Goal: Task Accomplishment & Management: Manage account settings

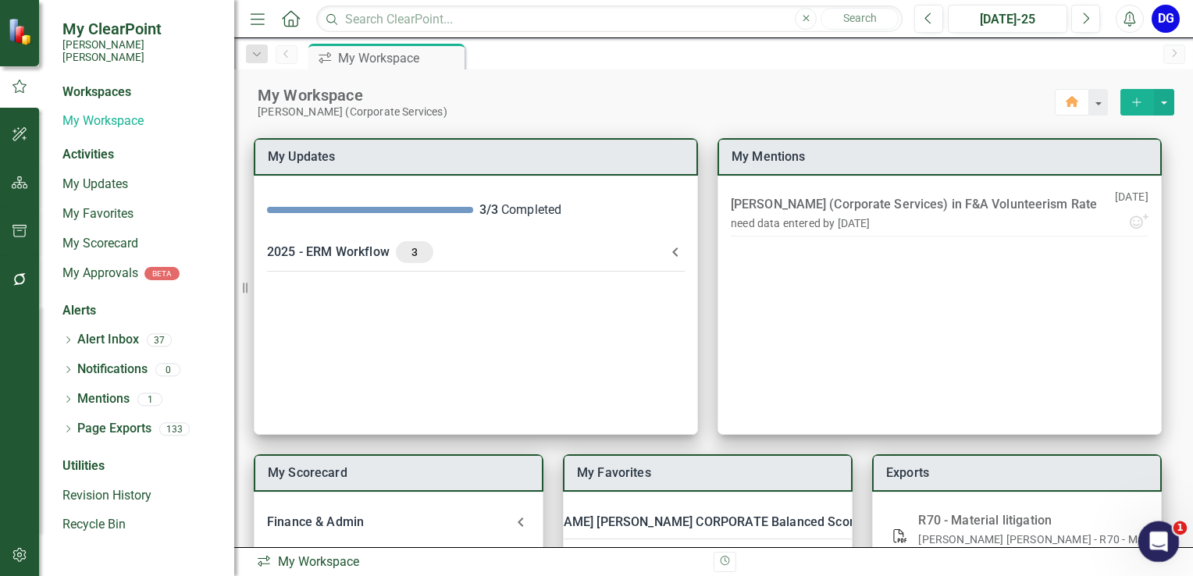
click at [1152, 532] on icon "Open Intercom Messenger" at bounding box center [1157, 540] width 26 height 26
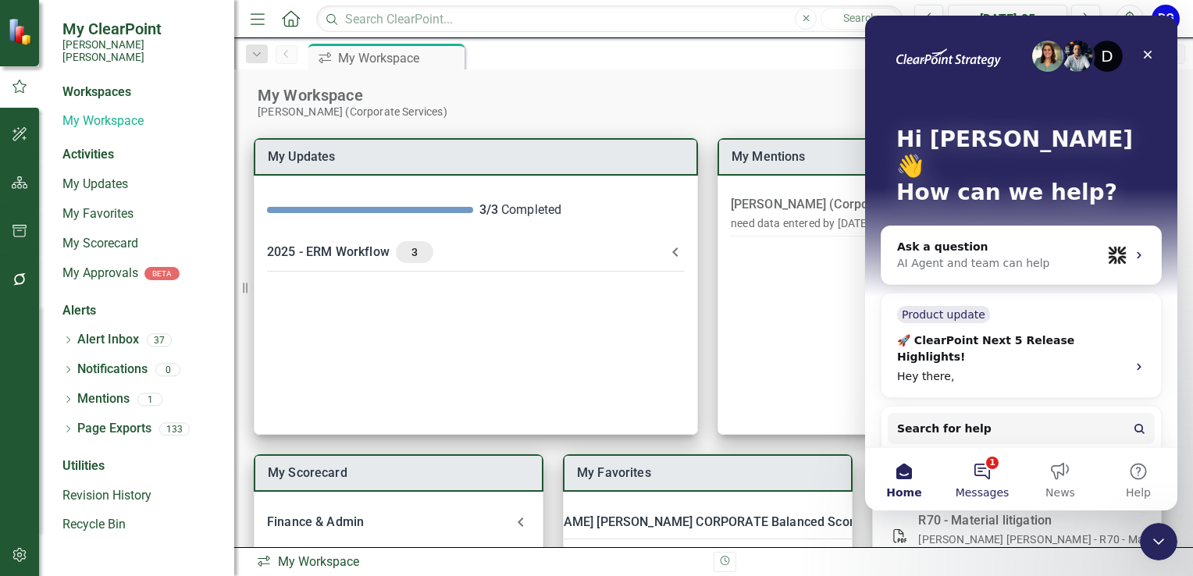
click at [992, 472] on button "1 Messages" at bounding box center [982, 479] width 78 height 62
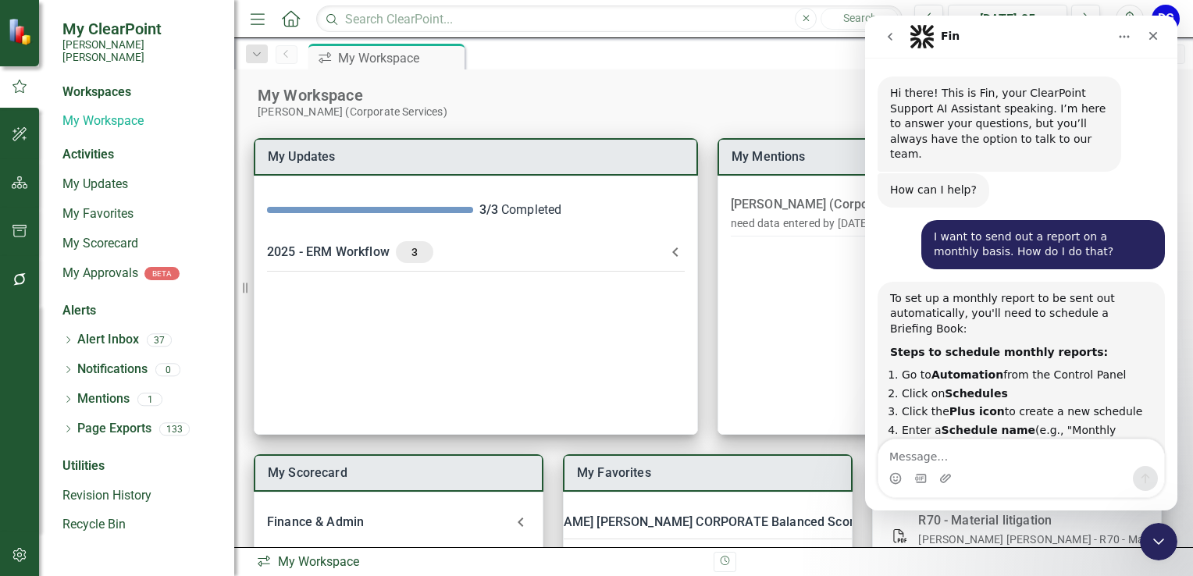
scroll to position [18, 0]
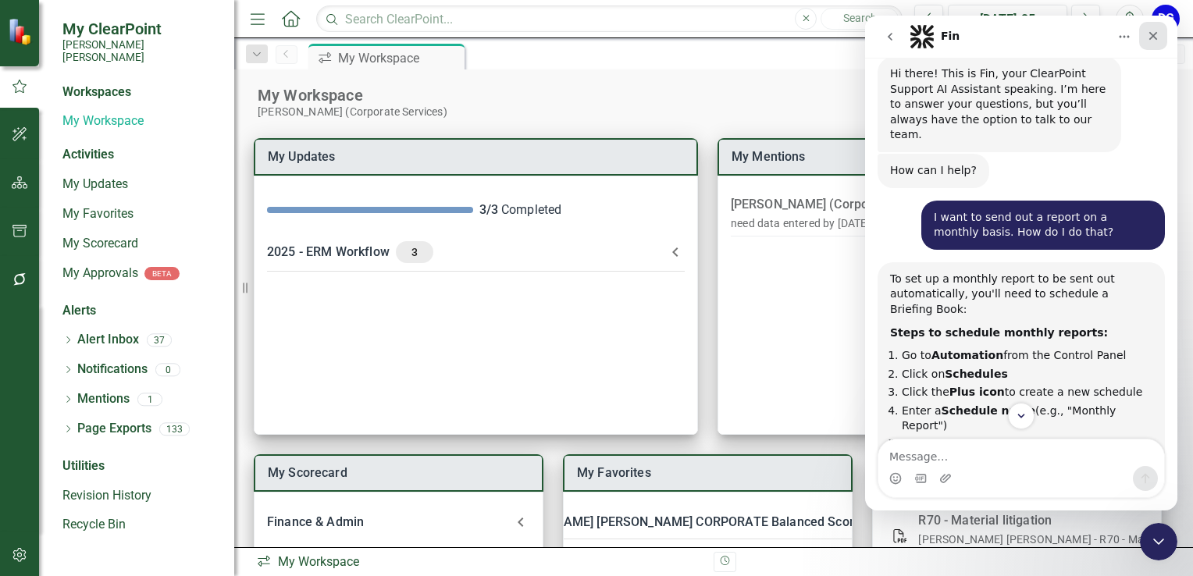
click at [1148, 31] on icon "Close" at bounding box center [1153, 36] width 12 height 12
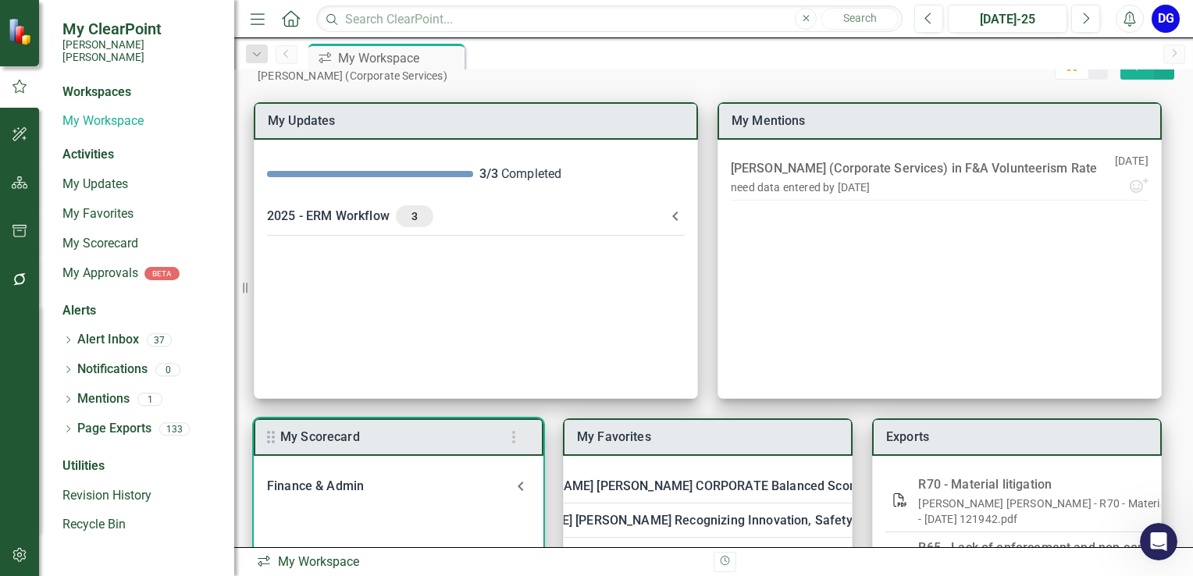
scroll to position [0, 0]
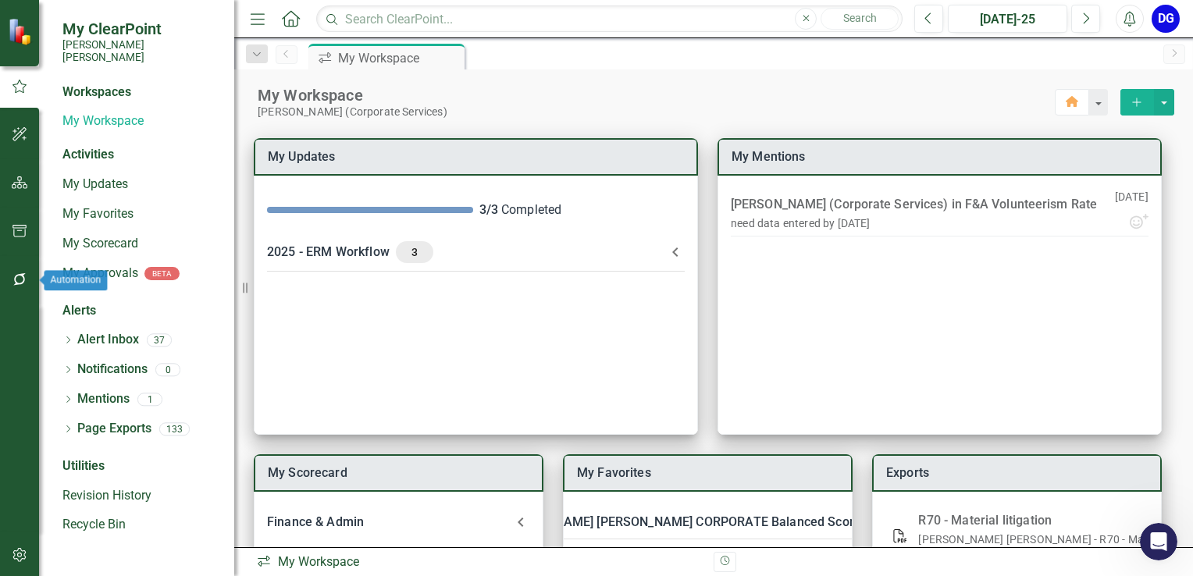
click at [18, 276] on icon "button" at bounding box center [20, 279] width 16 height 12
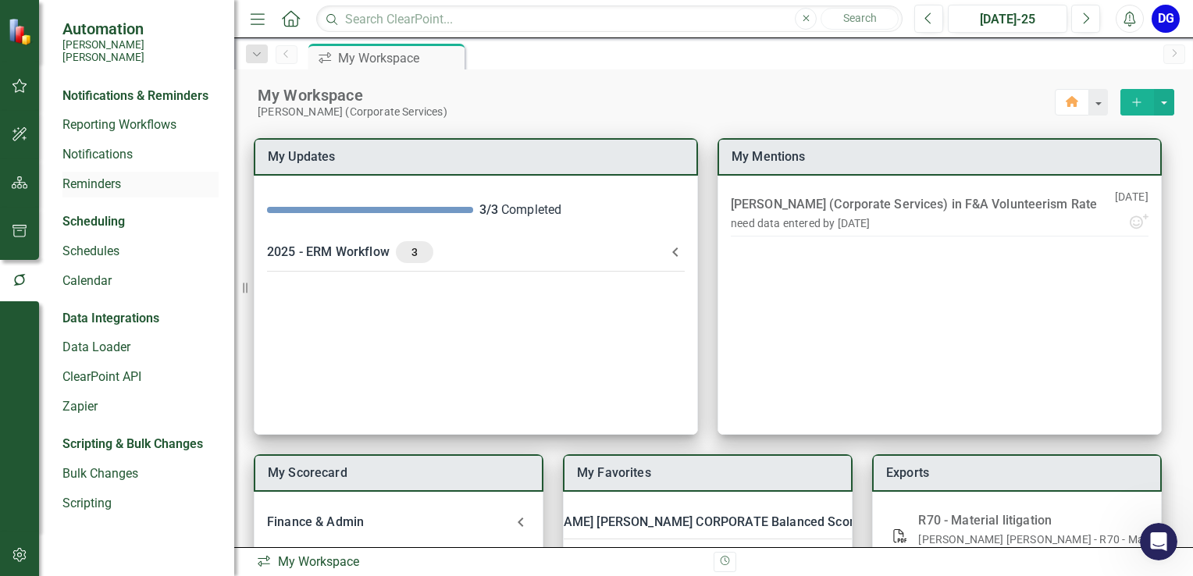
click at [112, 176] on link "Reminders" at bounding box center [140, 185] width 156 height 18
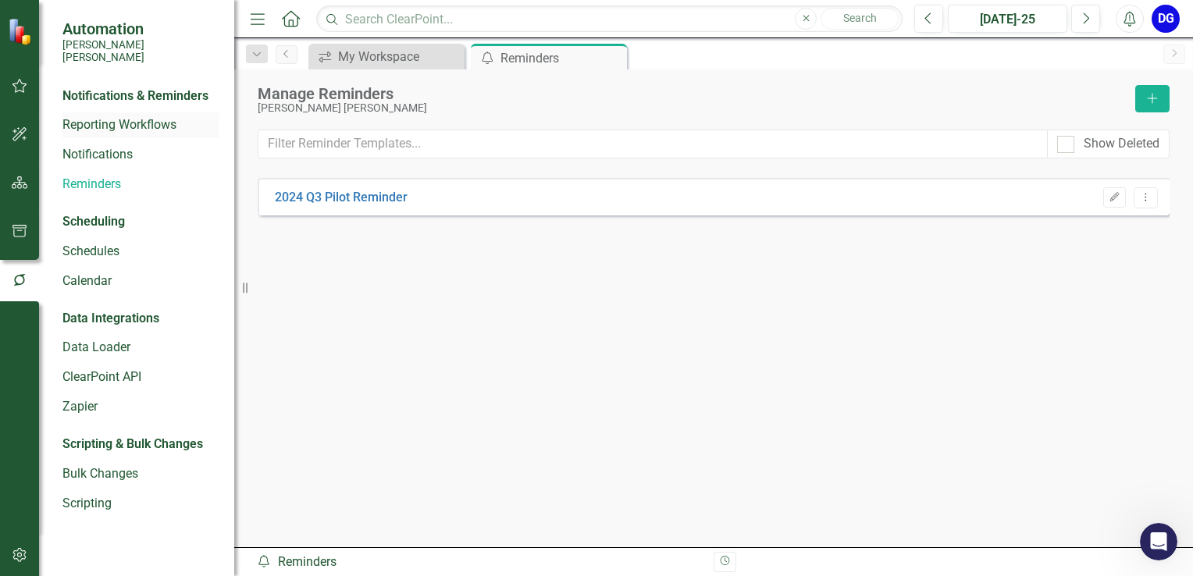
click at [131, 116] on link "Reporting Workflows" at bounding box center [140, 125] width 156 height 18
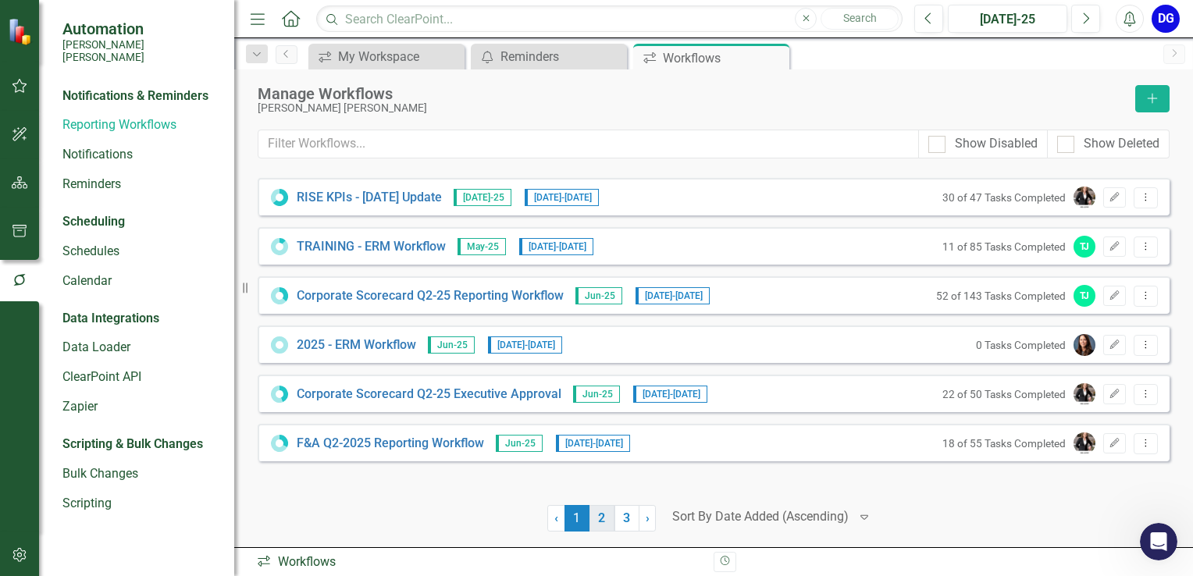
click at [599, 522] on link "2" at bounding box center [601, 518] width 25 height 27
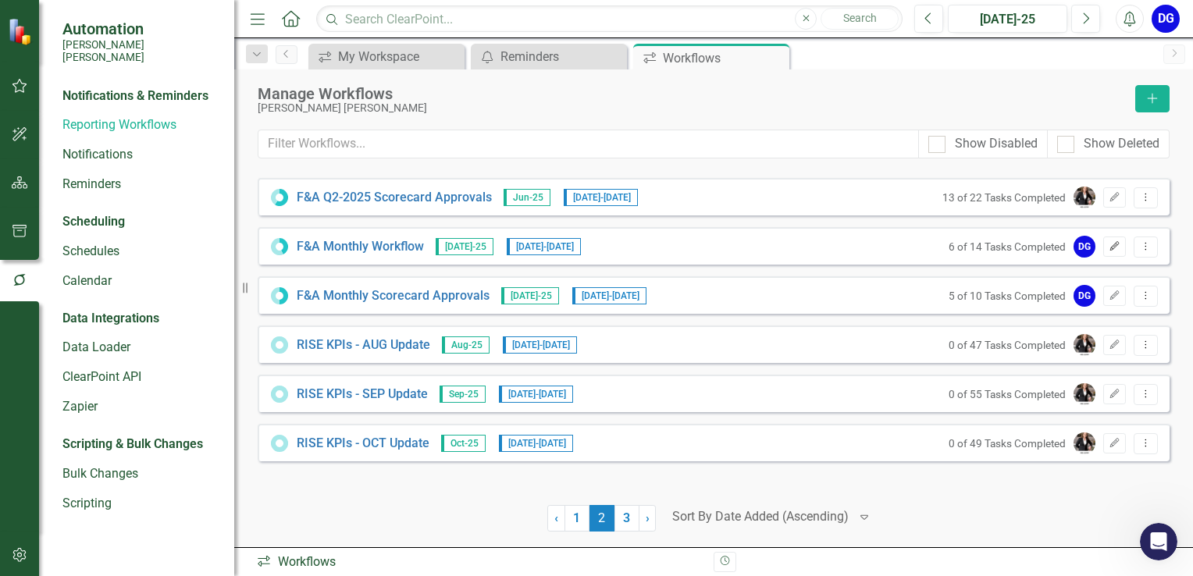
click at [1117, 245] on icon "Edit" at bounding box center [1115, 246] width 12 height 9
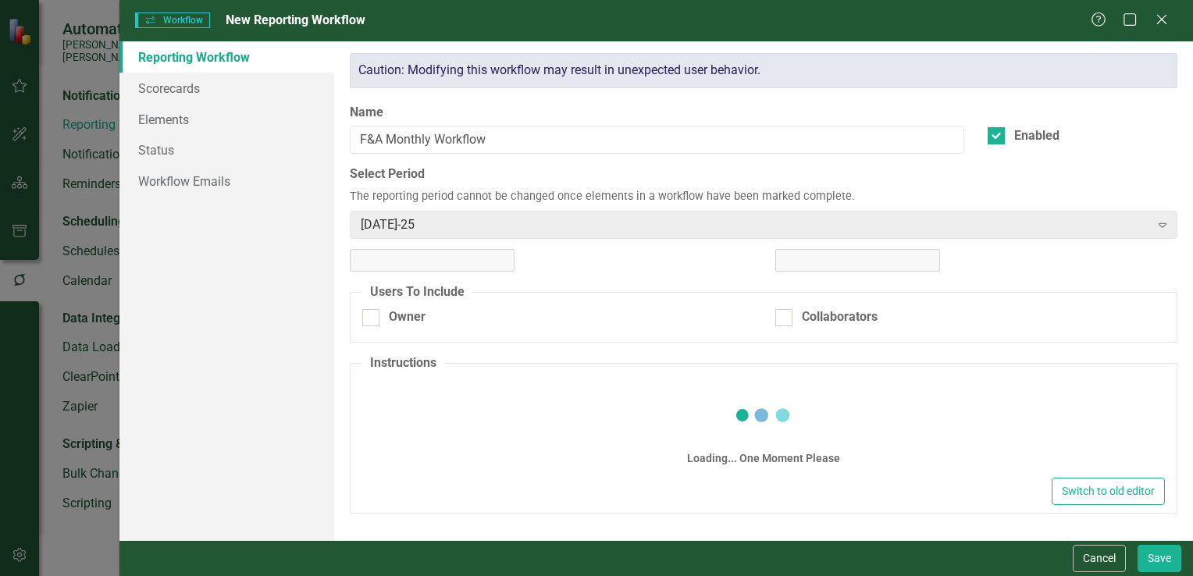
checkbox input "true"
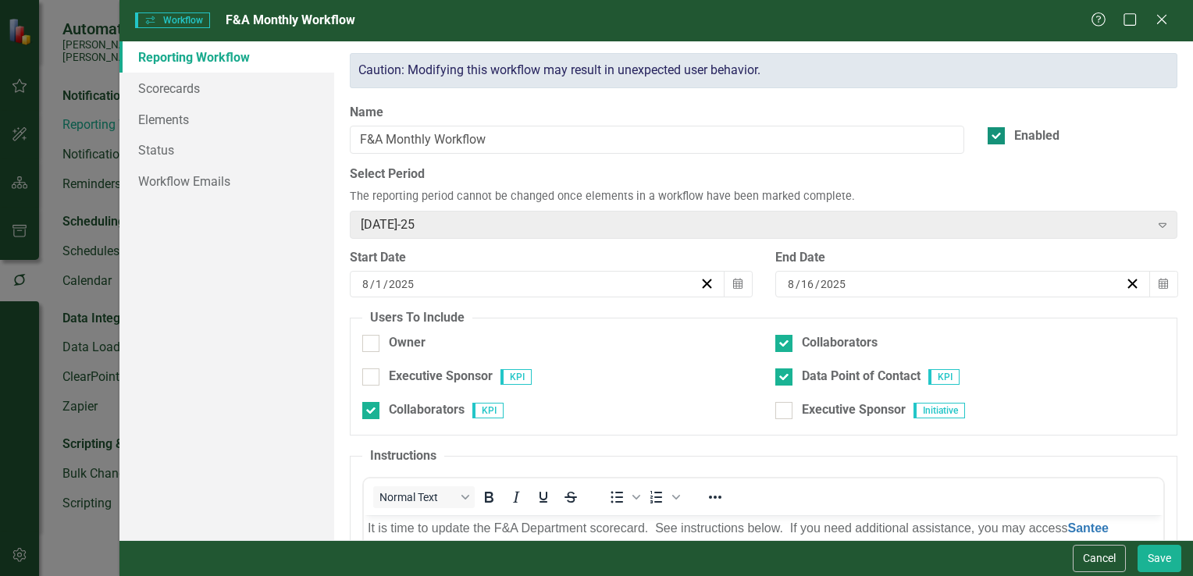
click at [991, 138] on div at bounding box center [996, 135] width 17 height 17
click at [991, 137] on input "Enabled" at bounding box center [993, 132] width 10 height 10
click at [1155, 229] on icon "Expand" at bounding box center [1163, 225] width 16 height 12
click at [403, 226] on div "[DATE]-25" at bounding box center [755, 224] width 789 height 18
click at [736, 283] on icon "button" at bounding box center [737, 283] width 9 height 11
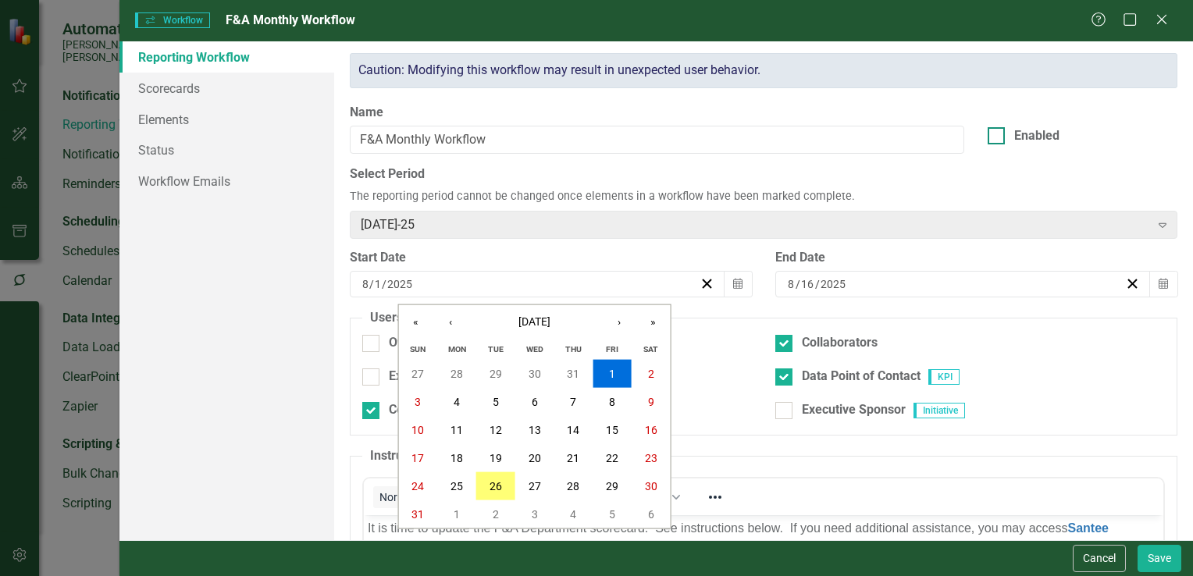
click at [988, 136] on input "Enabled" at bounding box center [993, 132] width 10 height 10
checkbox input "true"
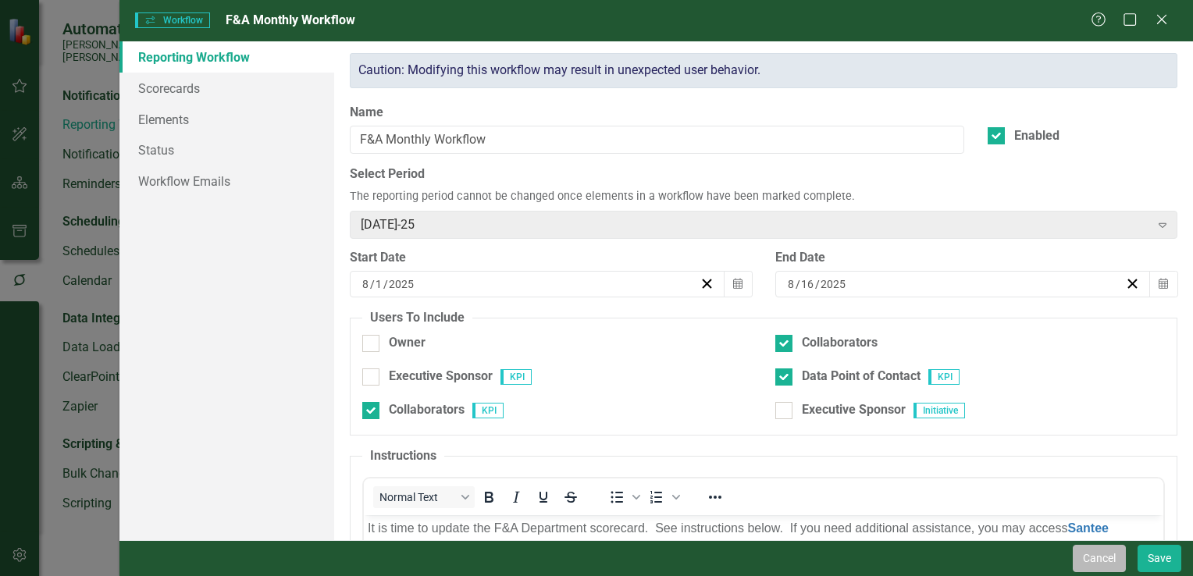
click at [1099, 558] on button "Cancel" at bounding box center [1099, 558] width 53 height 27
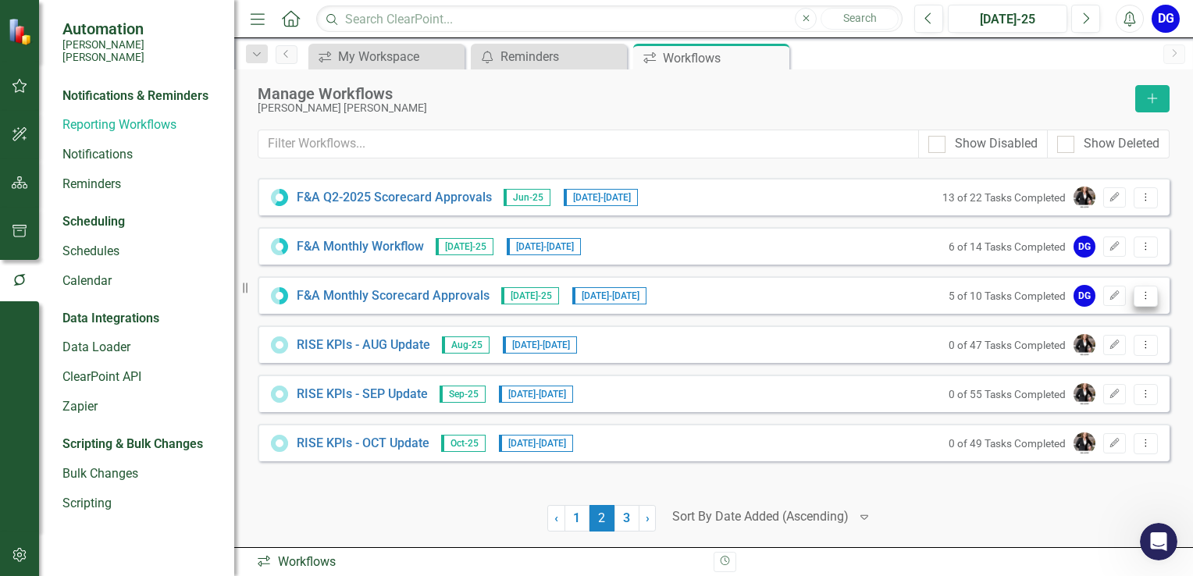
click at [1146, 295] on icon at bounding box center [1146, 295] width 2 height 8
click at [1102, 352] on link "Edit Edit Workflow" at bounding box center [1085, 349] width 144 height 29
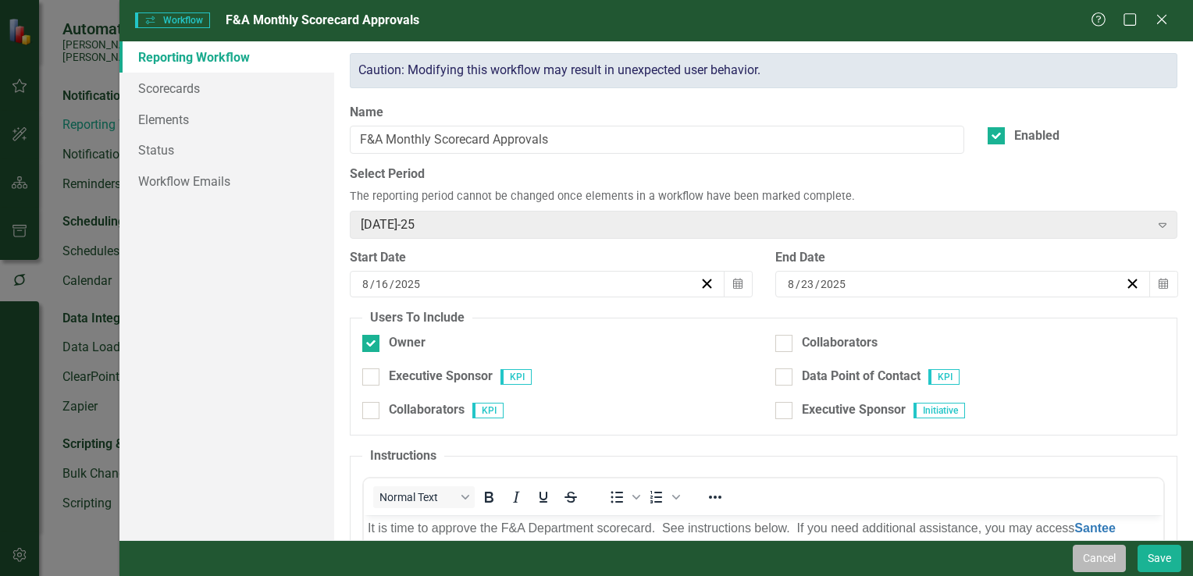
click at [1104, 568] on button "Cancel" at bounding box center [1099, 558] width 53 height 27
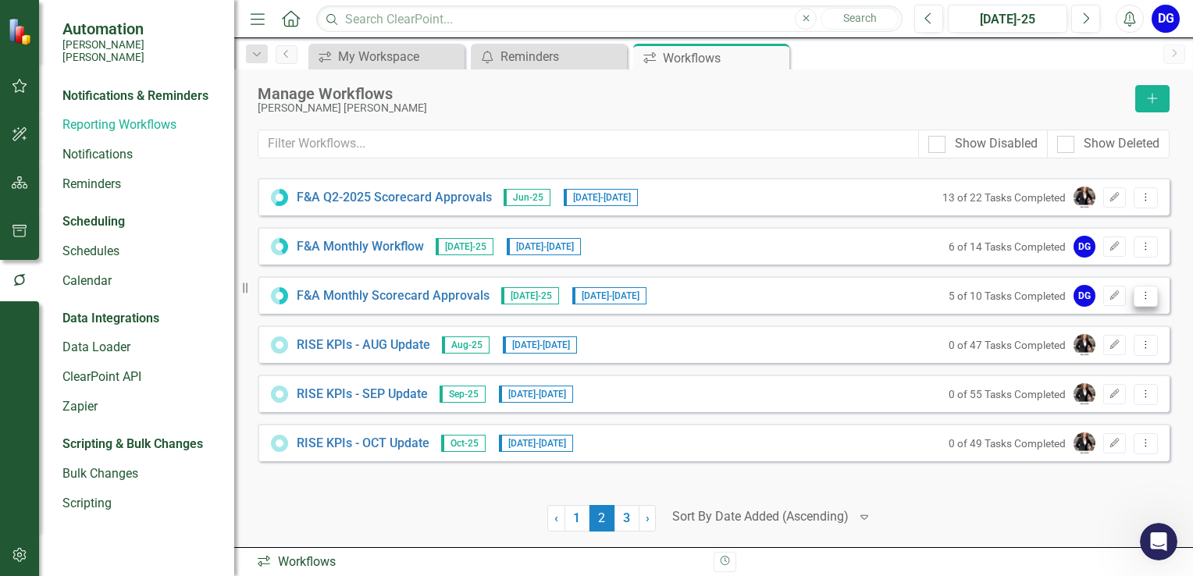
click at [1146, 292] on icon "Dropdown Menu" at bounding box center [1145, 295] width 13 height 10
click at [1084, 383] on link "Copy Duplicate Workflow" at bounding box center [1085, 378] width 144 height 29
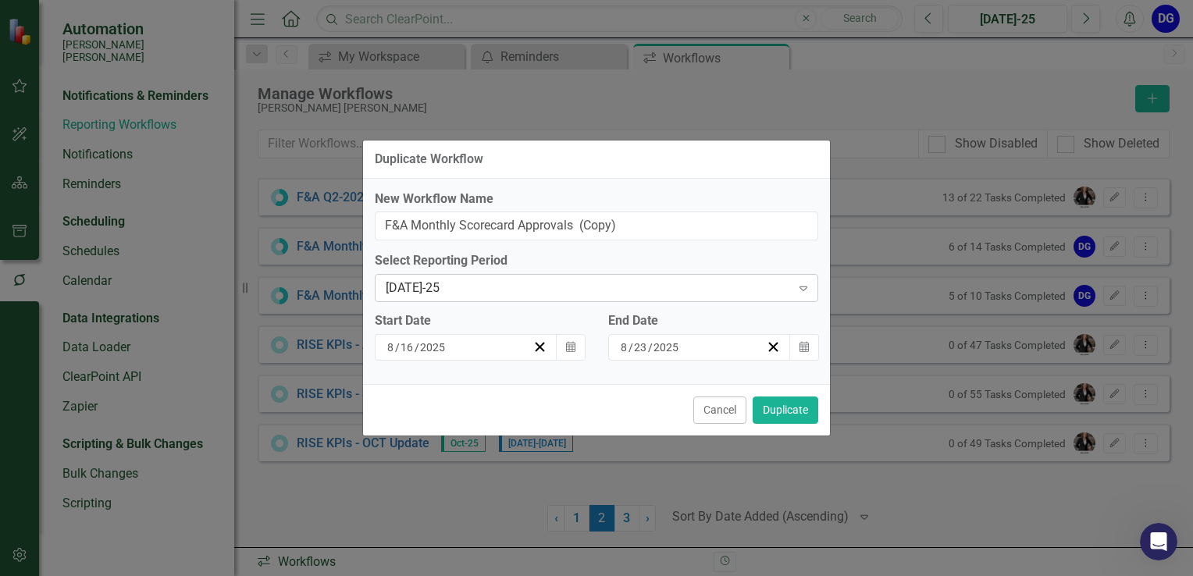
click at [584, 287] on div "[DATE]-25" at bounding box center [588, 288] width 405 height 18
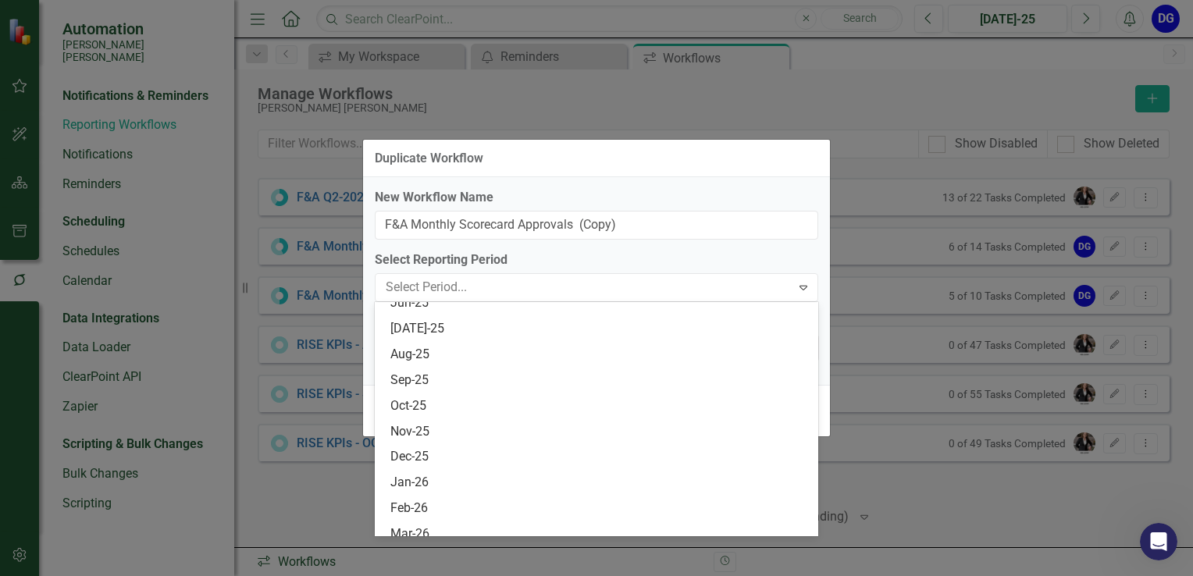
scroll to position [1410, 0]
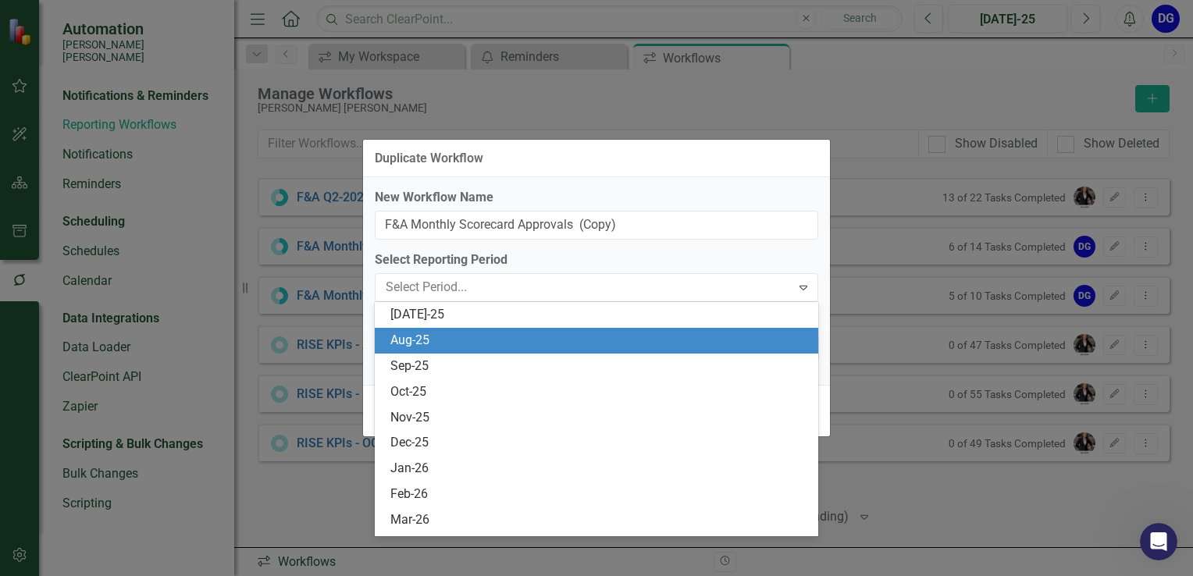
click at [493, 336] on div "Aug-25" at bounding box center [599, 341] width 418 height 18
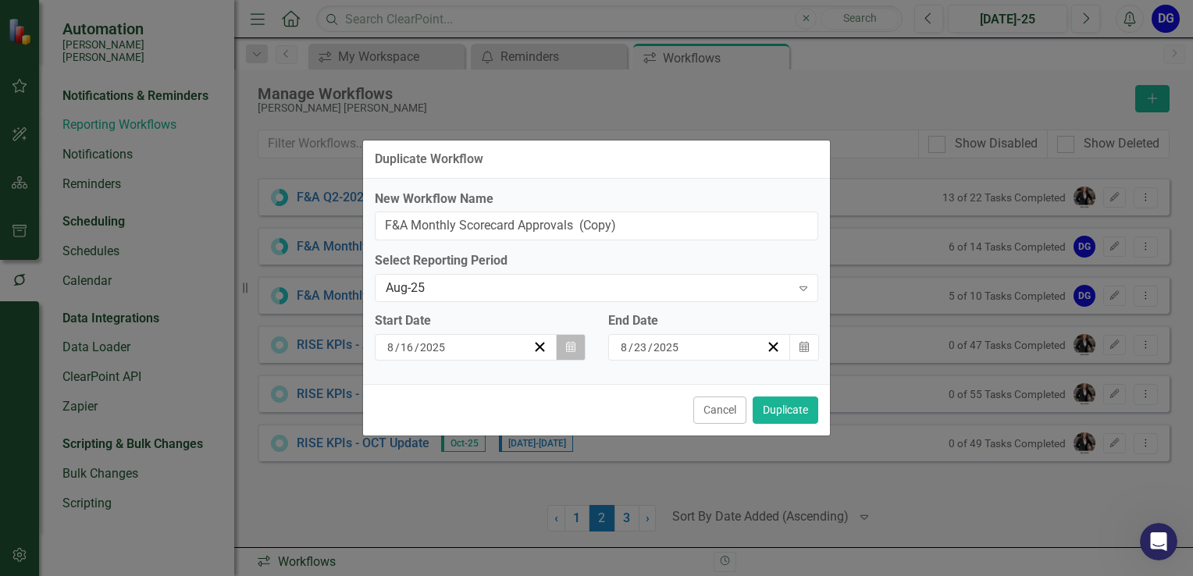
click at [568, 348] on icon "button" at bounding box center [570, 346] width 9 height 11
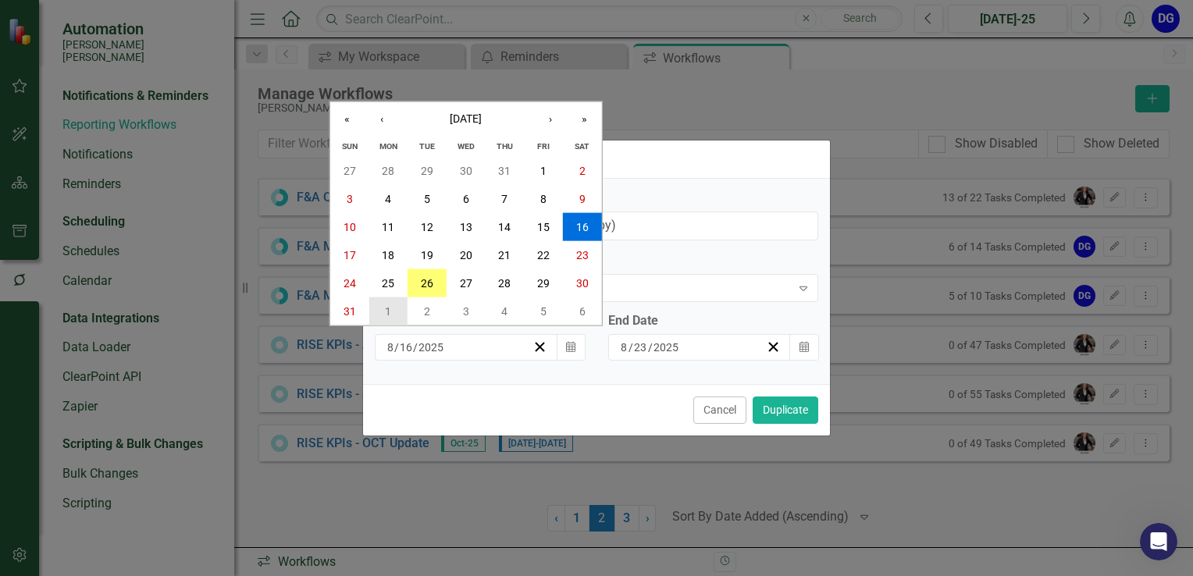
click at [393, 310] on button "1" at bounding box center [388, 311] width 39 height 28
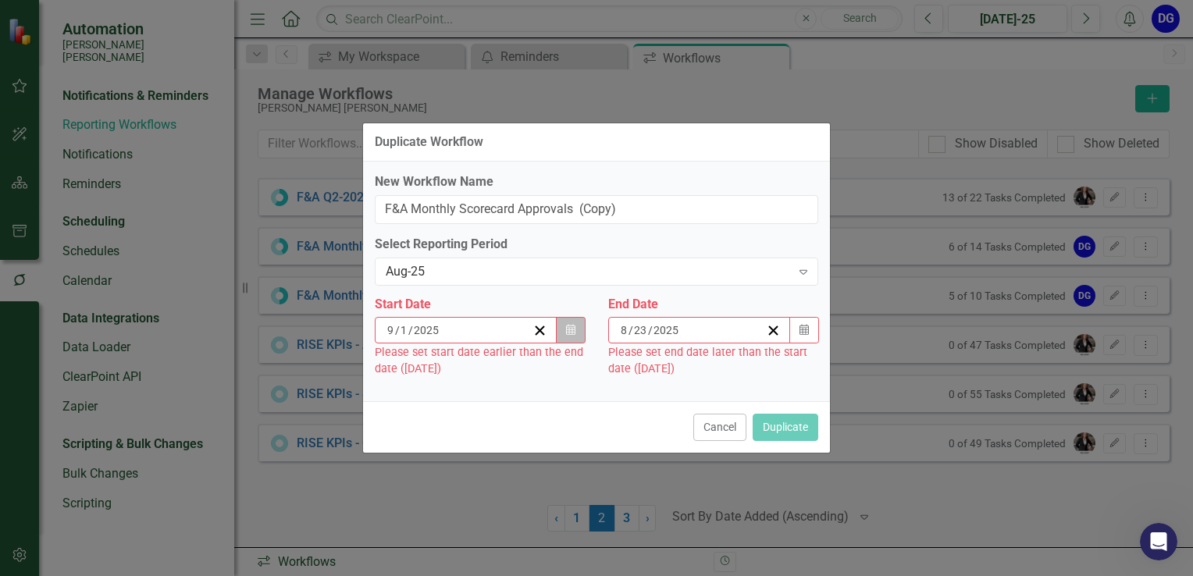
click at [571, 333] on icon "button" at bounding box center [570, 330] width 9 height 11
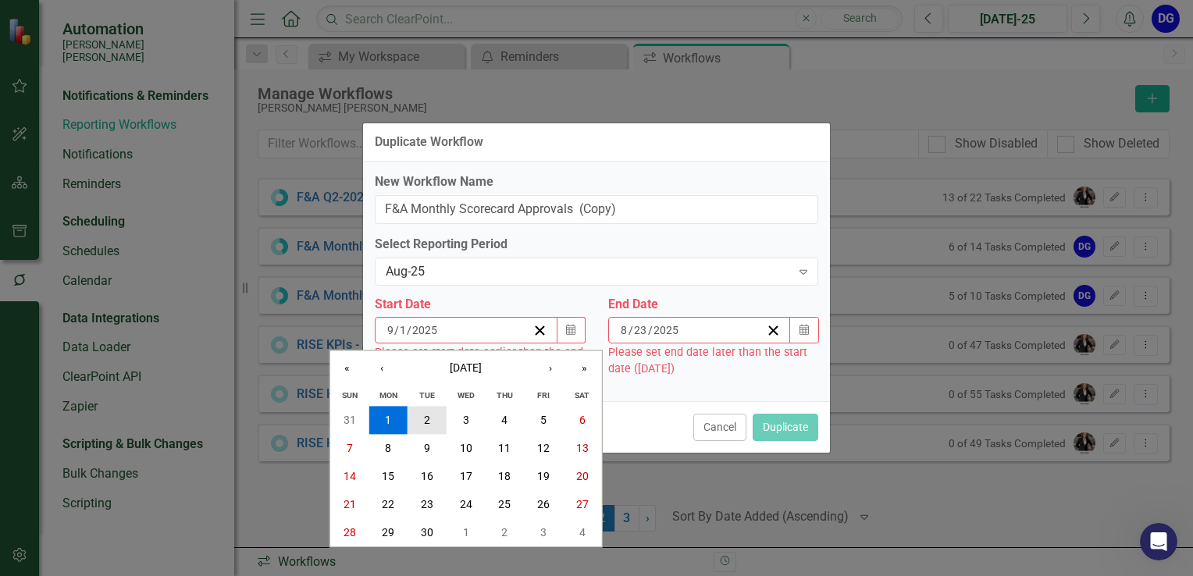
click at [427, 415] on abbr "2" at bounding box center [427, 420] width 6 height 12
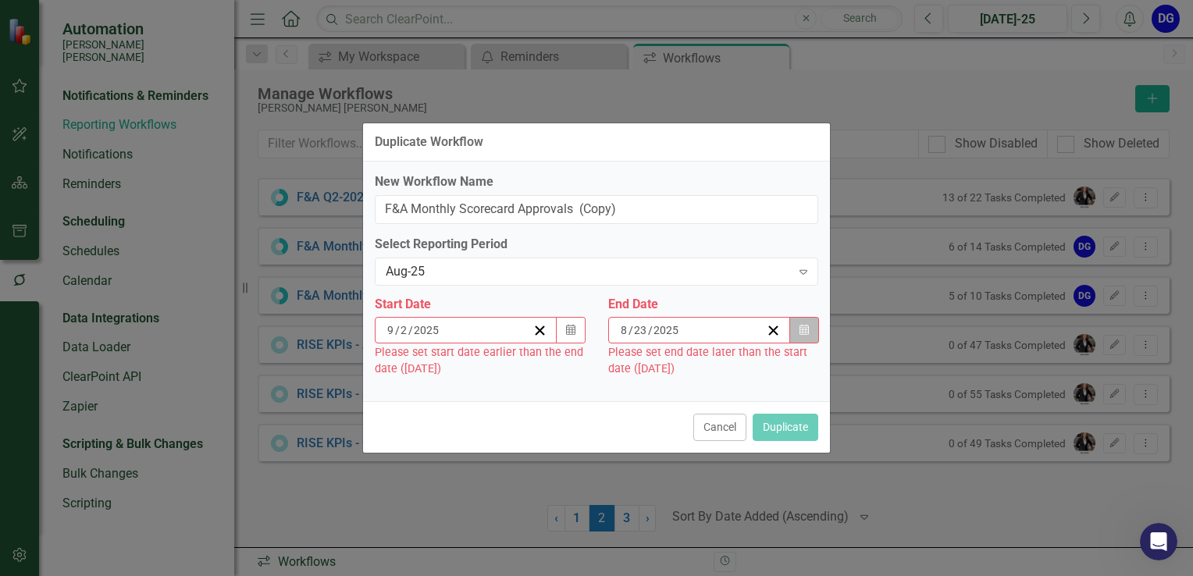
click at [801, 332] on icon "Calendar" at bounding box center [803, 330] width 9 height 11
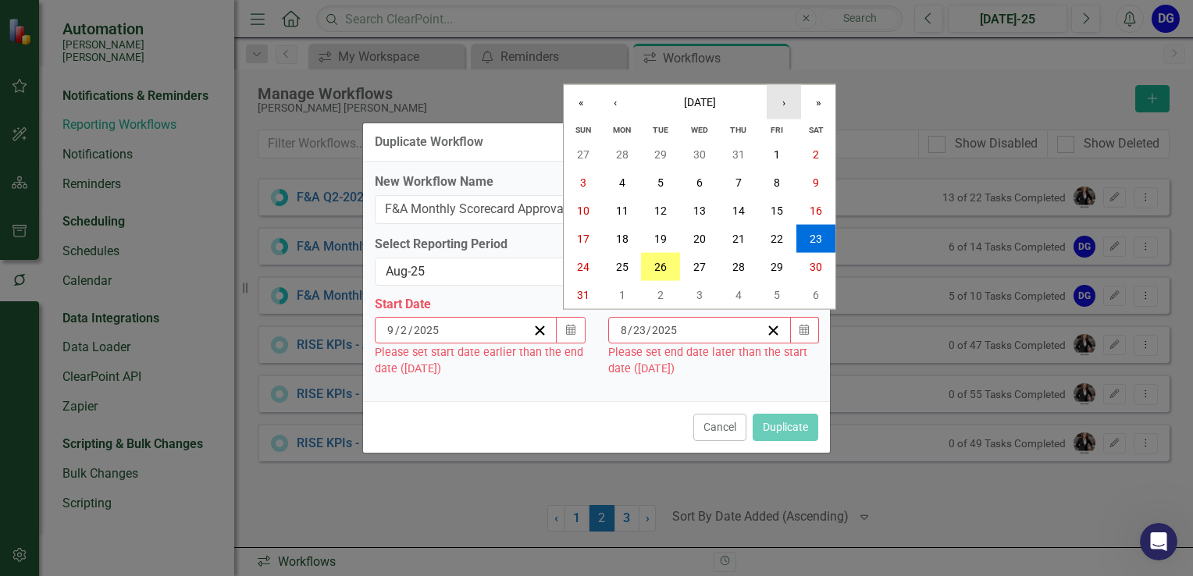
click at [785, 102] on button "›" at bounding box center [784, 102] width 34 height 34
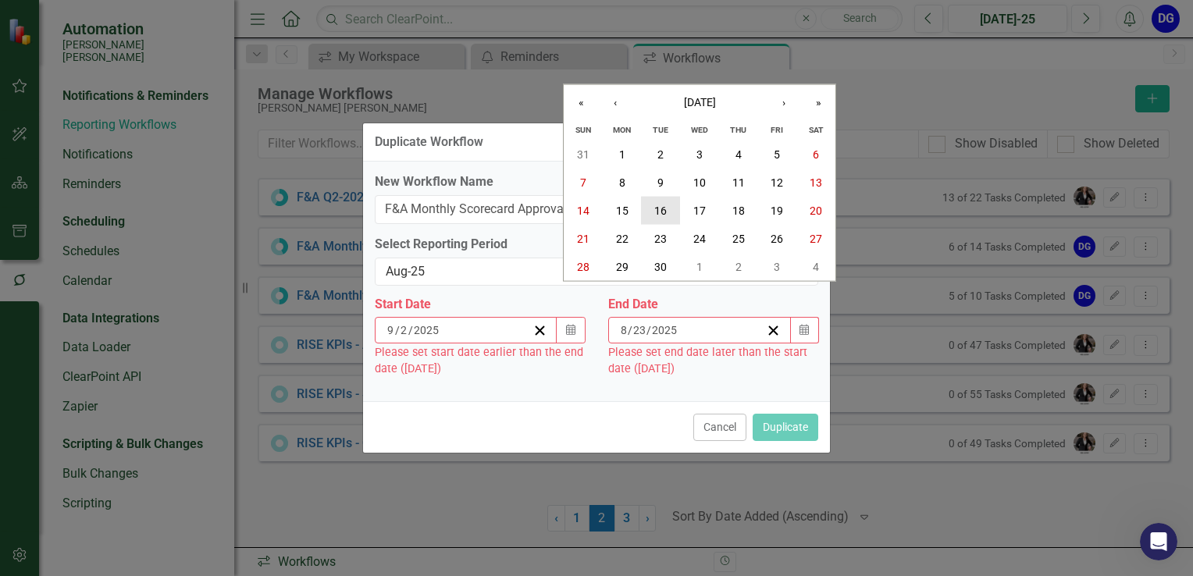
click at [668, 215] on button "16" at bounding box center [660, 210] width 39 height 28
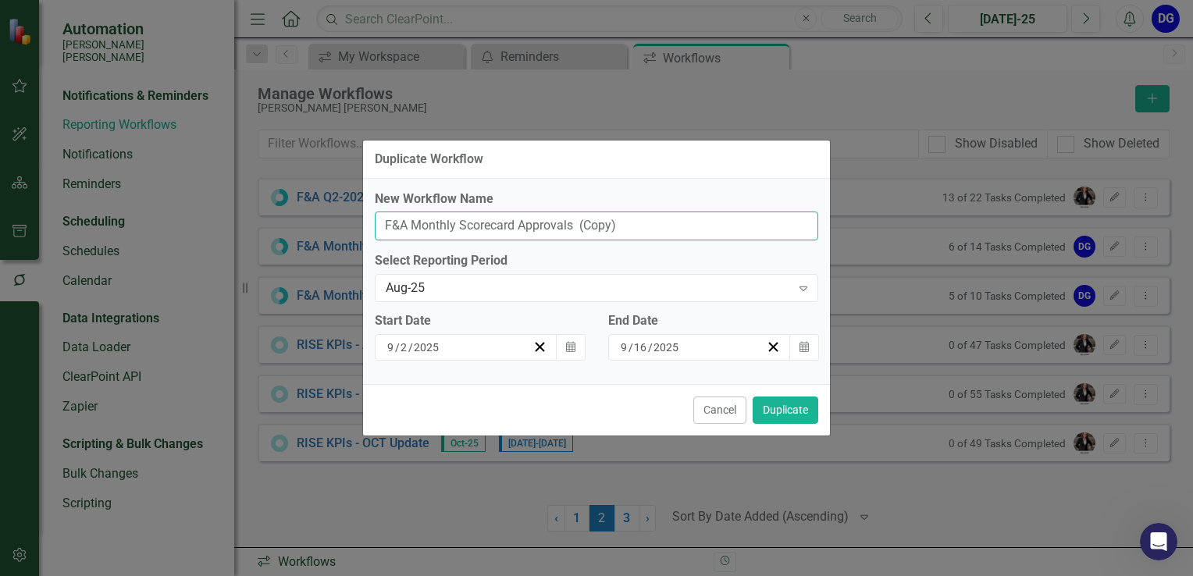
click at [627, 226] on input "F&A Monthly Scorecard Approvals (Copy)" at bounding box center [596, 226] width 443 height 29
type input "F&A Monthly Scorecard Approvals"
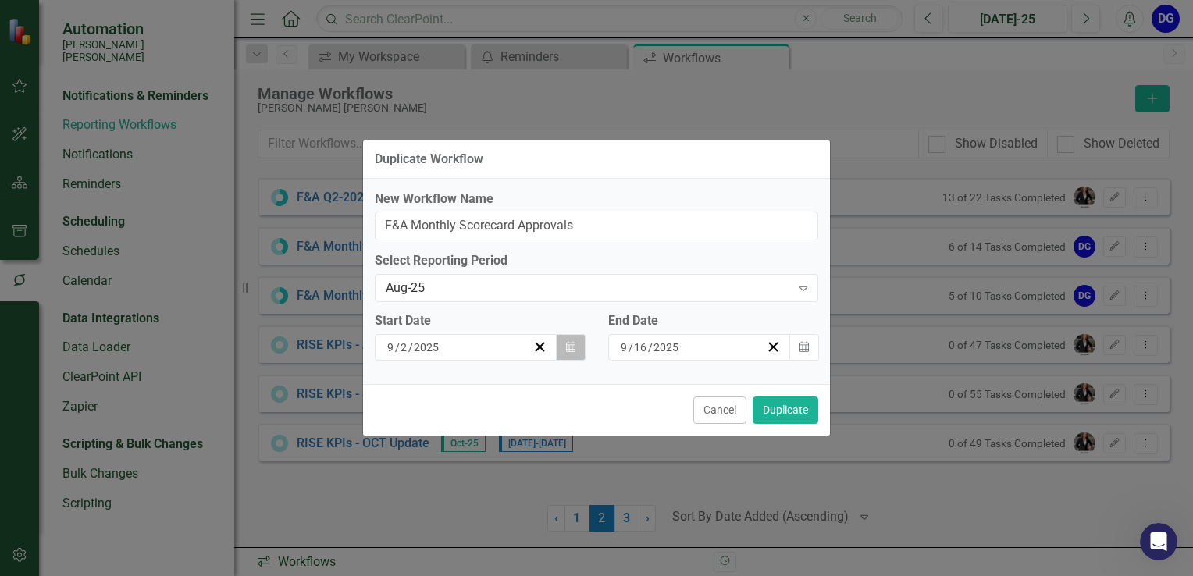
click at [569, 349] on icon "Calendar" at bounding box center [570, 347] width 9 height 11
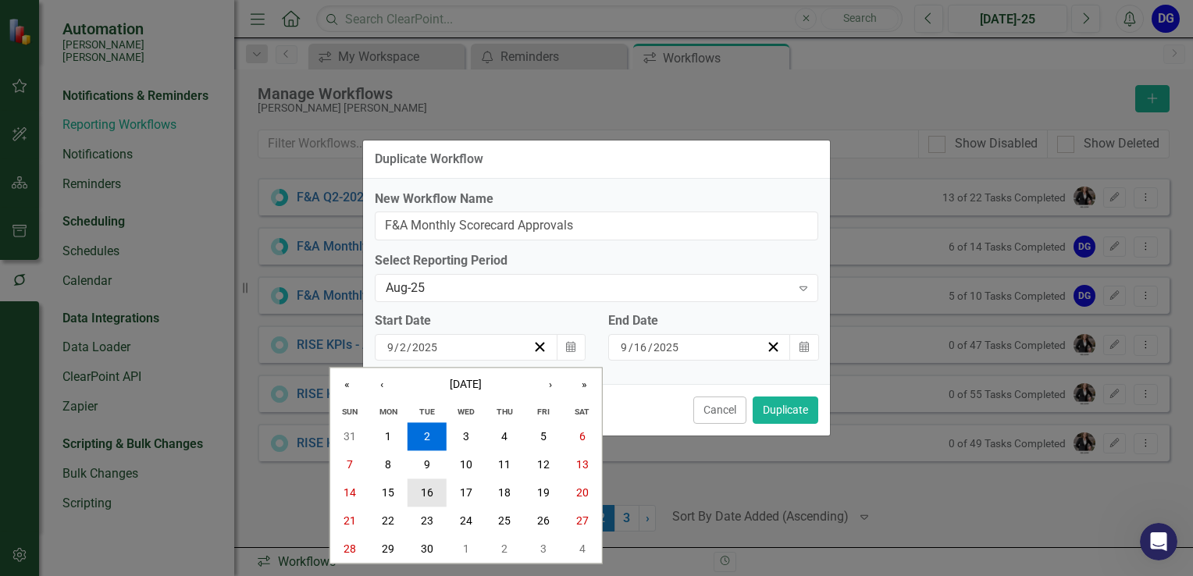
click at [431, 494] on abbr "16" at bounding box center [427, 493] width 12 height 12
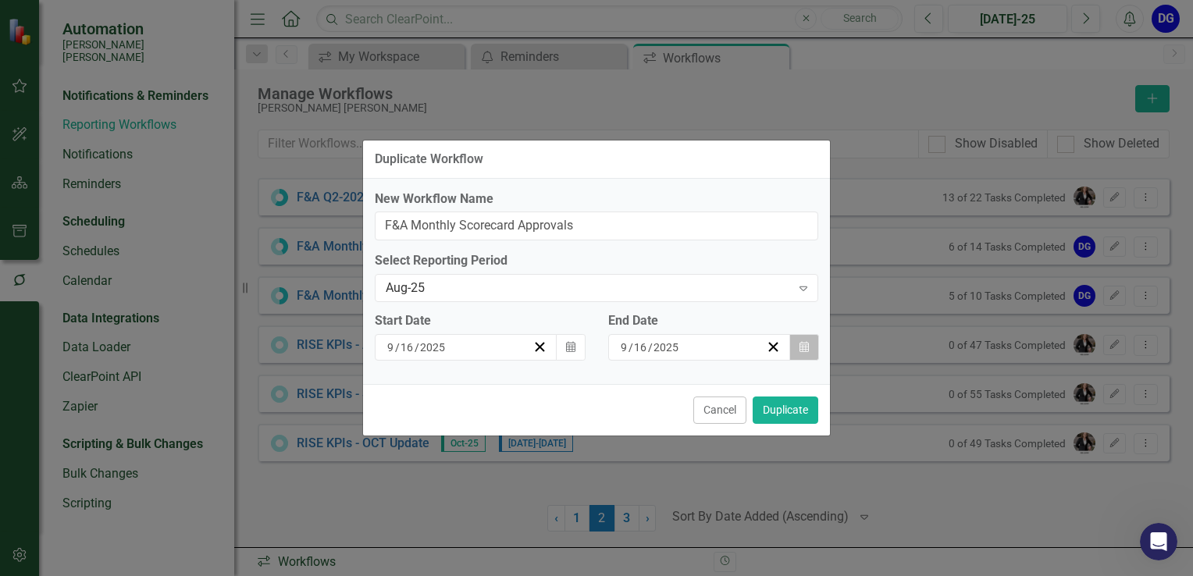
click at [802, 342] on icon "button" at bounding box center [803, 346] width 9 height 11
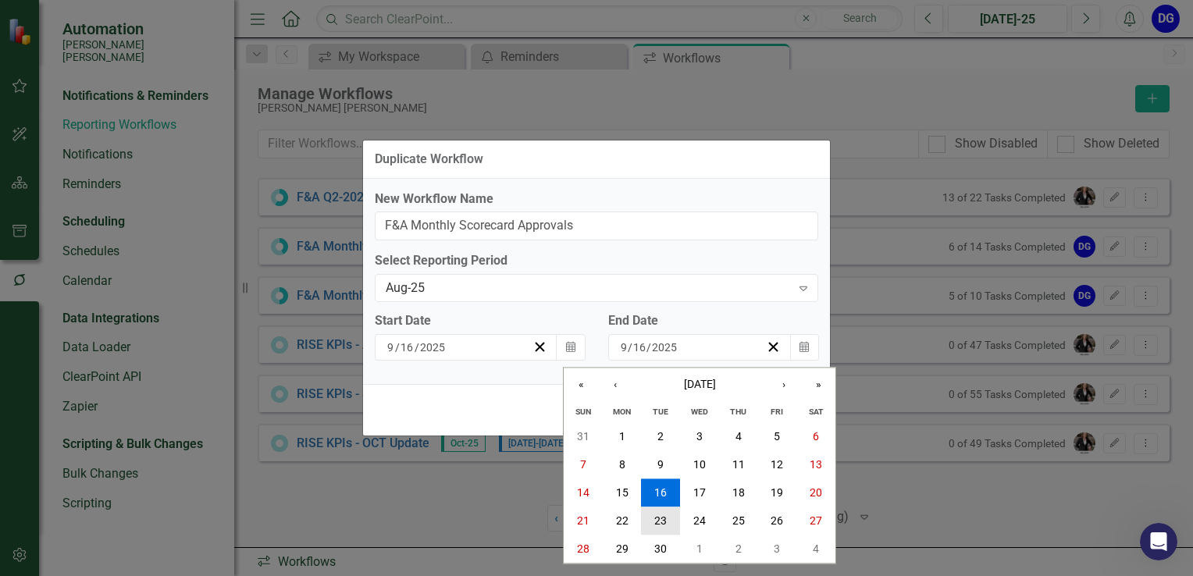
click at [668, 529] on button "23" at bounding box center [660, 521] width 39 height 28
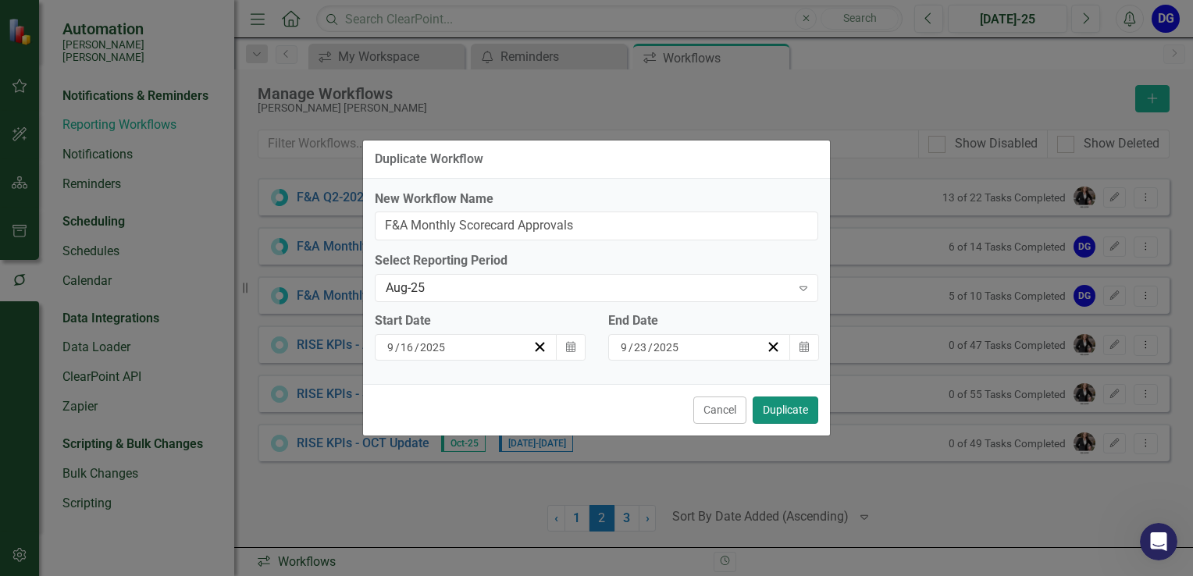
click at [800, 408] on button "Duplicate" at bounding box center [786, 410] width 66 height 27
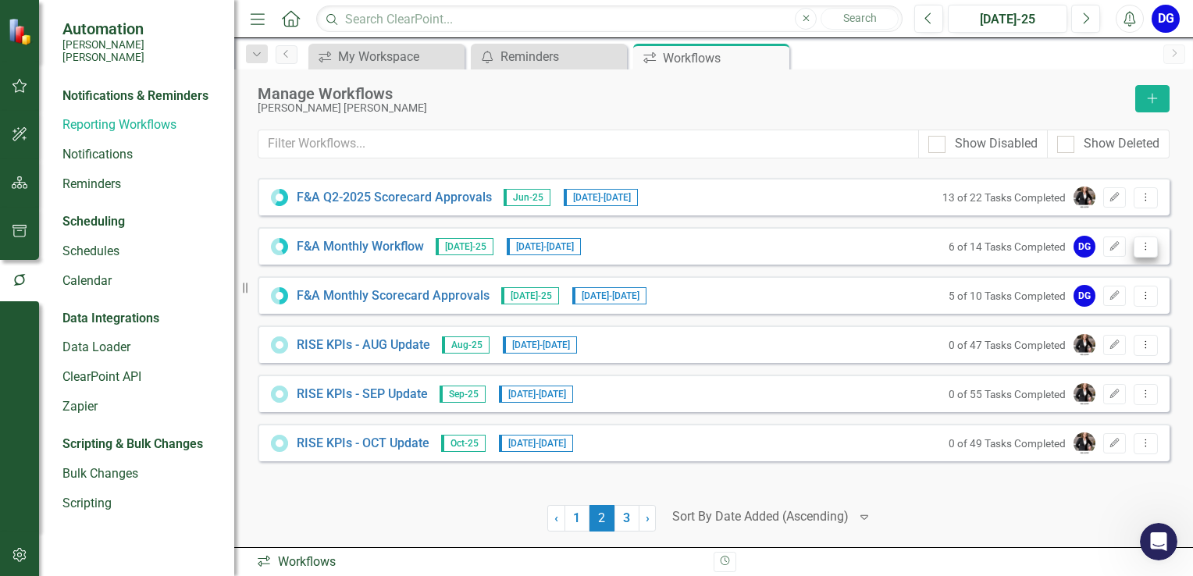
click at [1144, 242] on icon "Dropdown Menu" at bounding box center [1145, 246] width 13 height 10
click at [1105, 328] on link "Copy Duplicate Workflow" at bounding box center [1085, 329] width 144 height 29
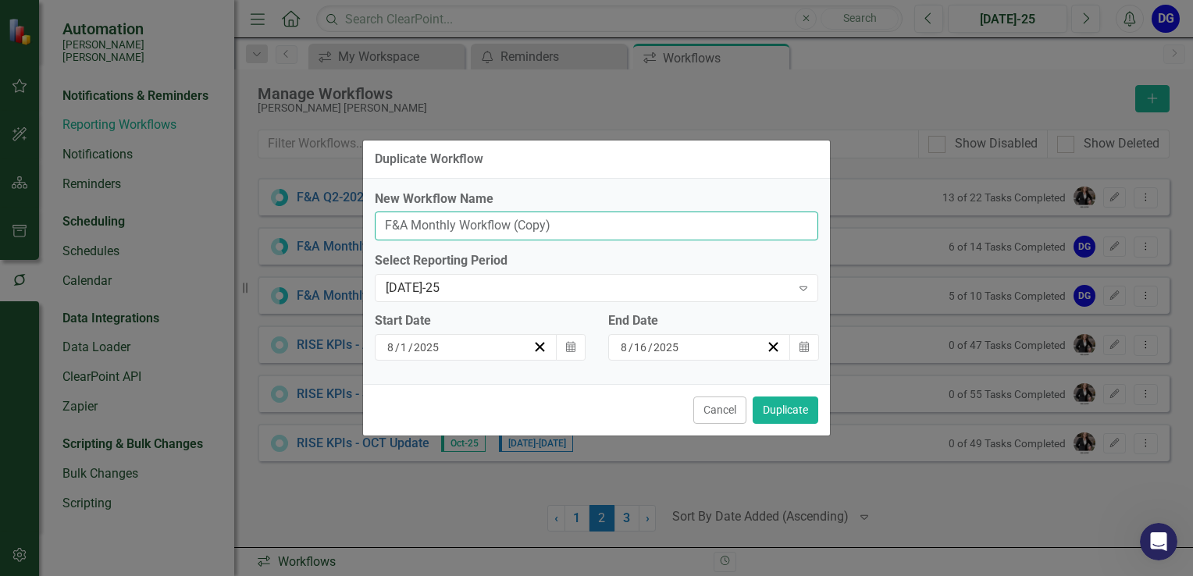
click at [568, 233] on input "F&A Monthly Workflow (Copy)" at bounding box center [596, 226] width 443 height 29
type input "F&A Monthly Workflow"
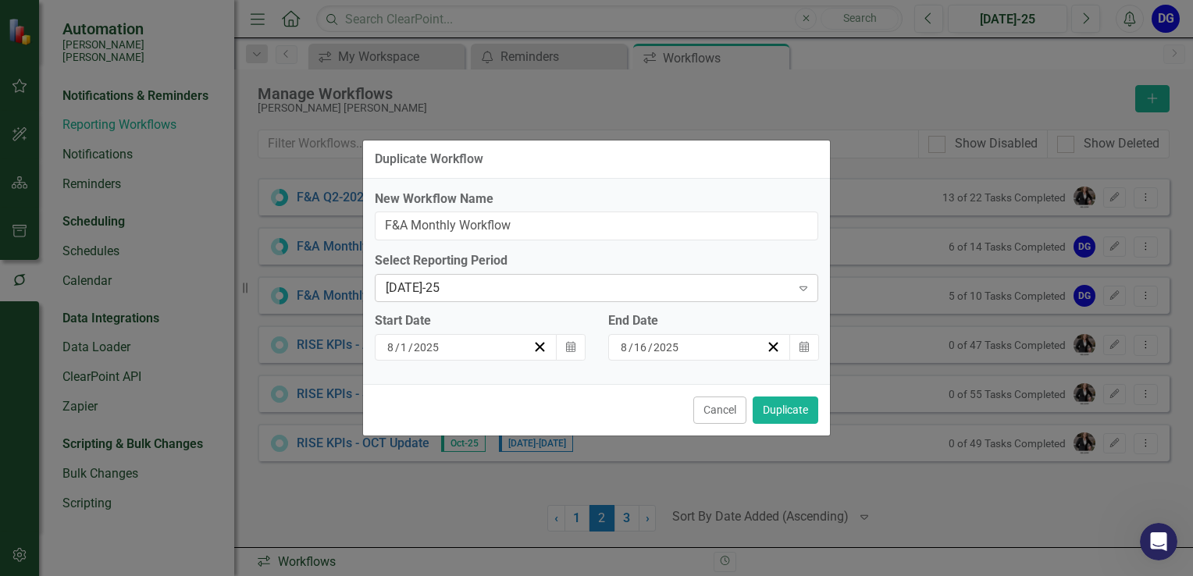
click at [564, 283] on div "[DATE]-25" at bounding box center [588, 288] width 405 height 18
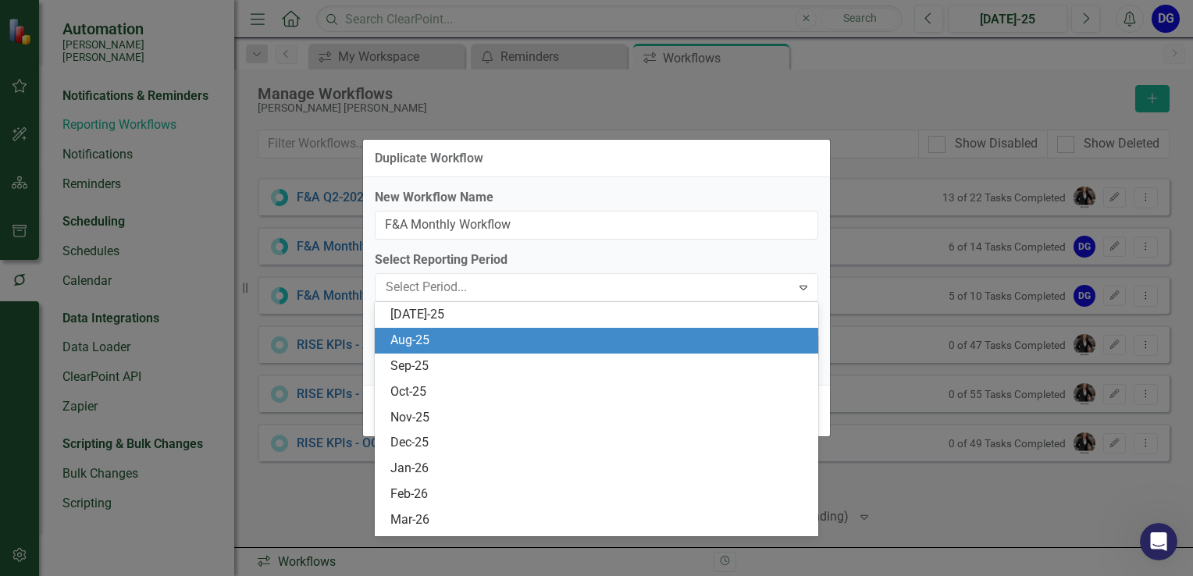
click at [527, 350] on div "Aug-25" at bounding box center [596, 341] width 443 height 26
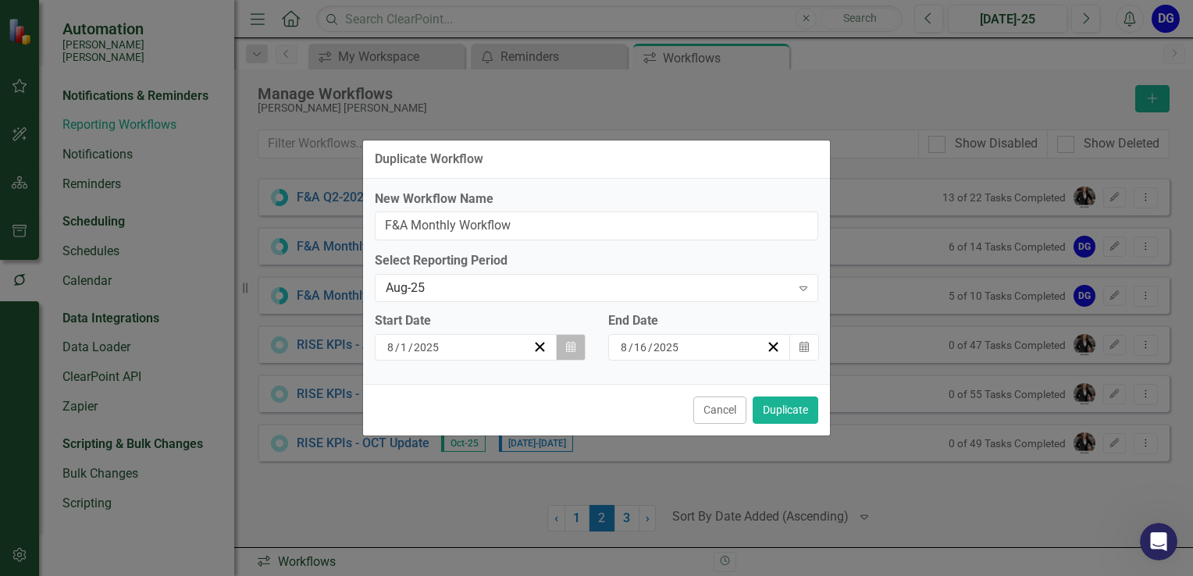
click at [571, 349] on icon "Calendar" at bounding box center [570, 347] width 9 height 11
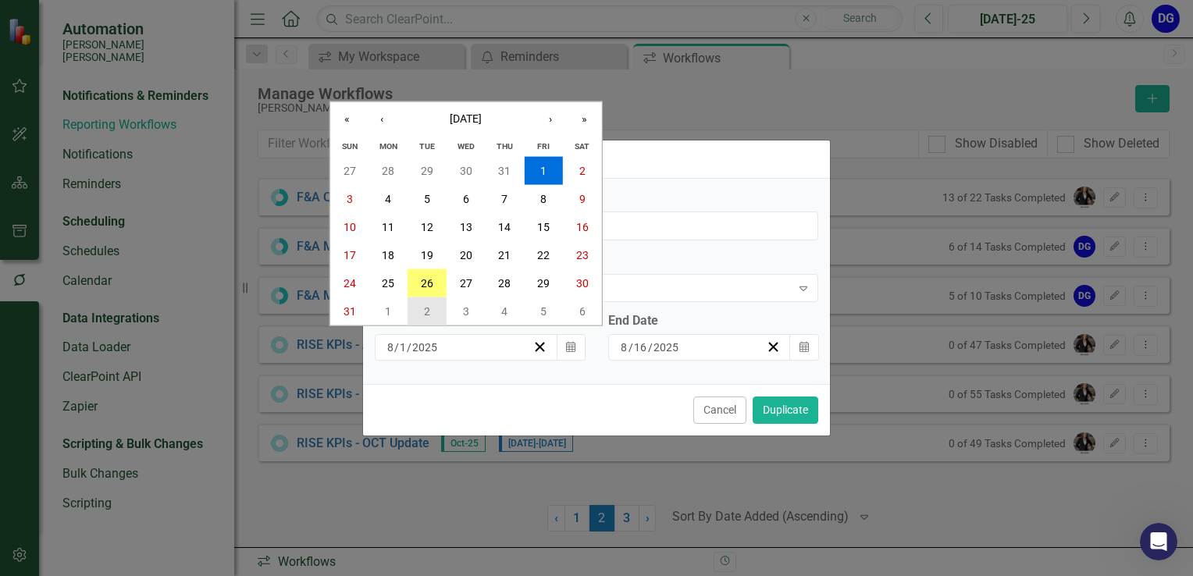
click at [432, 308] on button "2" at bounding box center [427, 311] width 39 height 28
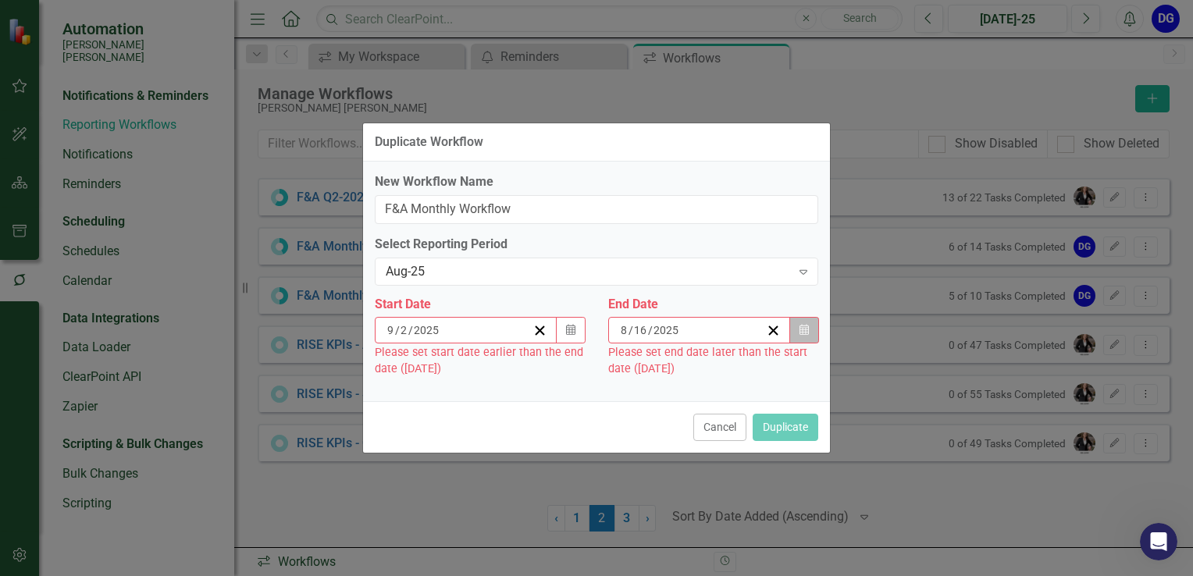
click at [806, 329] on icon "Calendar" at bounding box center [803, 330] width 9 height 11
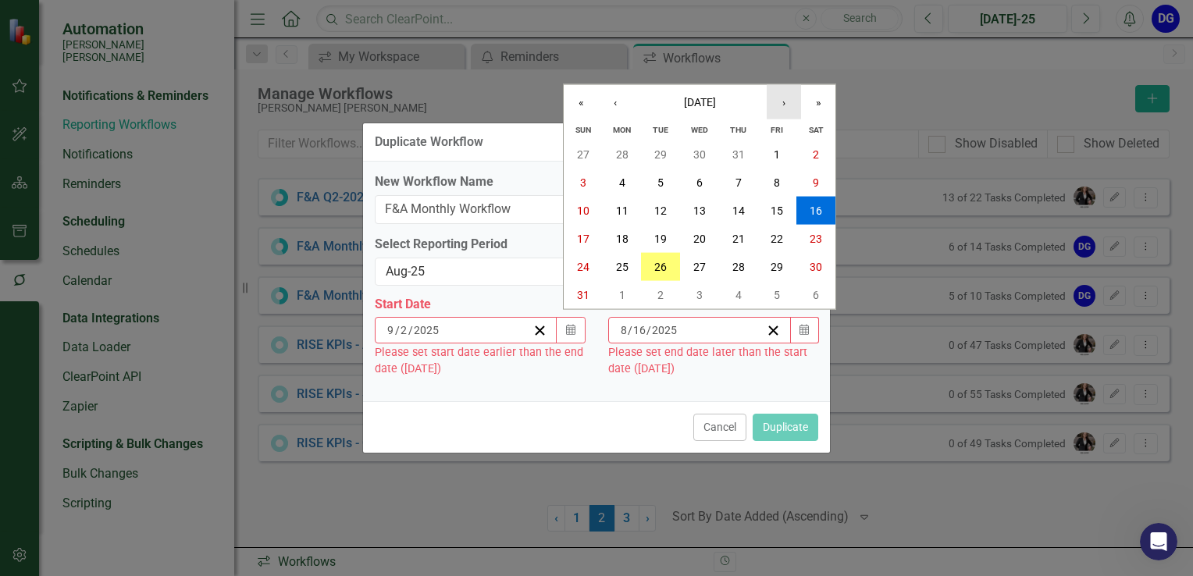
click at [786, 109] on button "›" at bounding box center [784, 102] width 34 height 34
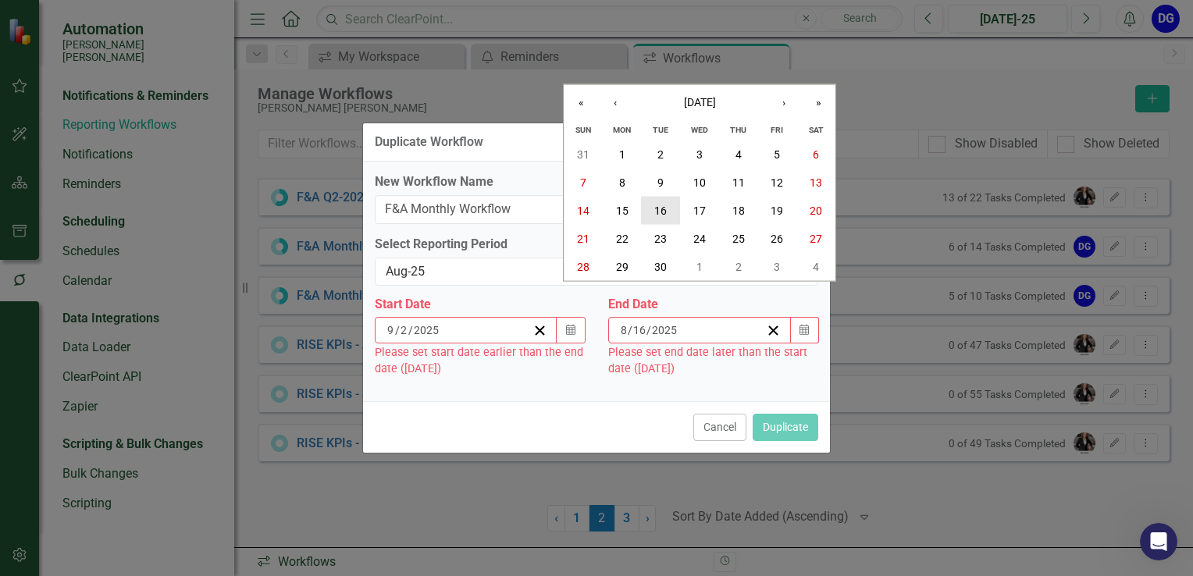
click at [655, 205] on abbr "16" at bounding box center [660, 210] width 12 height 12
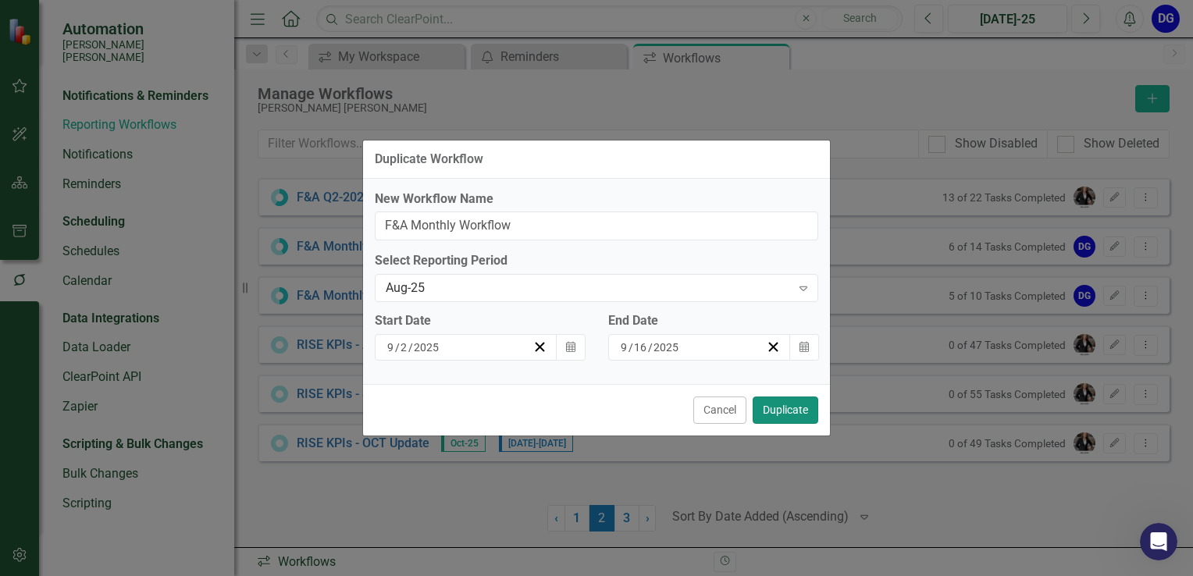
click at [785, 418] on button "Duplicate" at bounding box center [786, 410] width 66 height 27
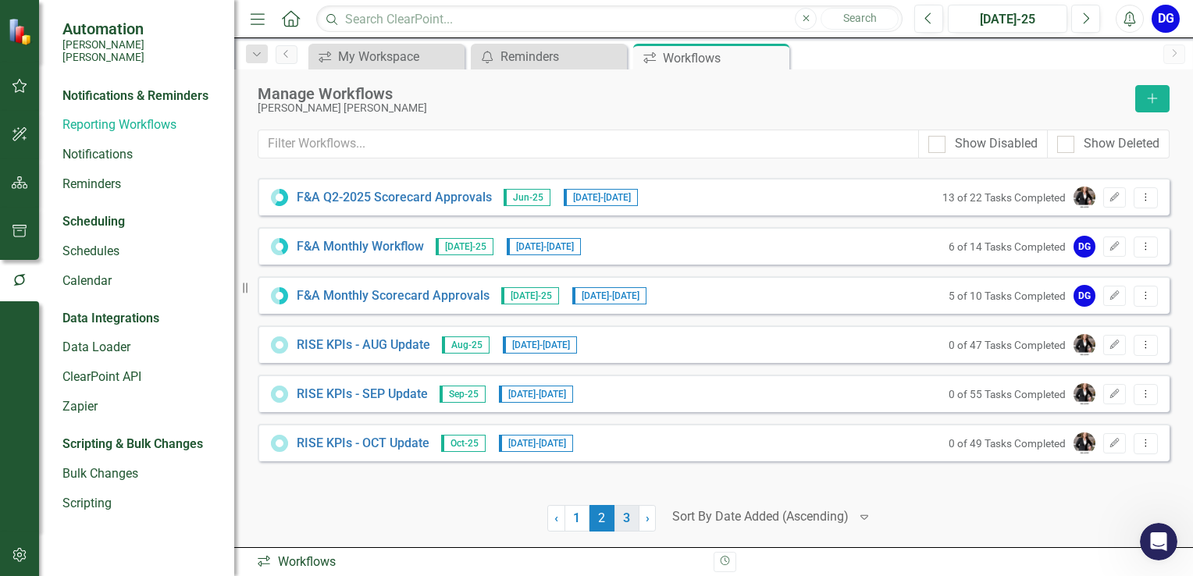
click at [626, 520] on link "3" at bounding box center [626, 518] width 25 height 27
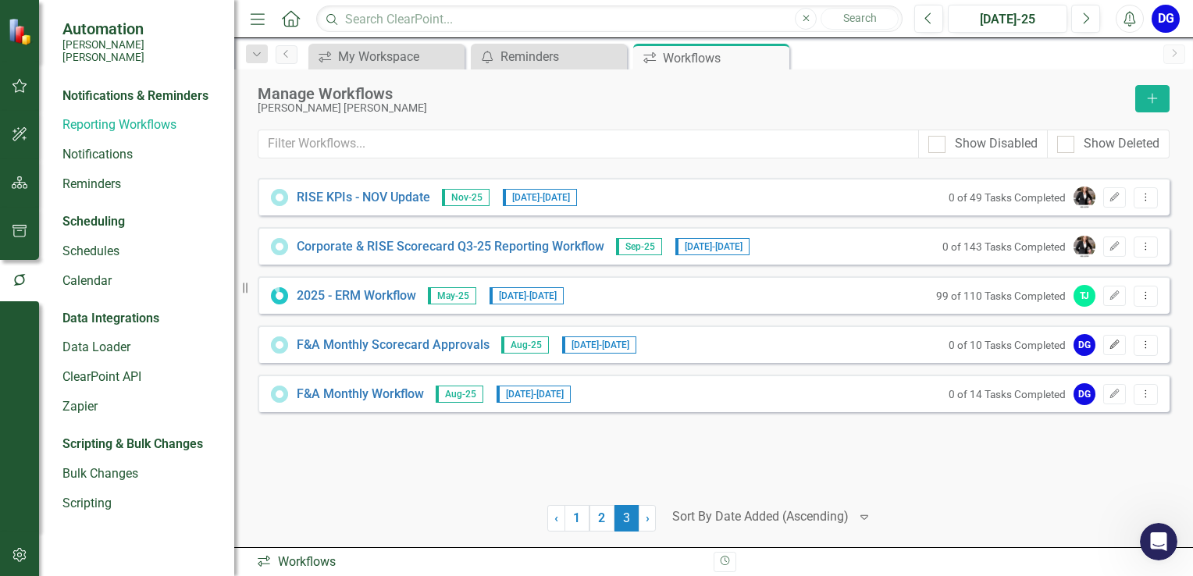
click at [1115, 340] on icon "Edit" at bounding box center [1115, 344] width 12 height 9
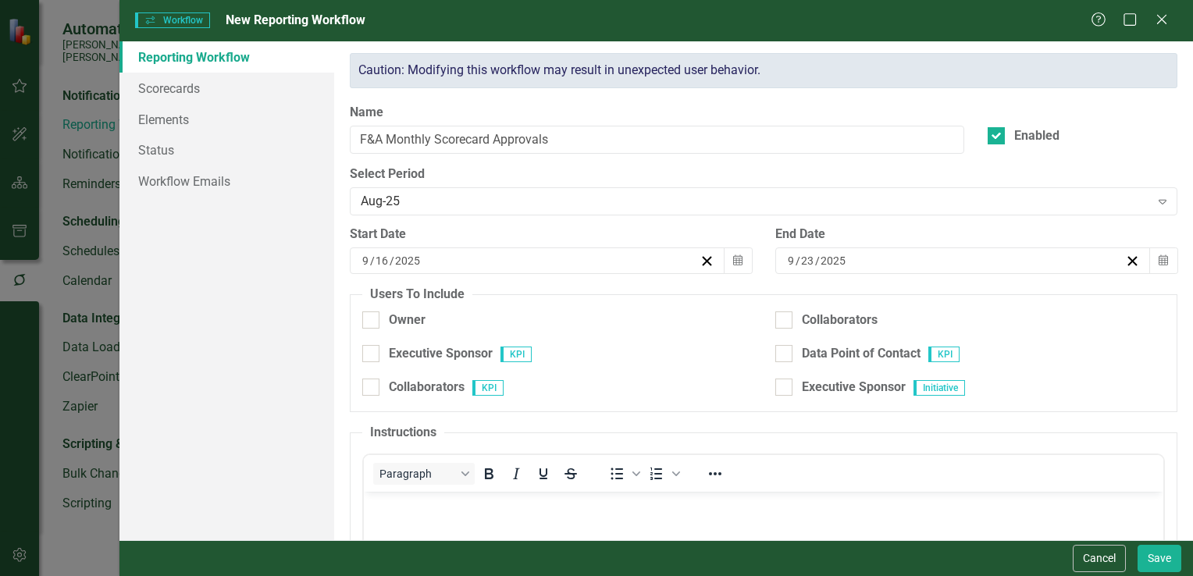
checkbox input "true"
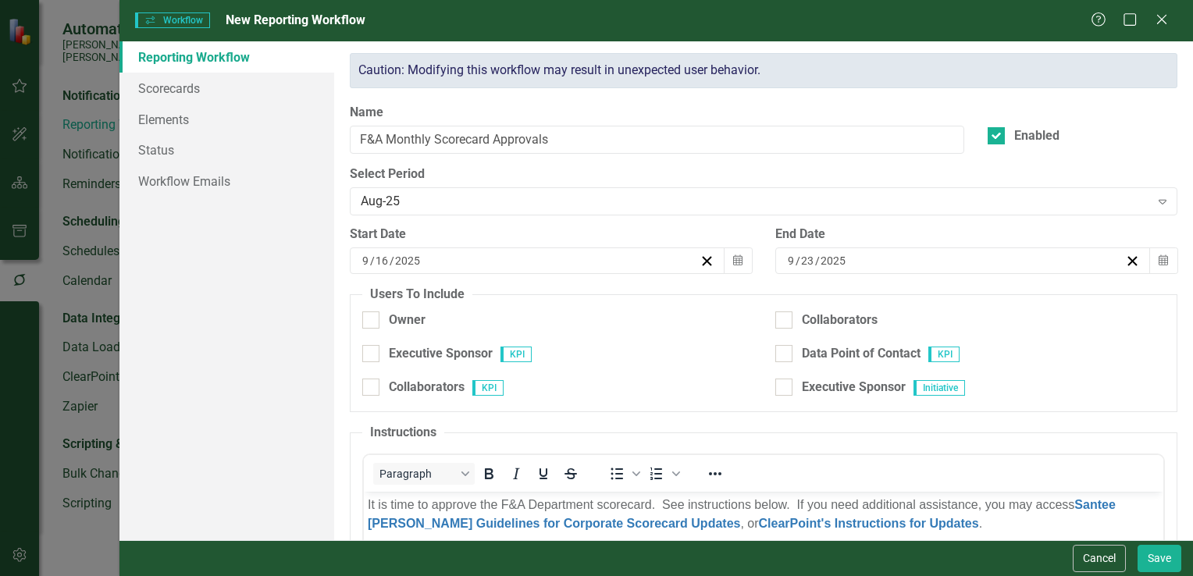
scroll to position [0, 0]
click at [207, 186] on link "Workflow Emails" at bounding box center [226, 181] width 215 height 31
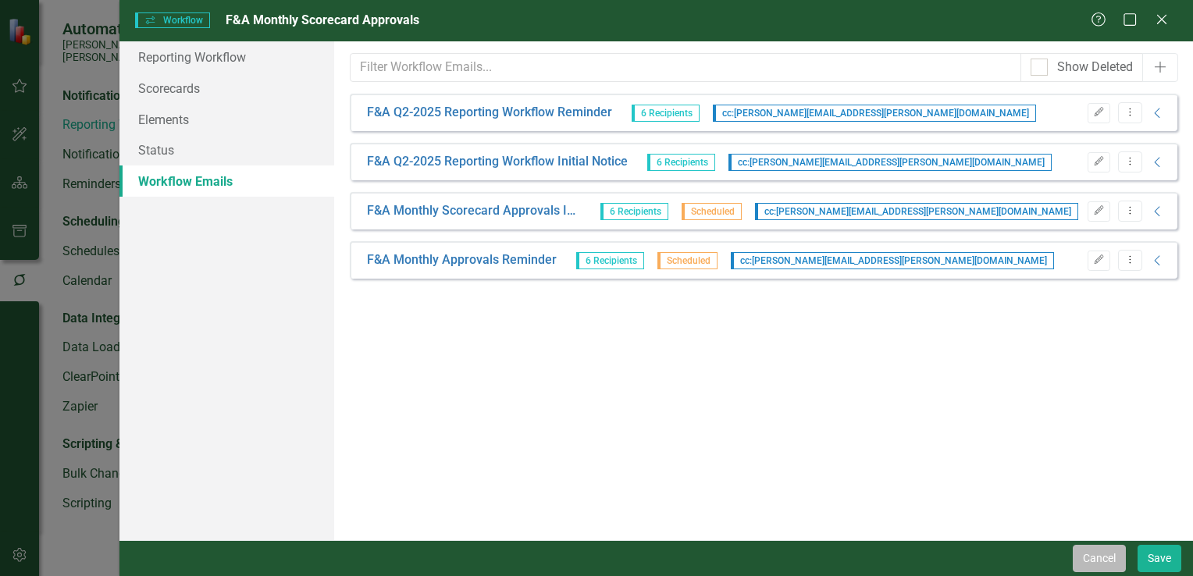
click at [1103, 565] on button "Cancel" at bounding box center [1099, 558] width 53 height 27
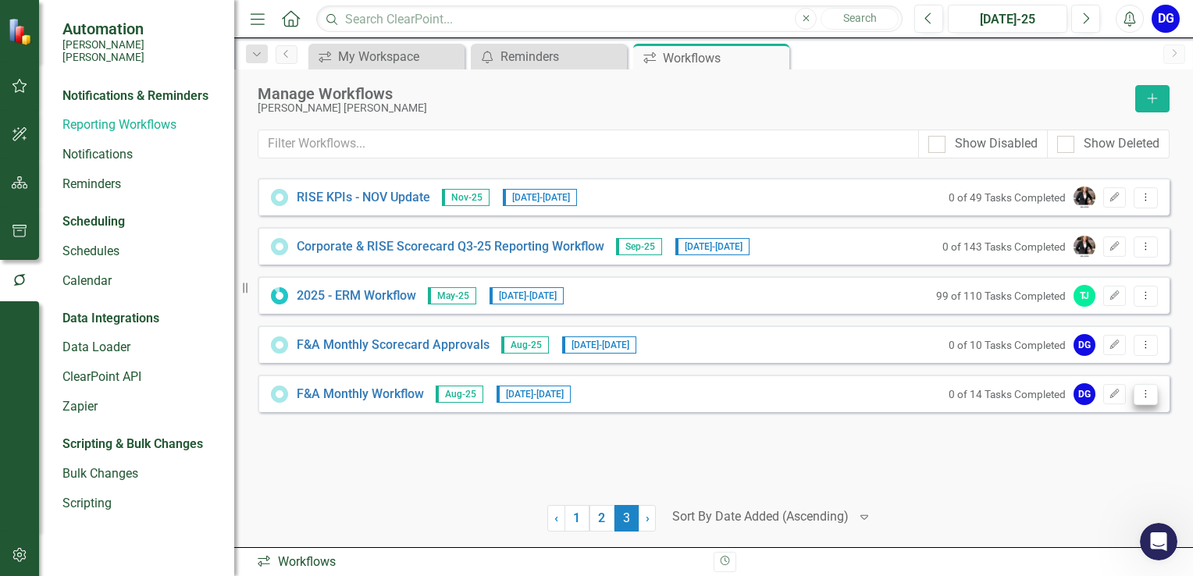
click at [1143, 392] on icon "Dropdown Menu" at bounding box center [1145, 394] width 13 height 10
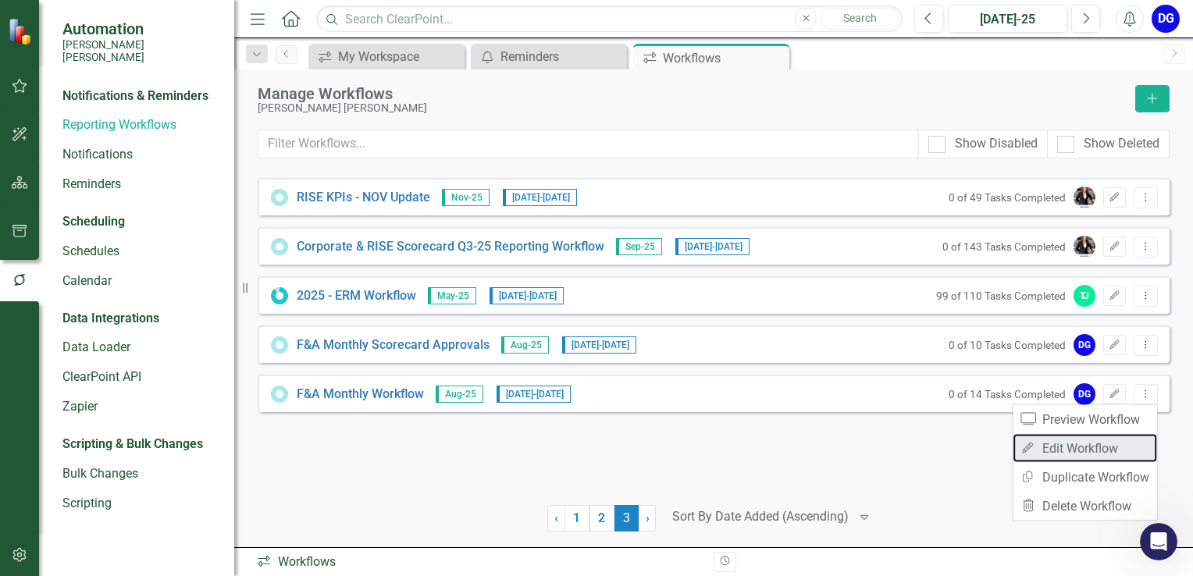
click at [1115, 445] on link "Edit Edit Workflow" at bounding box center [1085, 448] width 144 height 29
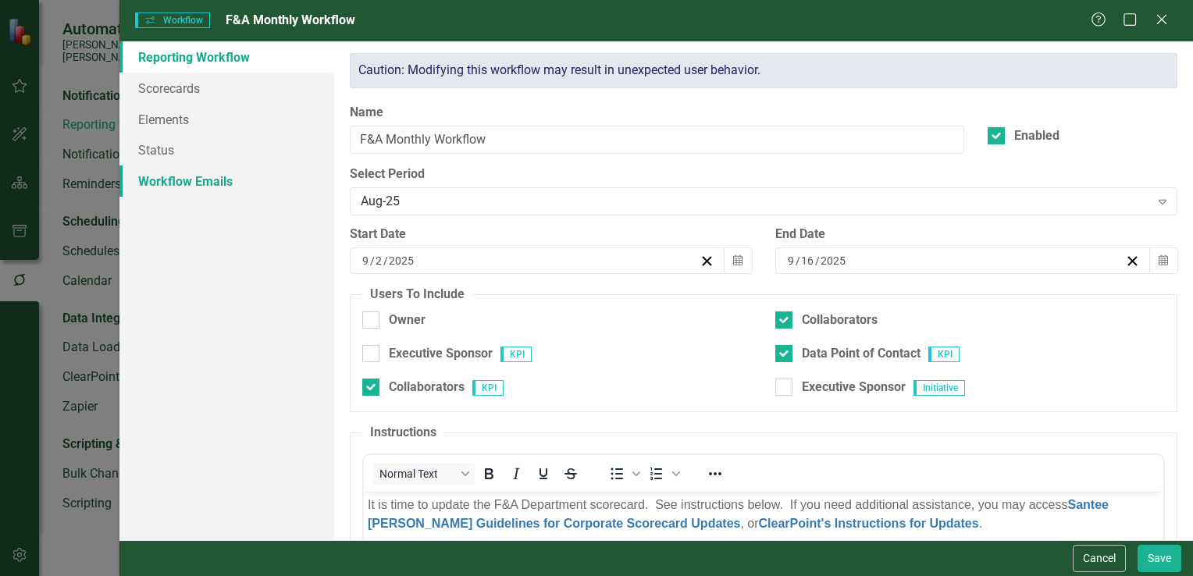
click at [216, 183] on link "Workflow Emails" at bounding box center [226, 181] width 215 height 31
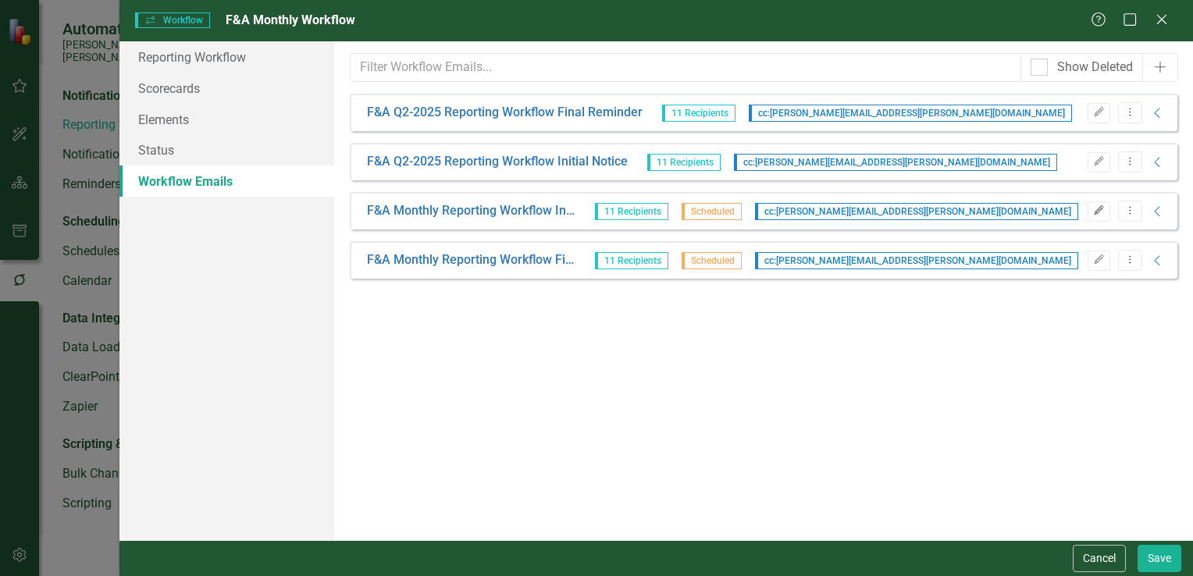
click at [1102, 209] on icon "Edit" at bounding box center [1099, 210] width 12 height 9
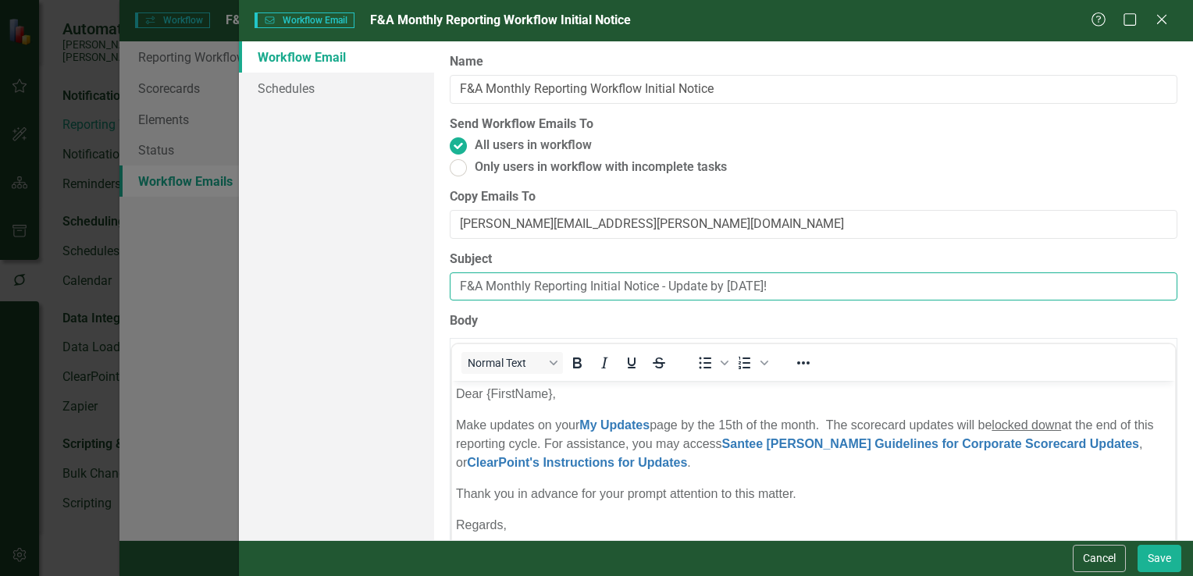
click at [795, 286] on input "F&A Monthly Reporting Initial Notice - Update by [DATE]!" at bounding box center [814, 286] width 728 height 29
click at [767, 283] on input "F&A Monthly Reporting Initial Notice - Update by [DATE]!" at bounding box center [814, 286] width 728 height 29
type input "F&A Monthly Reporting Initial Notice - Update by [DATE]!"
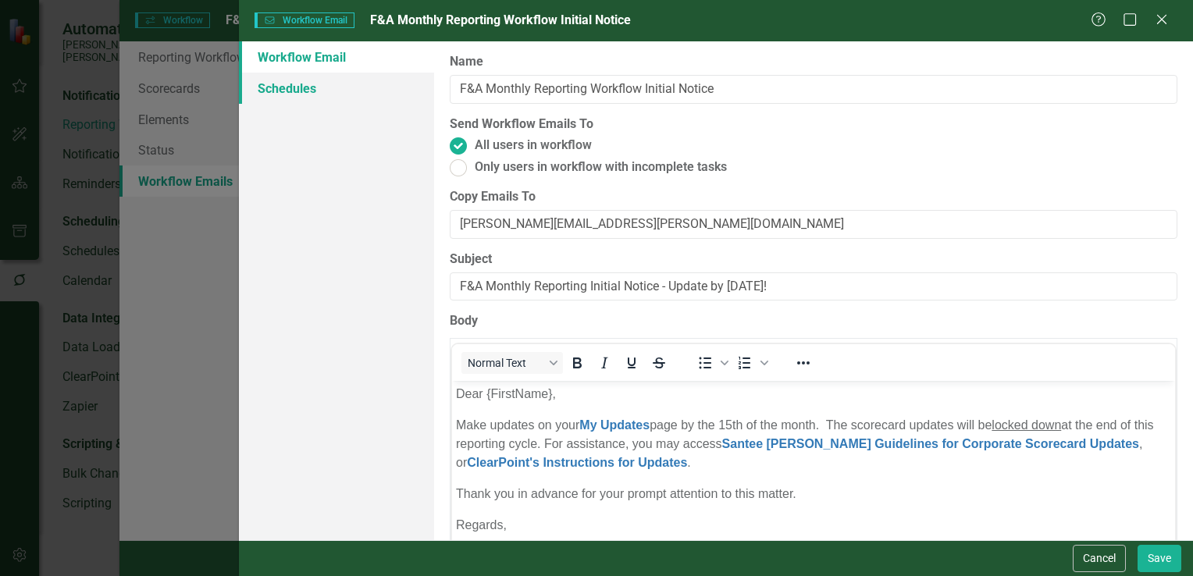
click at [277, 86] on link "Schedules" at bounding box center [336, 88] width 195 height 31
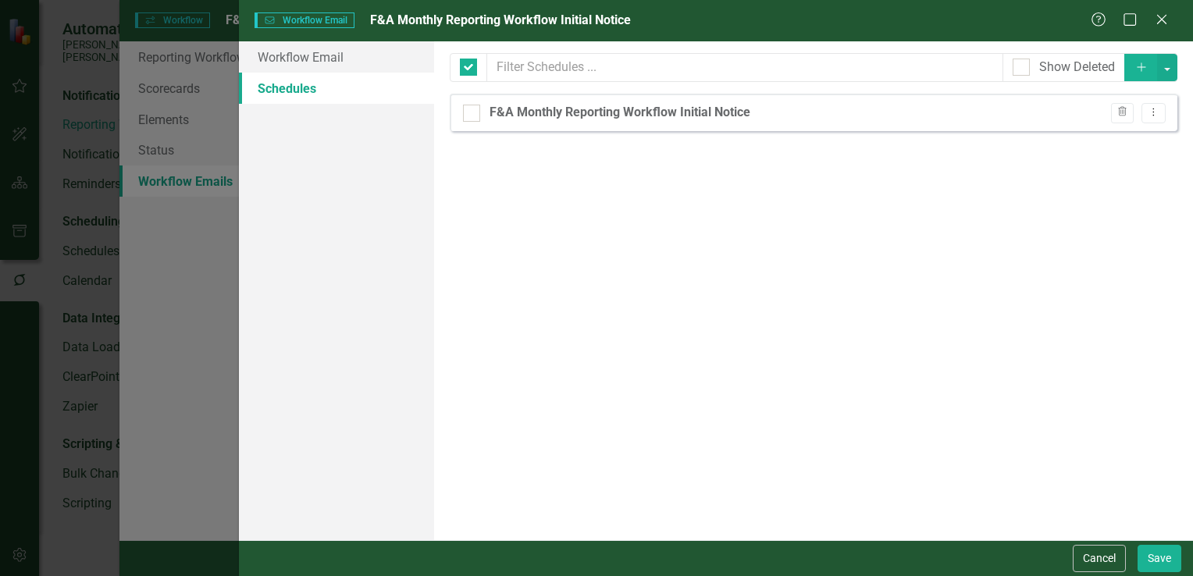
checkbox input "false"
click at [1154, 111] on icon "Dropdown Menu" at bounding box center [1153, 112] width 13 height 10
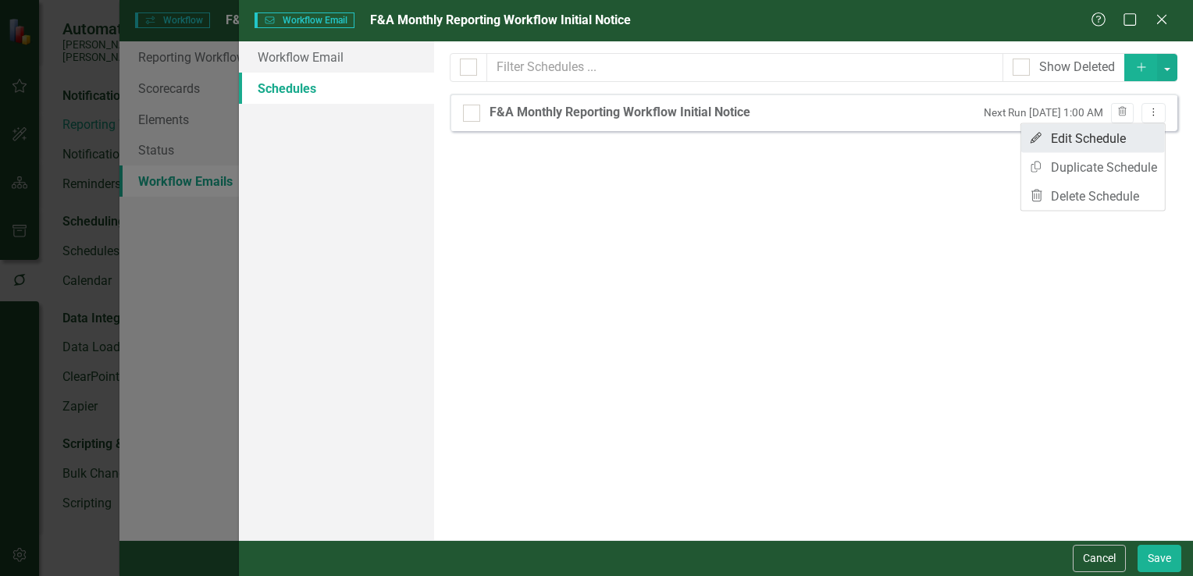
click at [1115, 130] on link "Edit Edit Schedule" at bounding box center [1093, 138] width 144 height 29
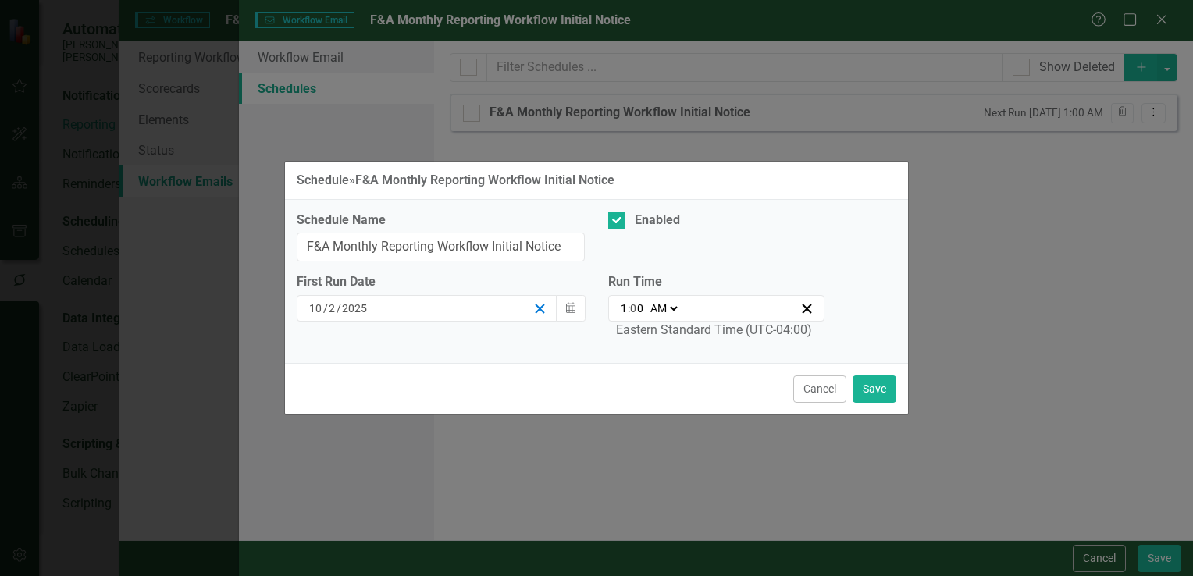
click at [536, 312] on line "button" at bounding box center [540, 308] width 9 height 9
click at [564, 312] on button "Calendar" at bounding box center [571, 308] width 30 height 27
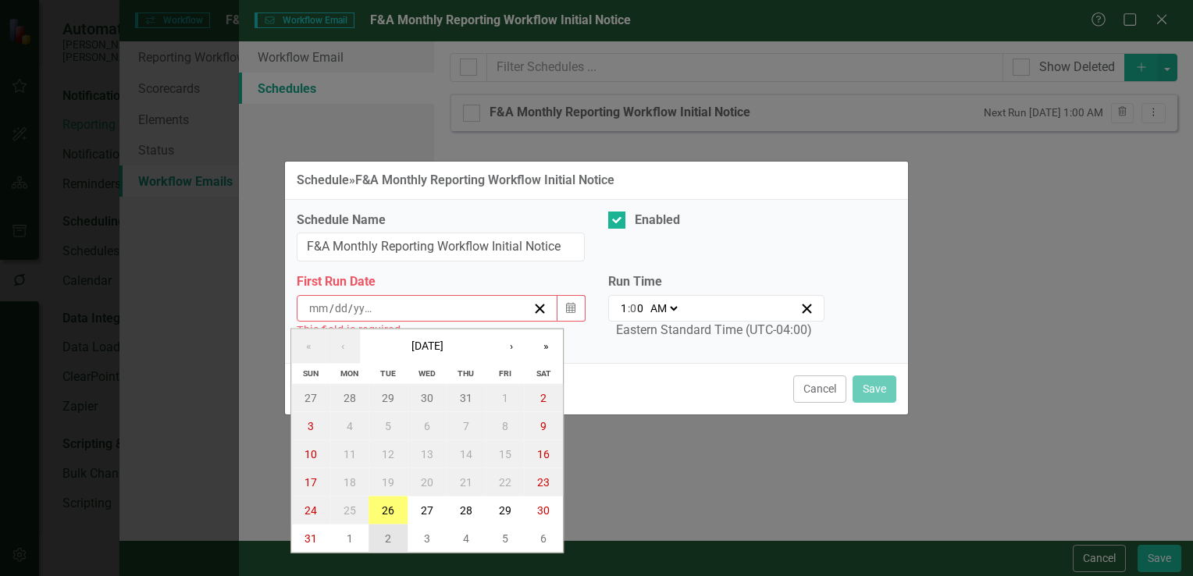
click at [388, 543] on abbr "2" at bounding box center [388, 538] width 6 height 12
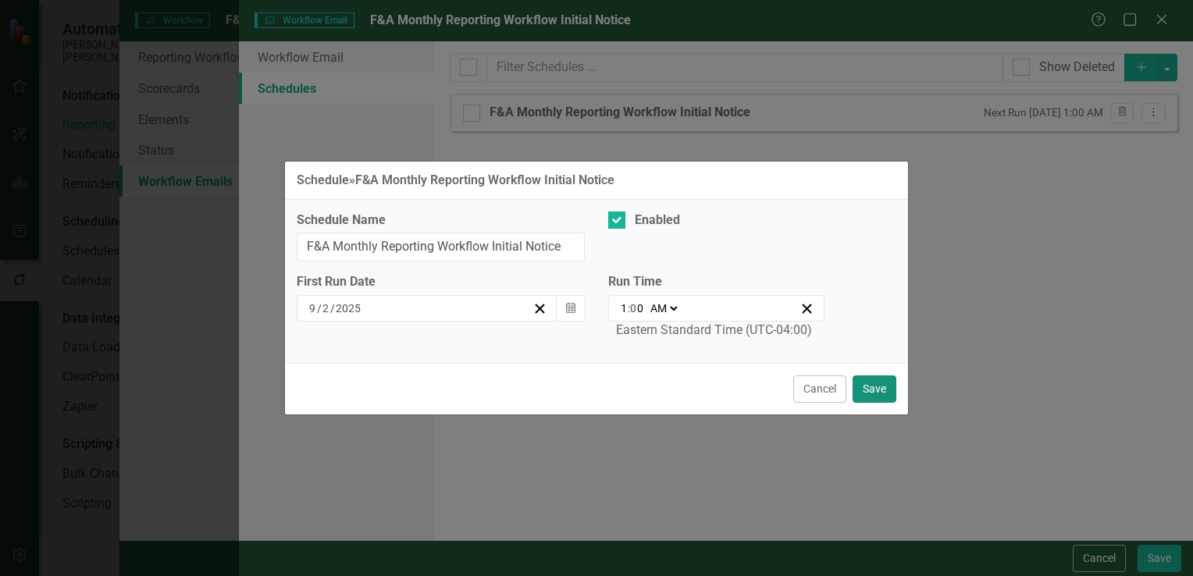
click at [882, 386] on button "Save" at bounding box center [875, 389] width 44 height 27
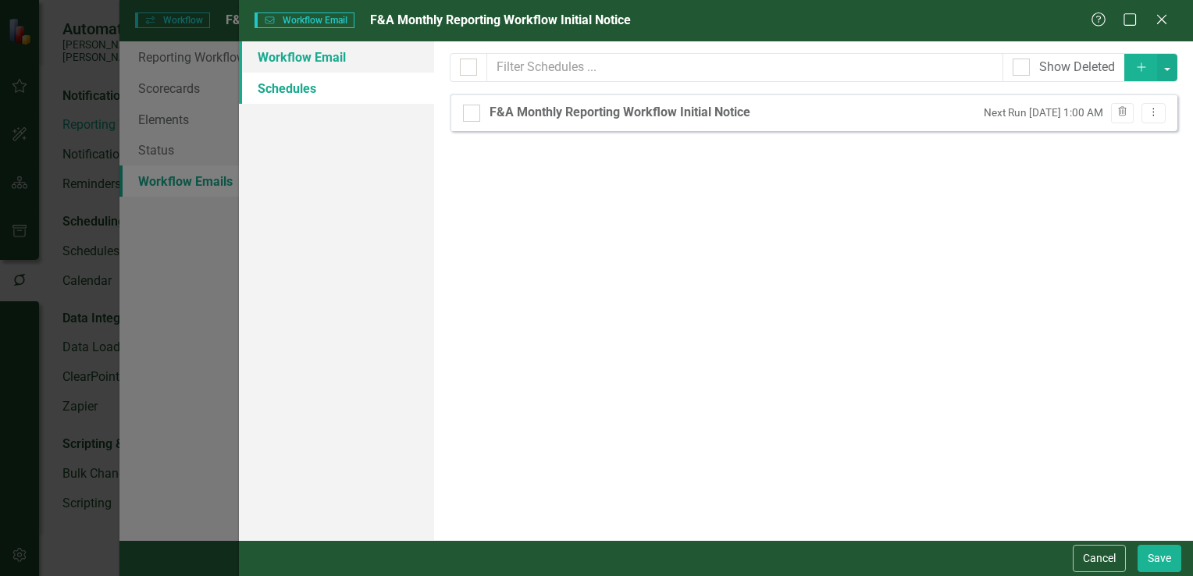
click at [371, 56] on link "Workflow Email" at bounding box center [336, 56] width 195 height 31
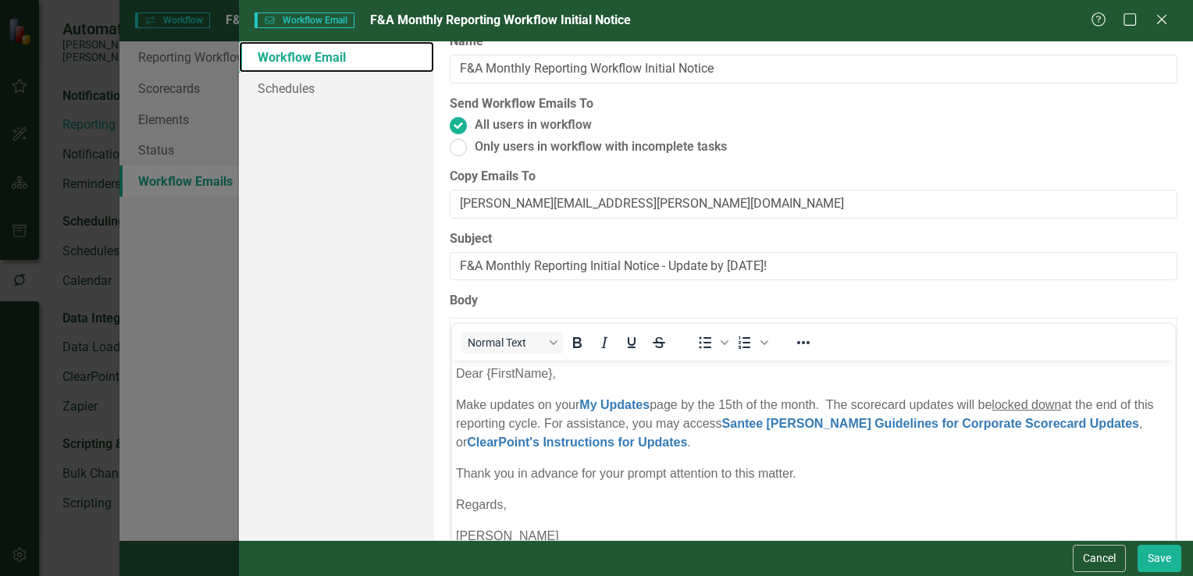
scroll to position [12, 0]
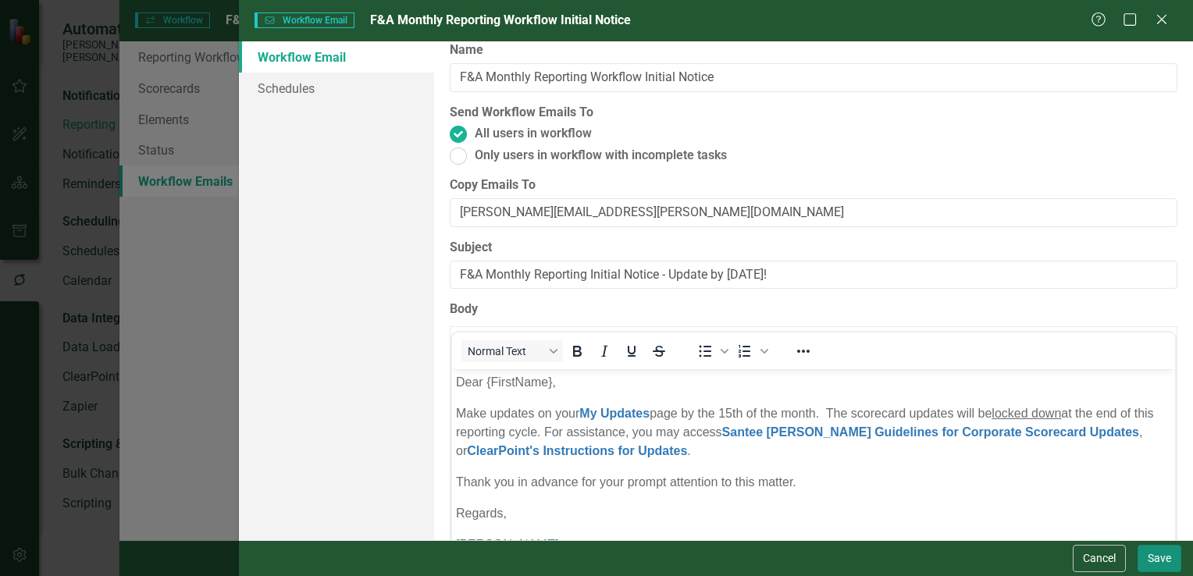
click at [1159, 568] on button "Save" at bounding box center [1159, 558] width 44 height 27
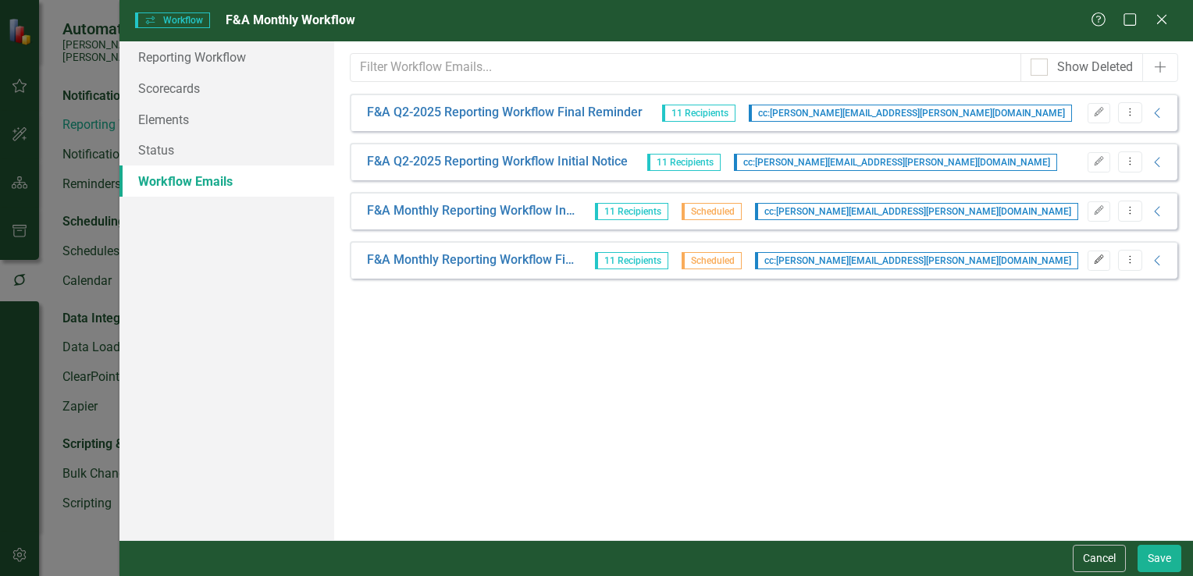
click at [1104, 265] on button "Edit" at bounding box center [1098, 261] width 23 height 20
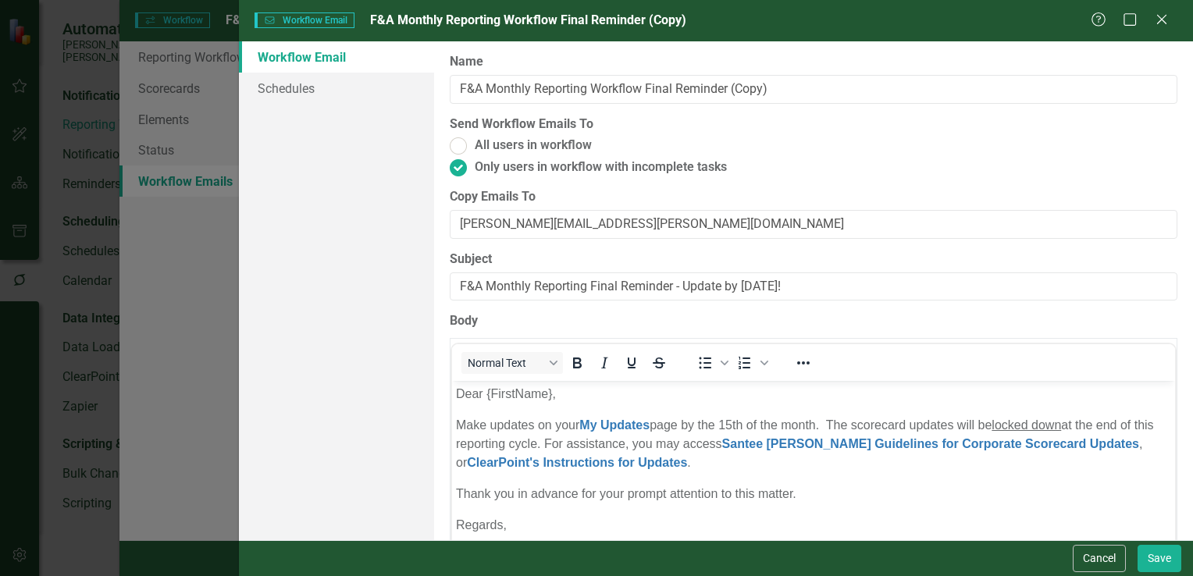
scroll to position [0, 0]
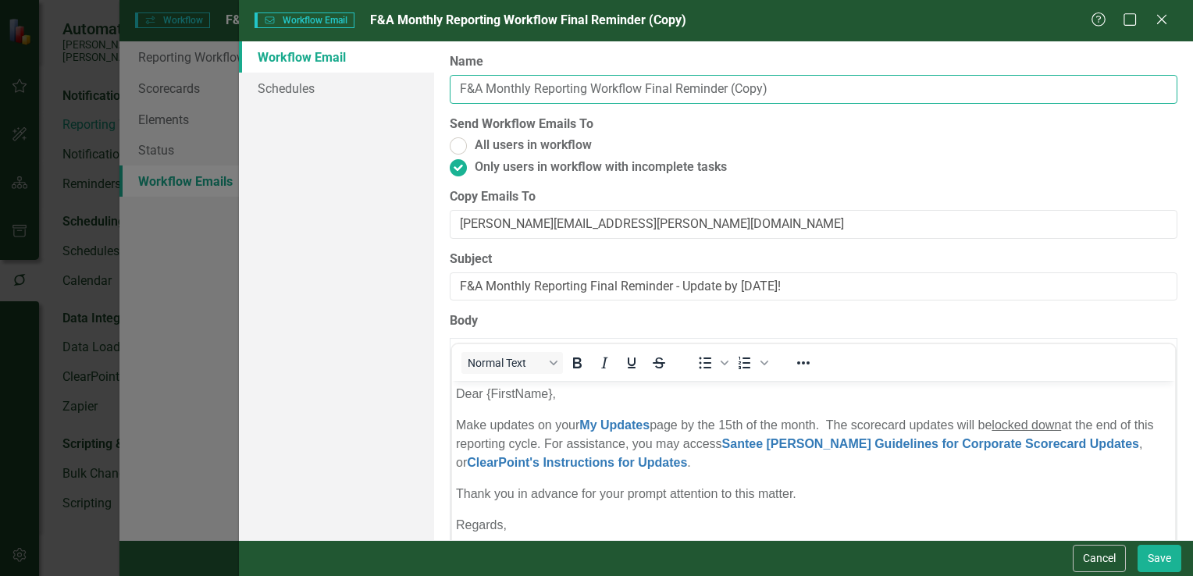
click at [790, 91] on input "F&A Monthly Reporting Workflow Final Reminder (Copy)" at bounding box center [814, 89] width 728 height 29
type input "F&A Monthly Reporting Workflow Final Reminder"
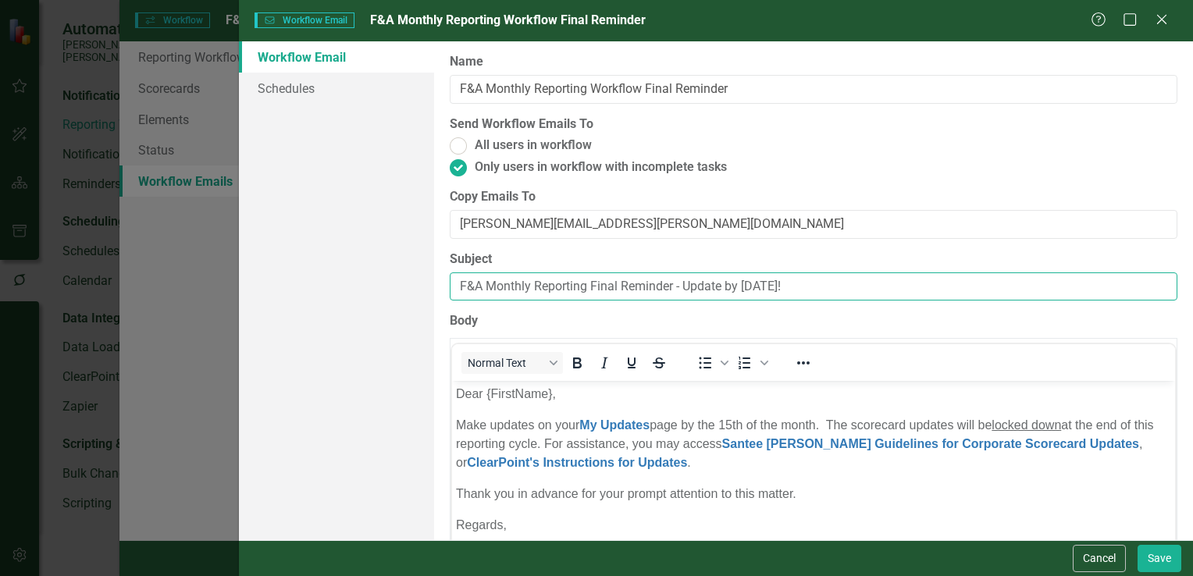
click at [765, 283] on input "F&A Monthly Reporting Final Reminder - Update by [DATE]!" at bounding box center [814, 286] width 728 height 29
type input "F&A Monthly Reporting Final Reminder - Update by [DATE]!"
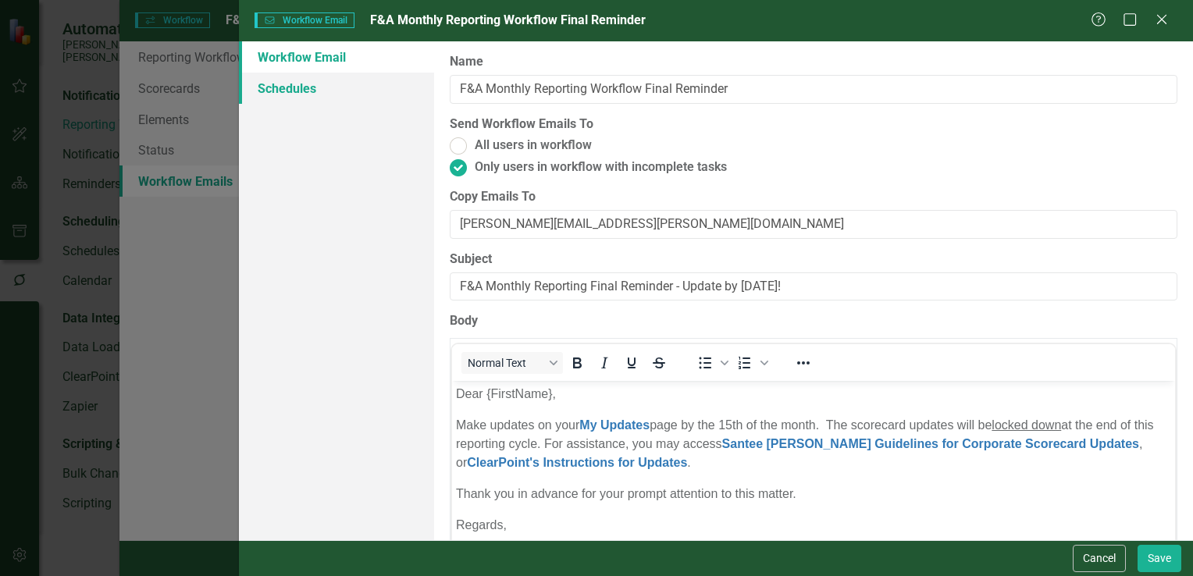
click at [309, 80] on link "Schedules" at bounding box center [336, 88] width 195 height 31
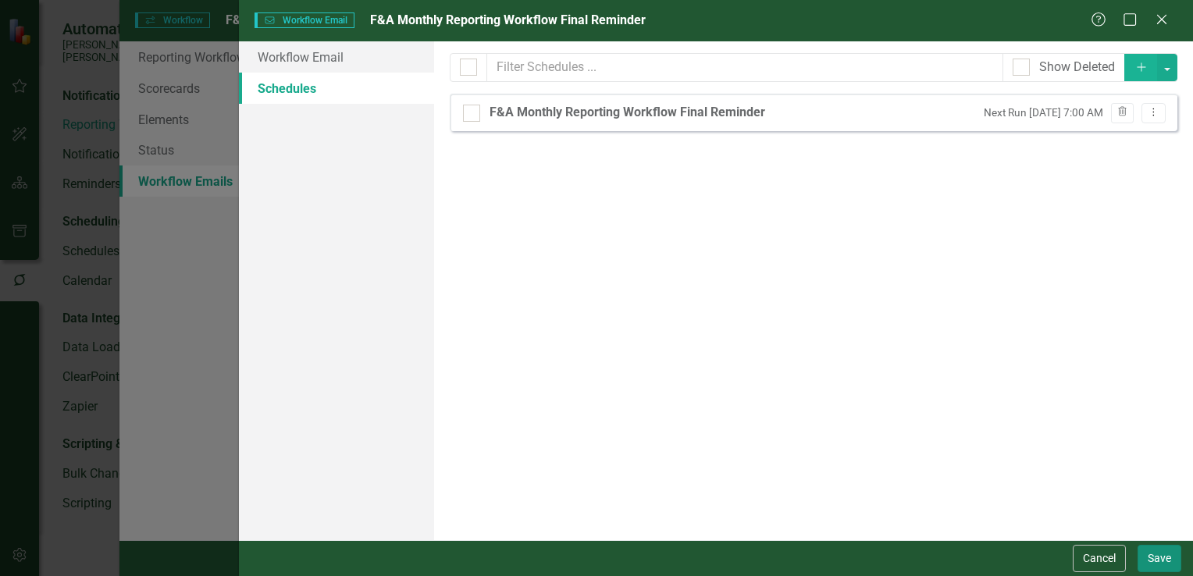
click at [1169, 565] on button "Save" at bounding box center [1159, 558] width 44 height 27
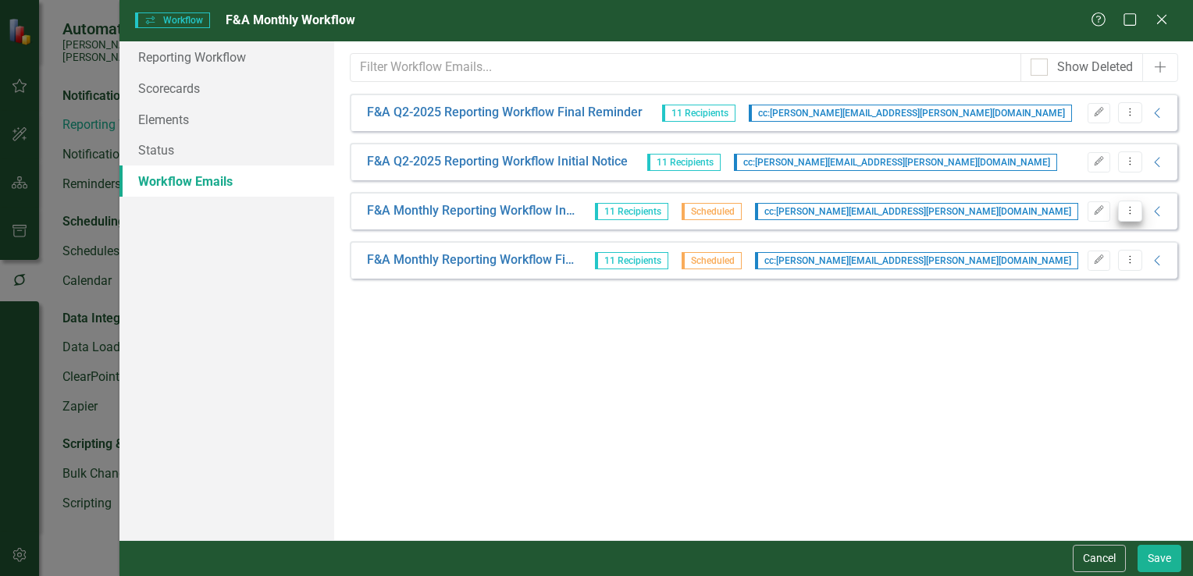
click at [1134, 208] on icon "Dropdown Menu" at bounding box center [1129, 210] width 13 height 10
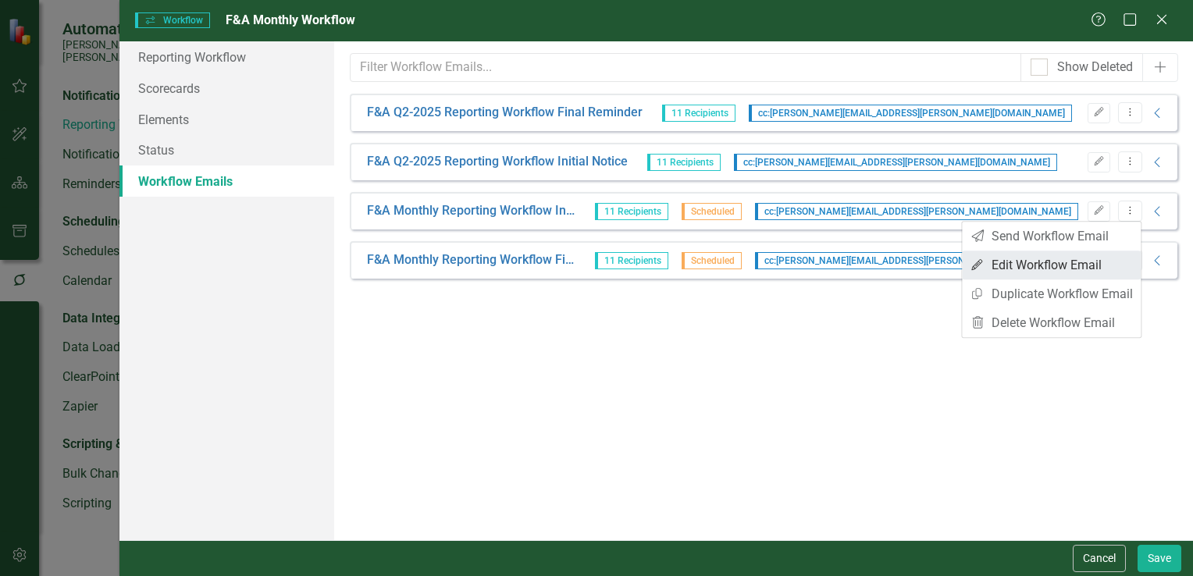
click at [1086, 255] on link "Edit Edit Workflow Email" at bounding box center [1051, 265] width 179 height 29
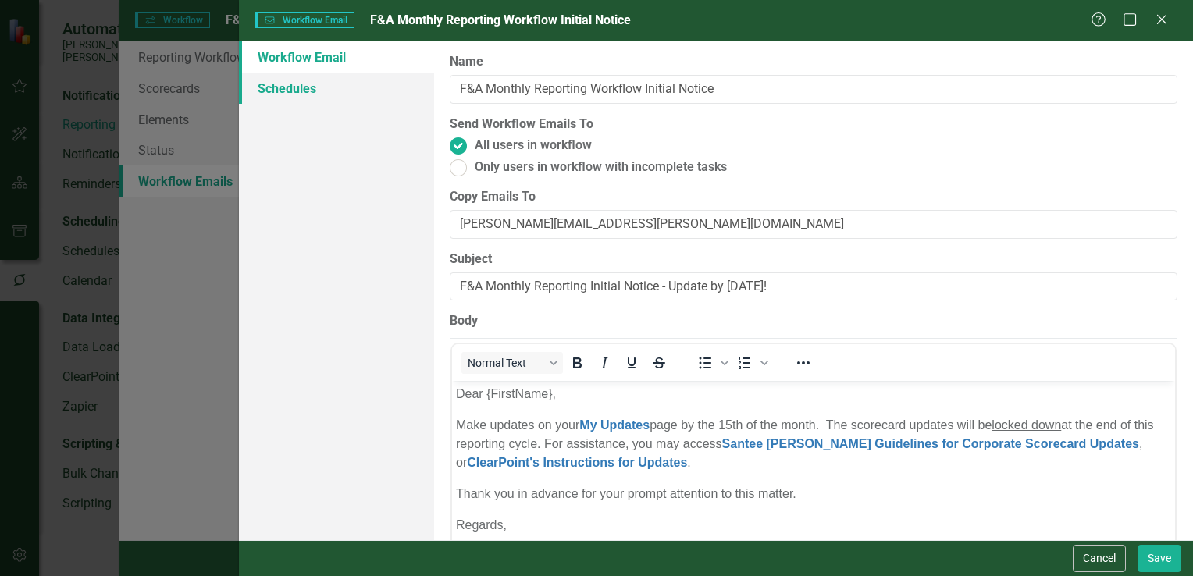
click at [368, 94] on link "Schedules" at bounding box center [336, 88] width 195 height 31
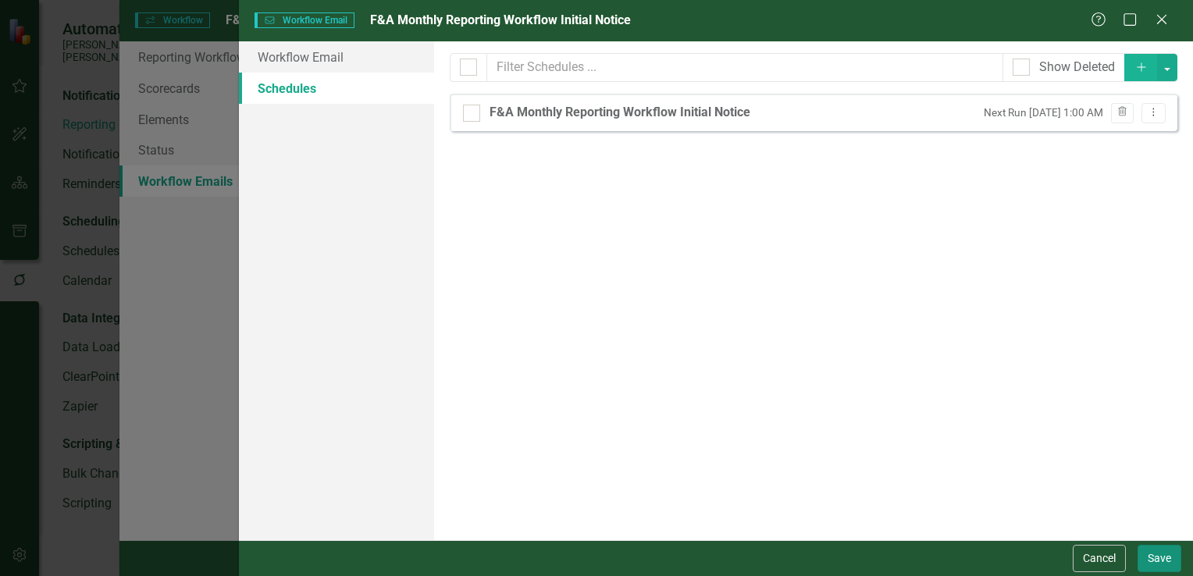
click at [1170, 550] on button "Save" at bounding box center [1159, 558] width 44 height 27
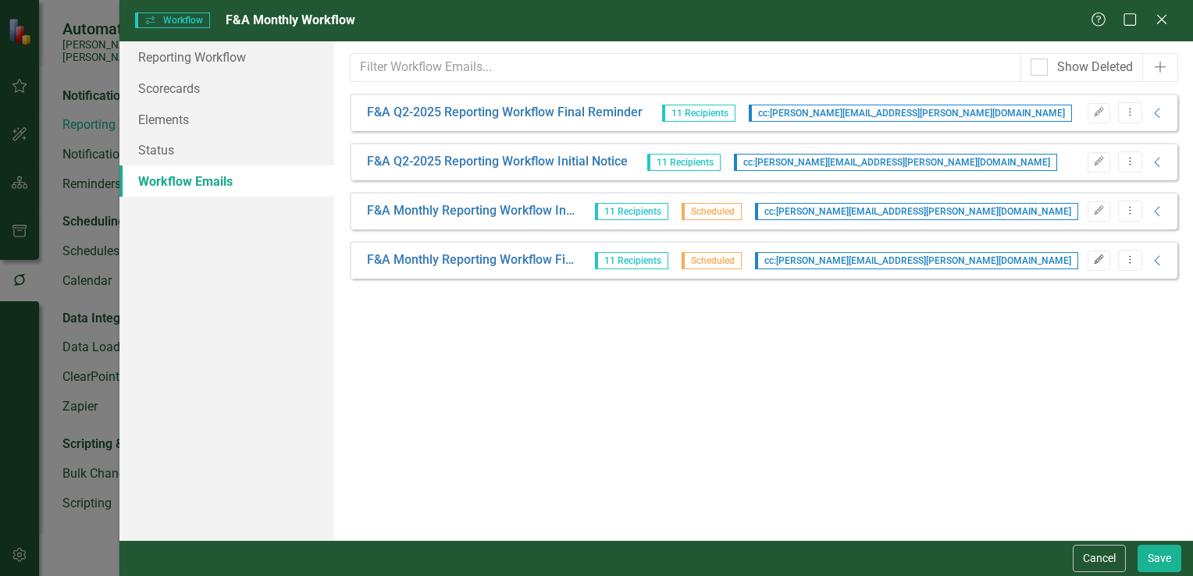
click at [1096, 255] on icon "Edit" at bounding box center [1099, 259] width 12 height 9
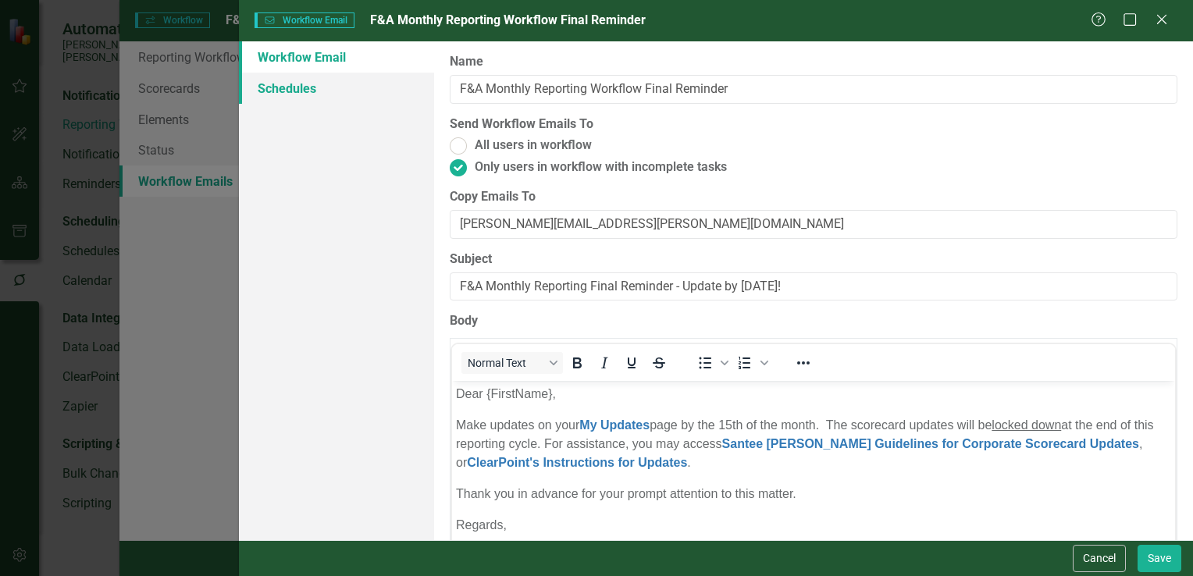
click at [345, 81] on link "Schedules" at bounding box center [336, 88] width 195 height 31
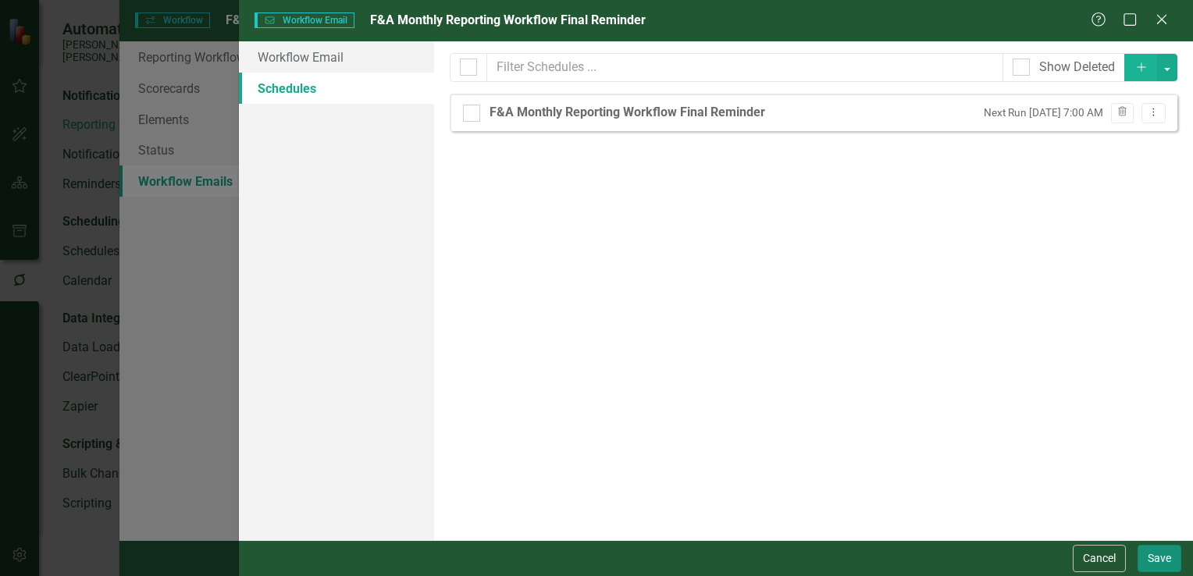
click at [1170, 570] on button "Save" at bounding box center [1159, 558] width 44 height 27
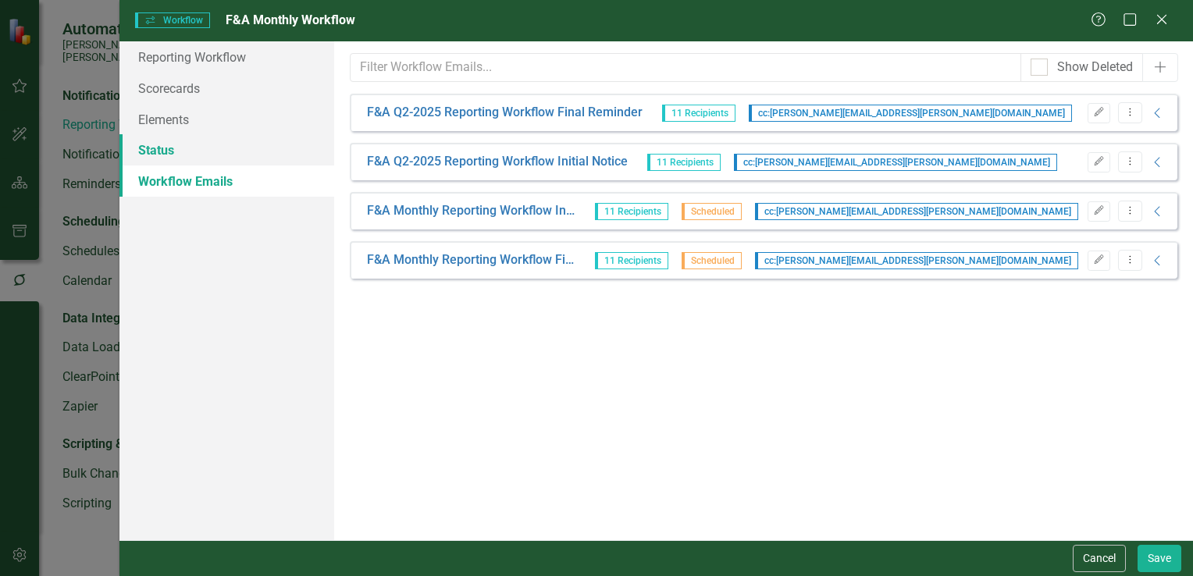
click at [198, 144] on link "Status" at bounding box center [226, 149] width 215 height 31
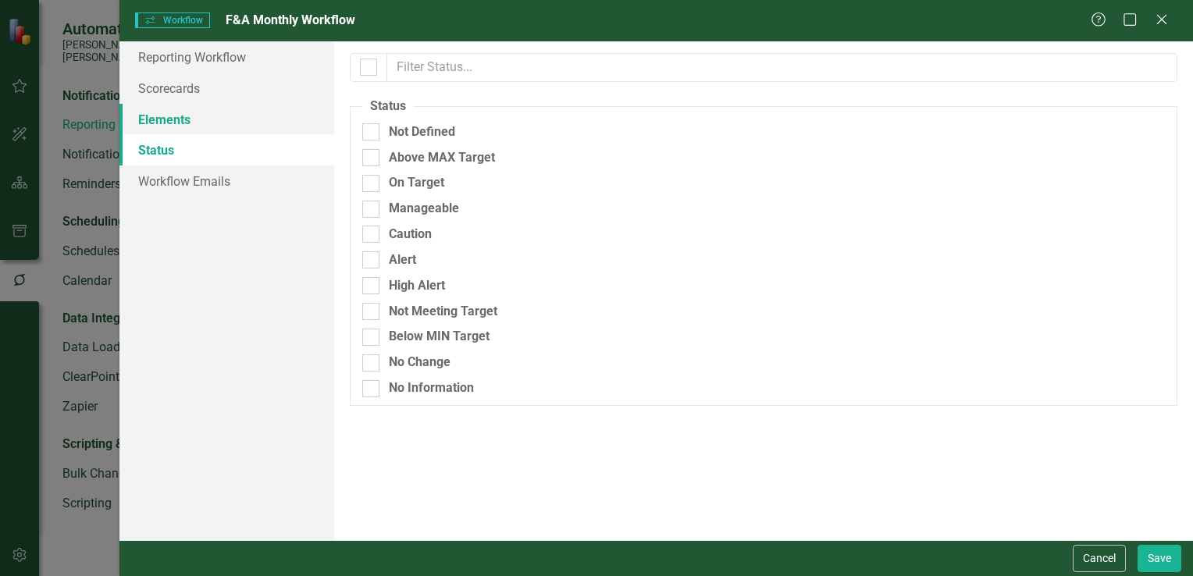
click at [210, 132] on link "Elements" at bounding box center [226, 119] width 215 height 31
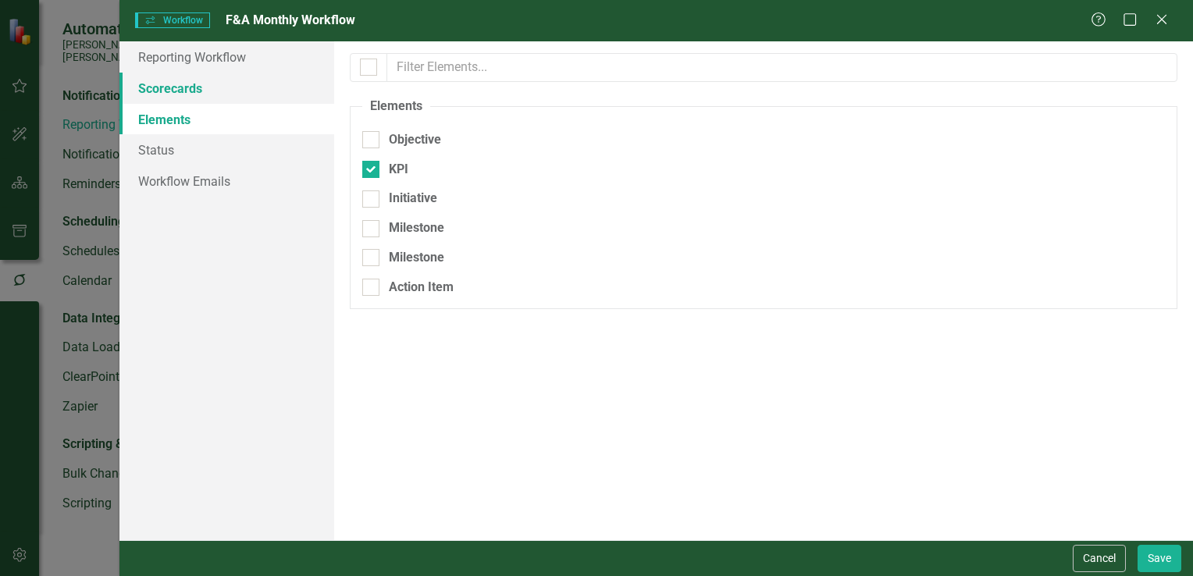
click at [225, 98] on link "Scorecards" at bounding box center [226, 88] width 215 height 31
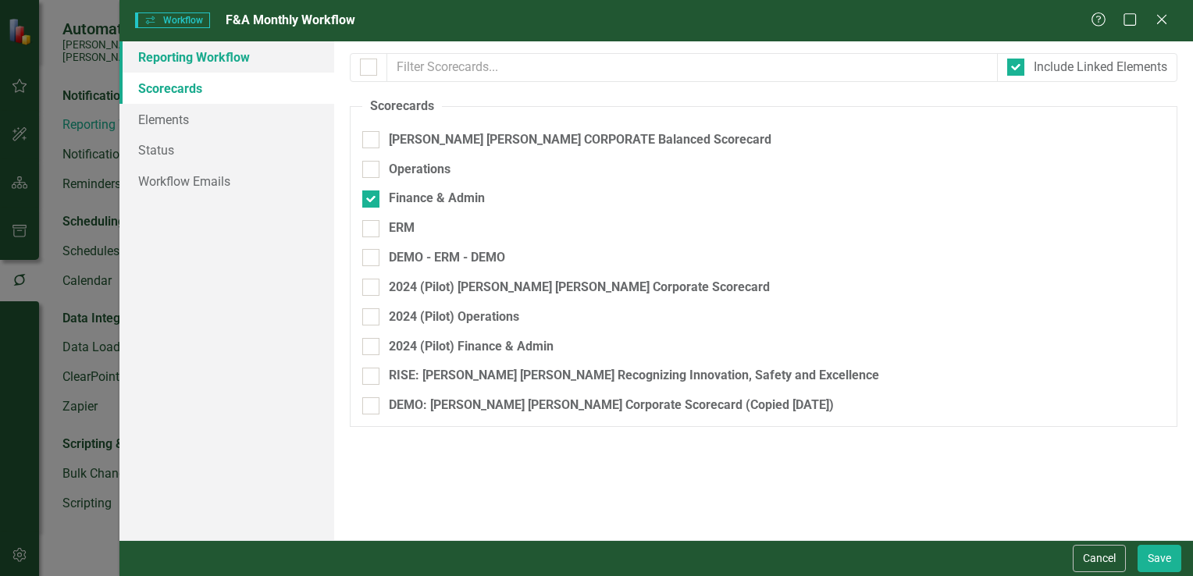
click at [262, 66] on link "Reporting Workflow" at bounding box center [226, 56] width 215 height 31
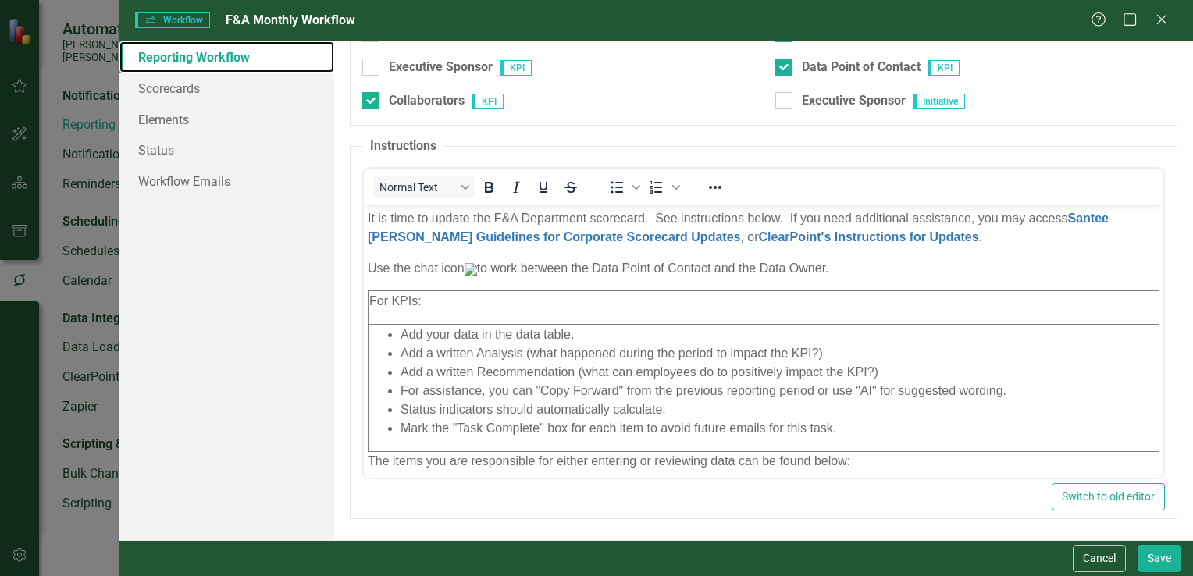
scroll to position [130, 0]
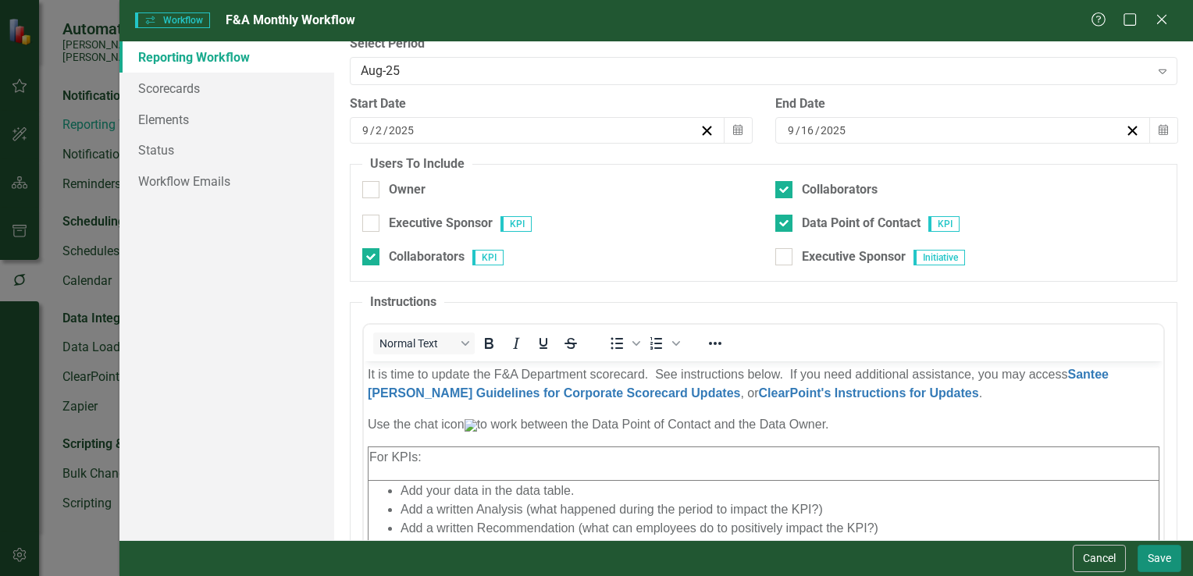
click at [1158, 568] on button "Save" at bounding box center [1159, 558] width 44 height 27
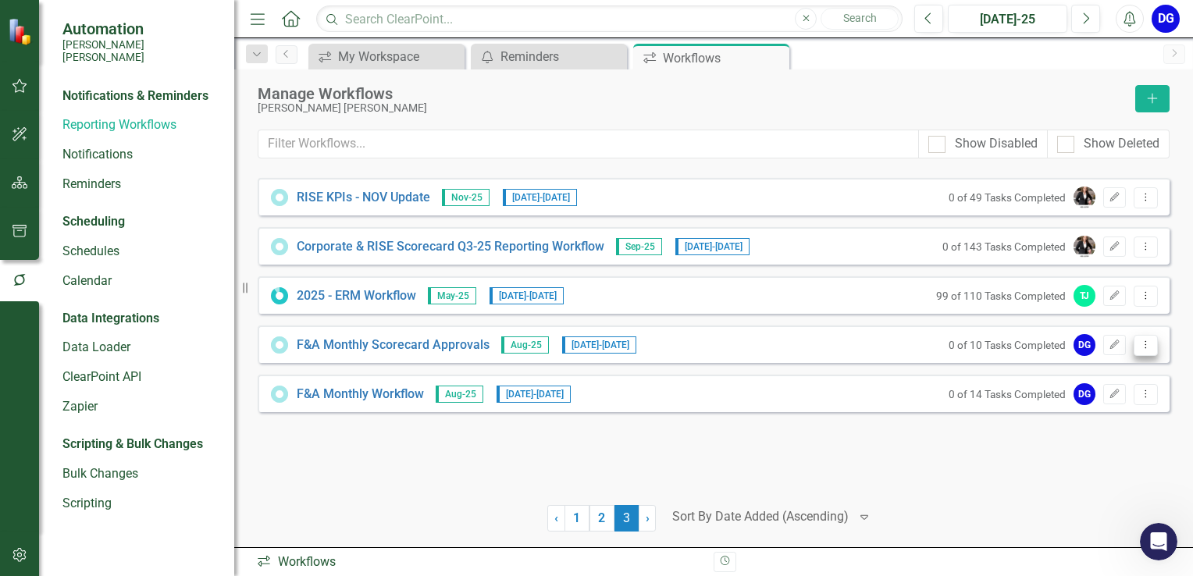
click at [1149, 348] on icon "Dropdown Menu" at bounding box center [1145, 345] width 13 height 10
click at [1098, 395] on link "Edit Edit Workflow" at bounding box center [1085, 398] width 144 height 29
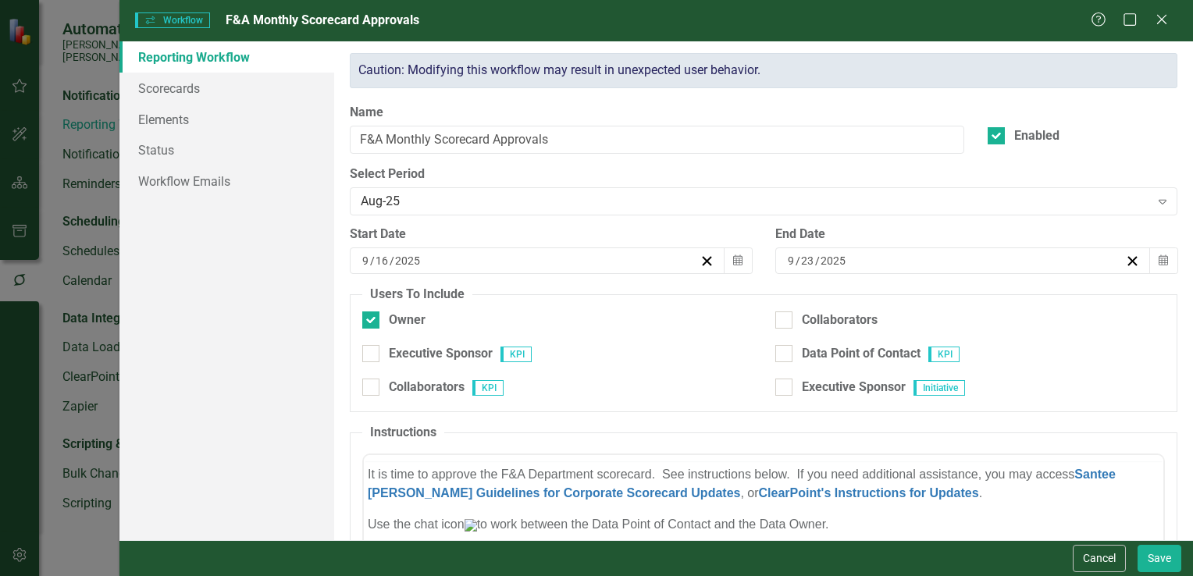
scroll to position [0, 0]
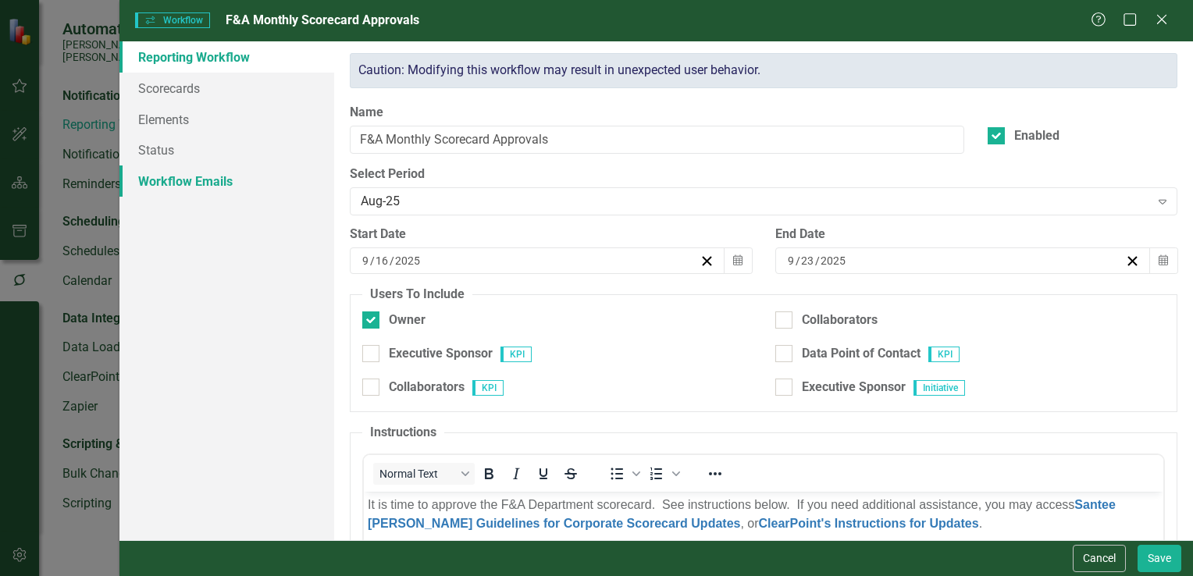
click at [183, 176] on link "Workflow Emails" at bounding box center [226, 181] width 215 height 31
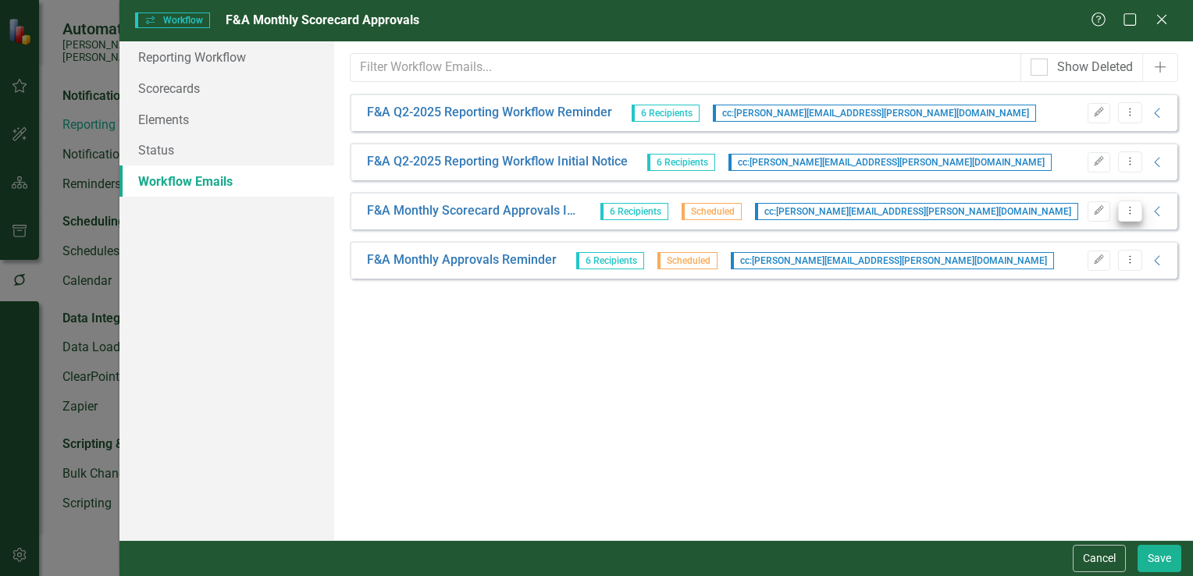
click at [1127, 210] on icon "Dropdown Menu" at bounding box center [1129, 210] width 13 height 10
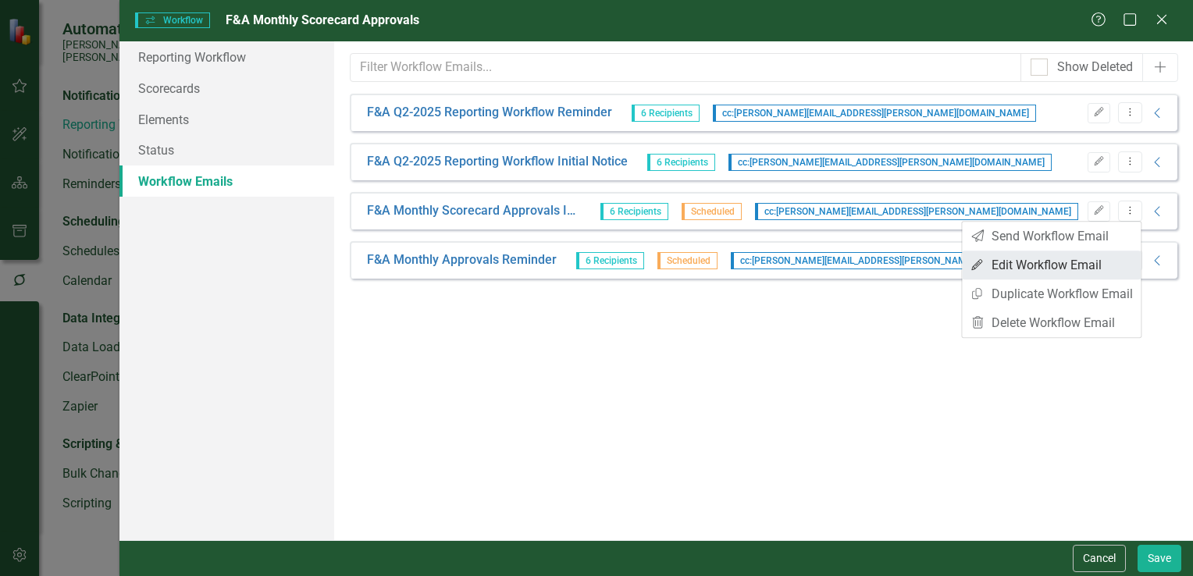
click at [1070, 260] on link "Edit Edit Workflow Email" at bounding box center [1051, 265] width 179 height 29
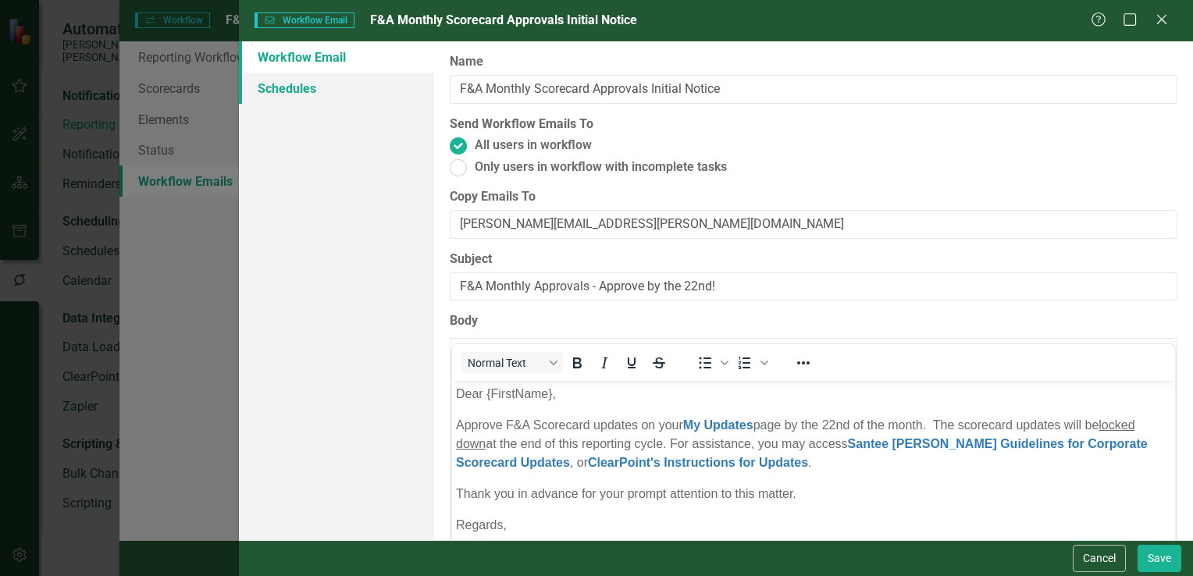
click at [302, 91] on link "Schedules" at bounding box center [336, 88] width 195 height 31
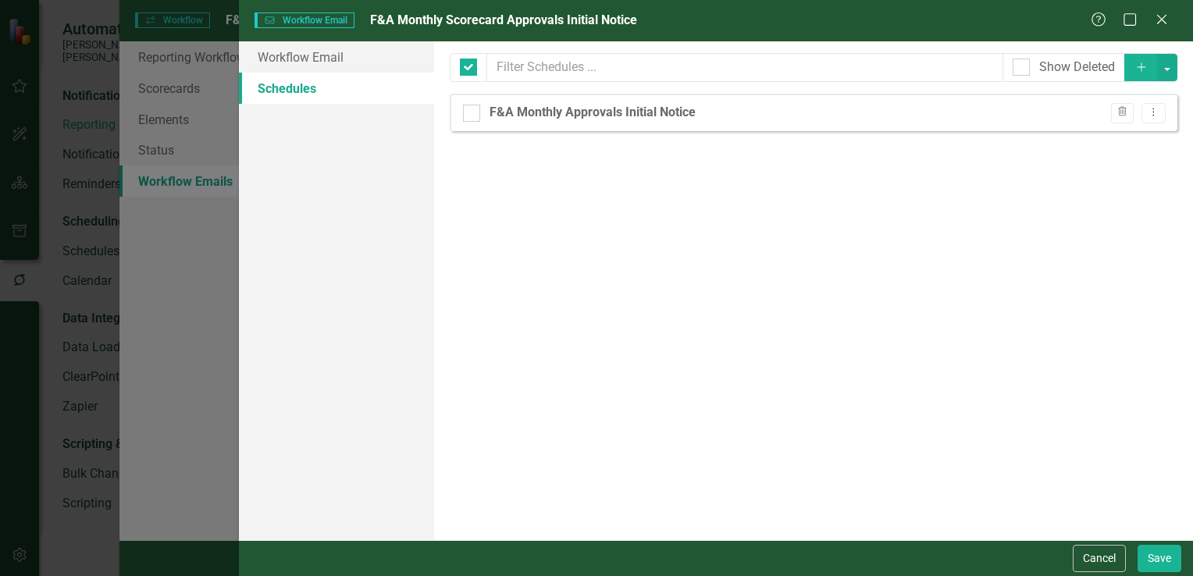
checkbox input "false"
click at [1161, 116] on button "Dropdown Menu" at bounding box center [1153, 113] width 24 height 21
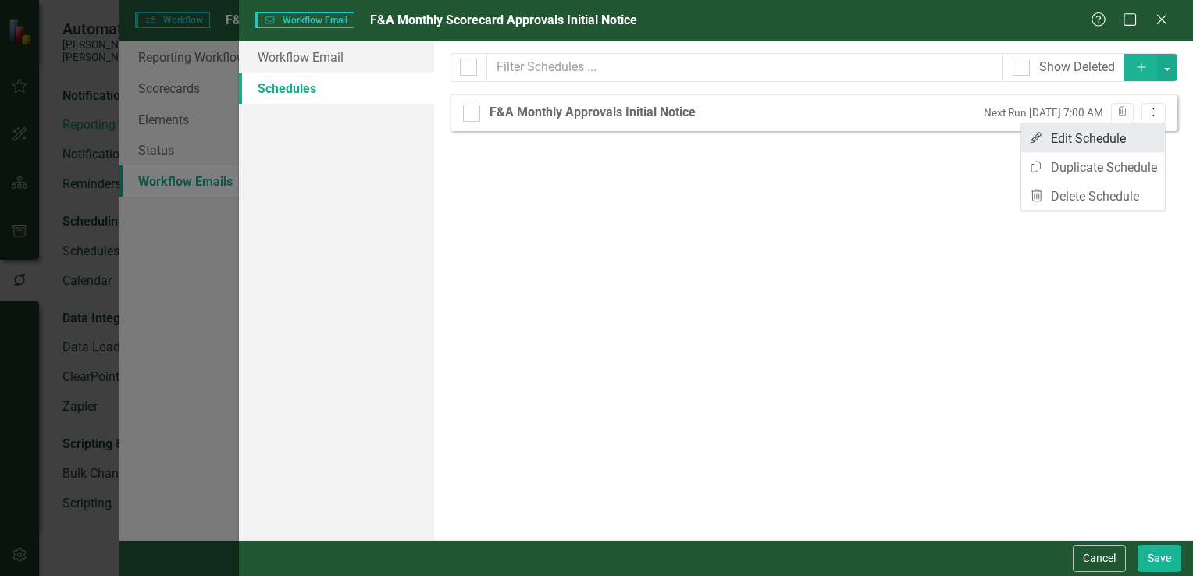
click at [1118, 132] on link "Edit Edit Schedule" at bounding box center [1093, 138] width 144 height 29
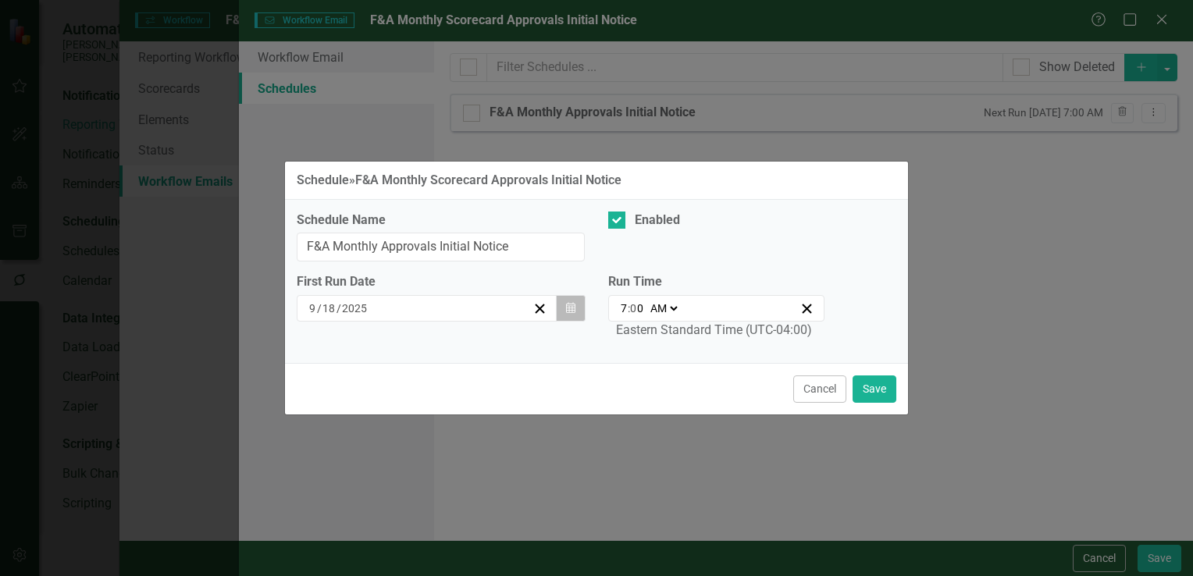
click at [574, 312] on icon "Calendar" at bounding box center [570, 308] width 9 height 11
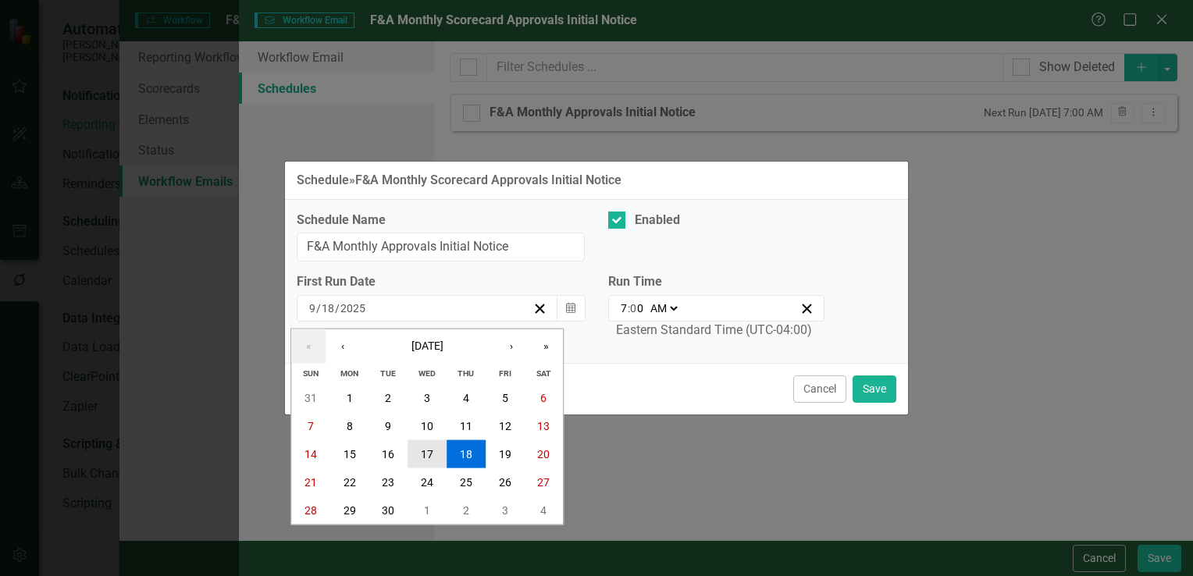
click at [432, 459] on abbr "17" at bounding box center [427, 454] width 12 height 12
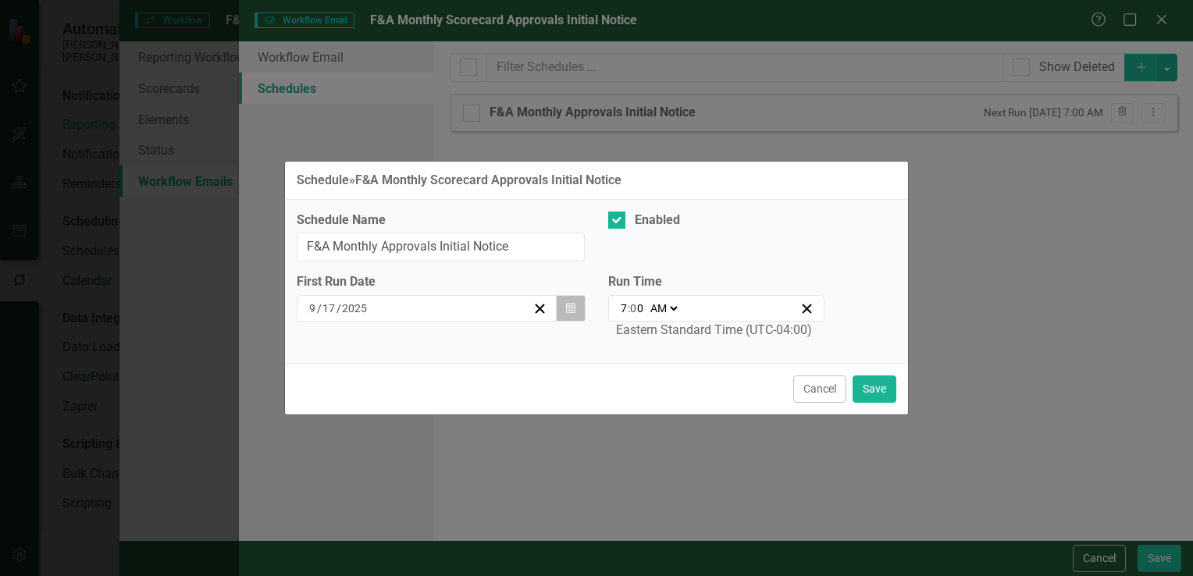
click at [571, 301] on button "Calendar" at bounding box center [571, 308] width 30 height 27
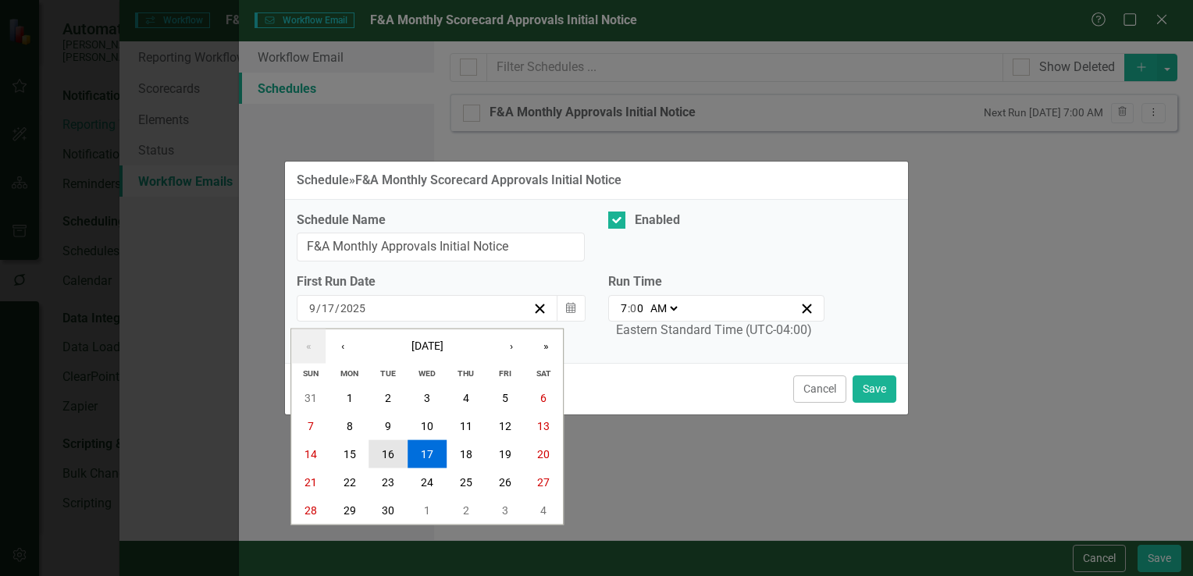
click at [393, 460] on abbr "16" at bounding box center [388, 454] width 12 height 12
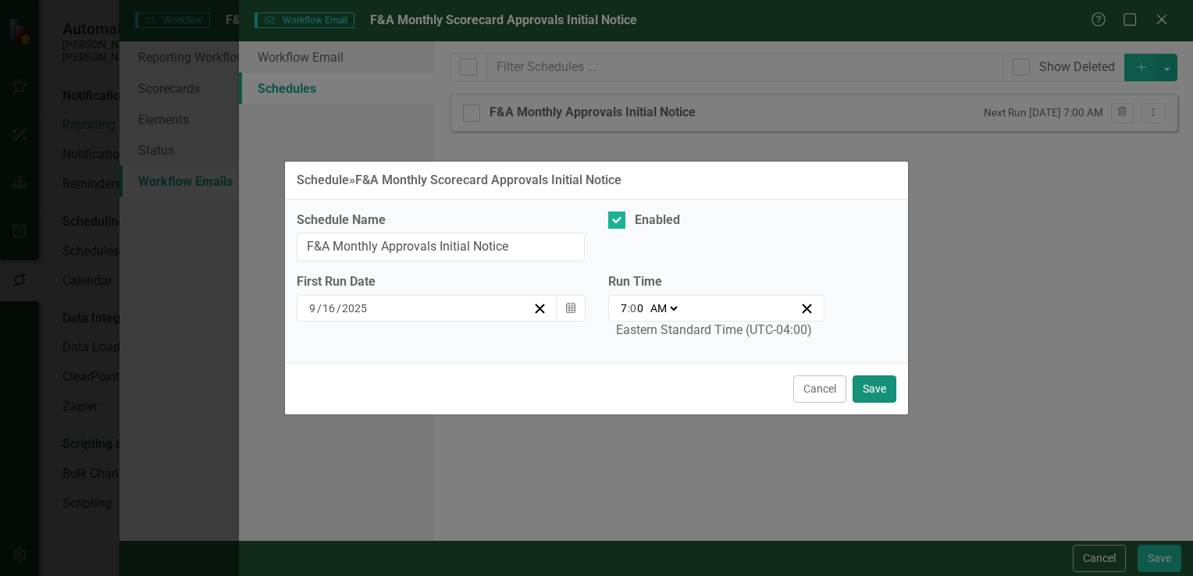
click at [883, 393] on button "Save" at bounding box center [875, 389] width 44 height 27
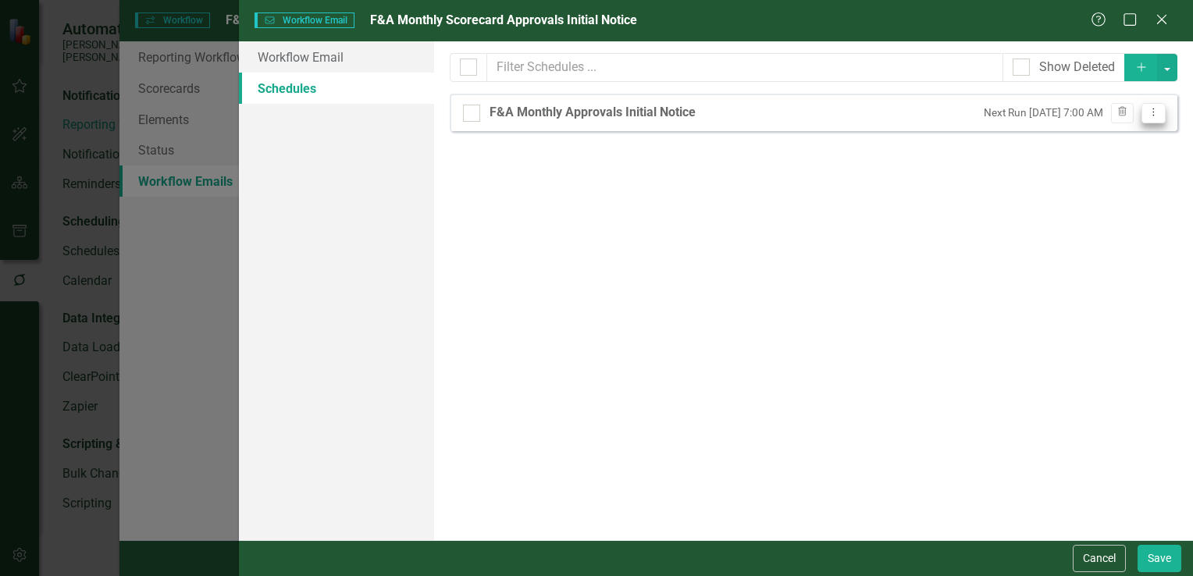
click at [1159, 114] on icon "Dropdown Menu" at bounding box center [1153, 112] width 13 height 10
click at [1123, 137] on link "Edit Edit Schedule" at bounding box center [1093, 138] width 144 height 29
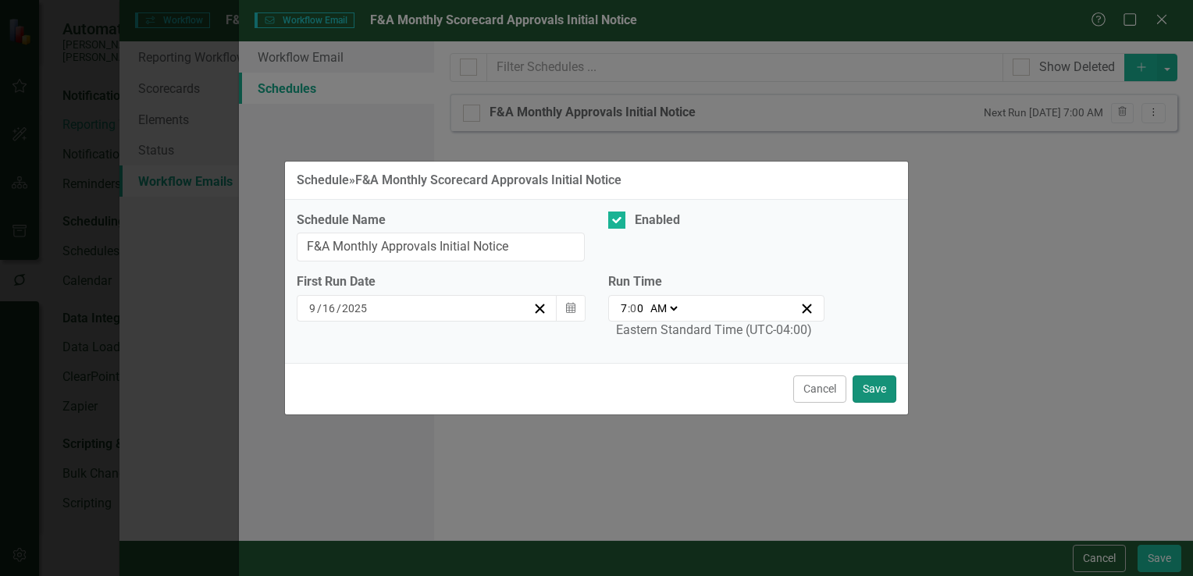
click at [875, 385] on button "Save" at bounding box center [875, 389] width 44 height 27
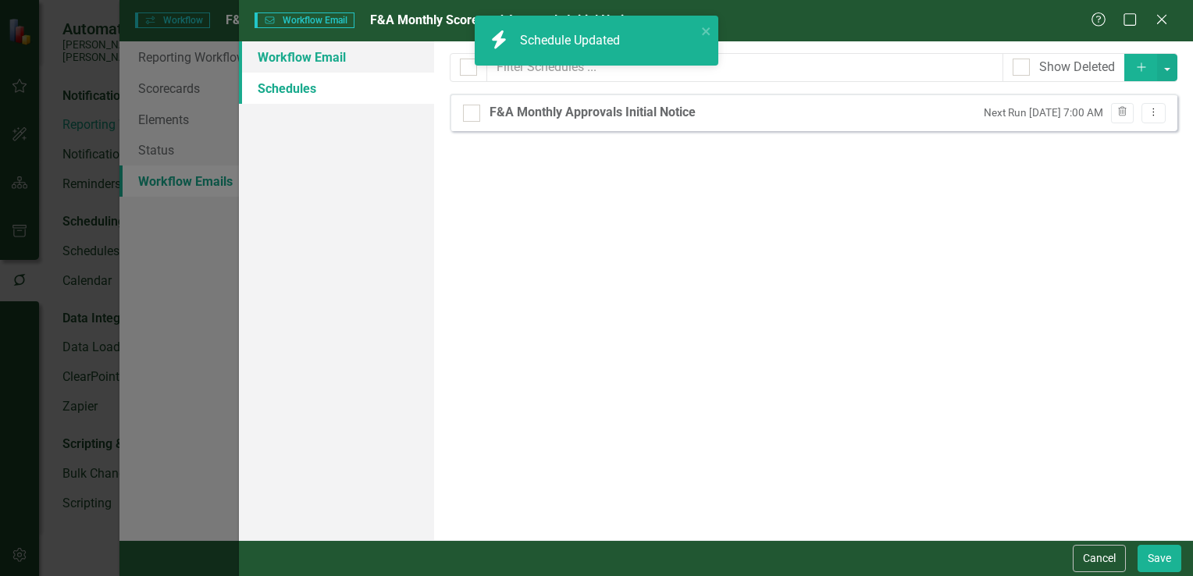
click at [358, 59] on link "Workflow Email" at bounding box center [336, 56] width 195 height 31
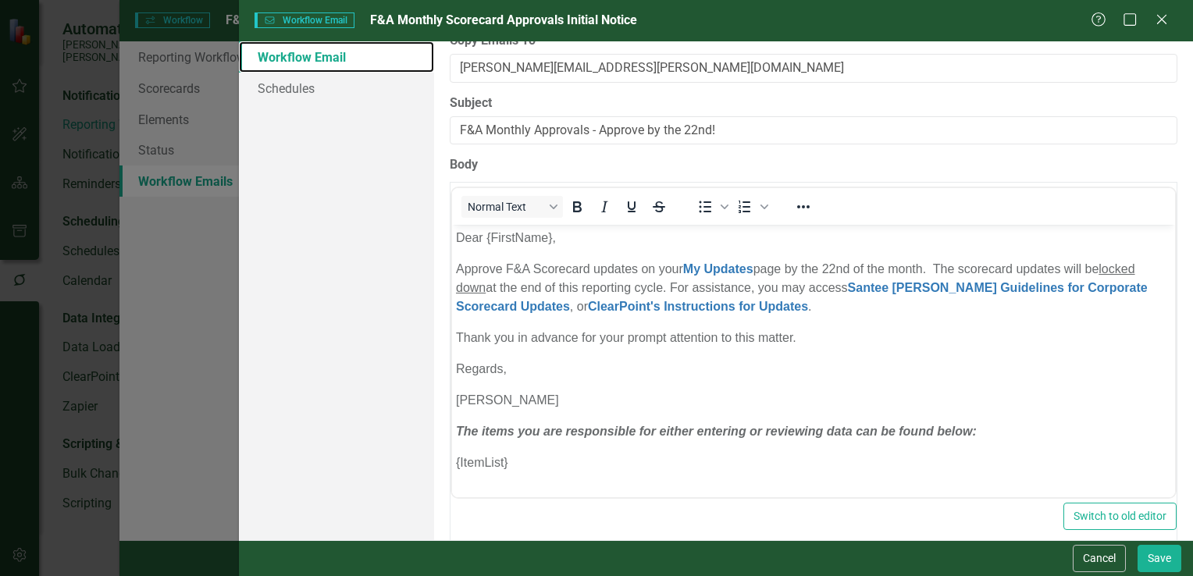
scroll to position [168, 0]
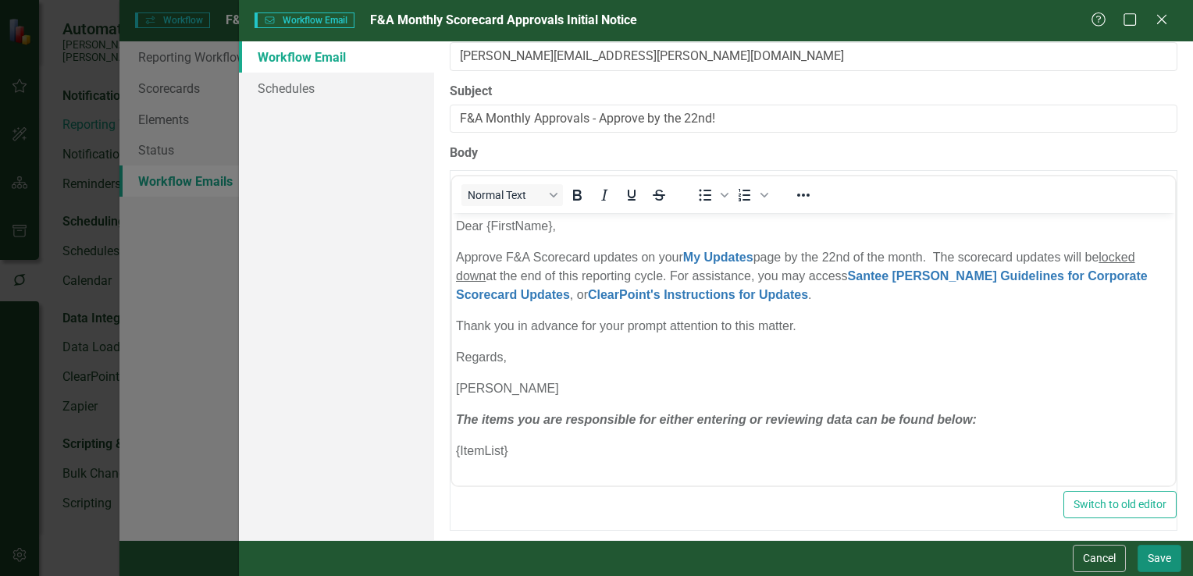
click at [1158, 557] on button "Save" at bounding box center [1159, 558] width 44 height 27
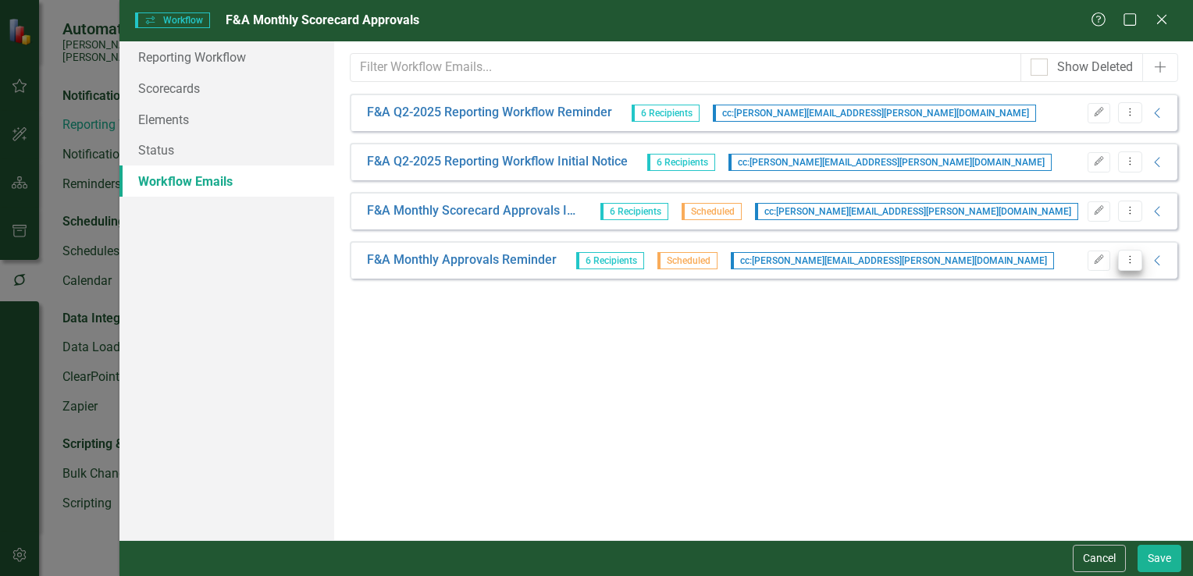
click at [1131, 261] on icon "Dropdown Menu" at bounding box center [1129, 260] width 13 height 10
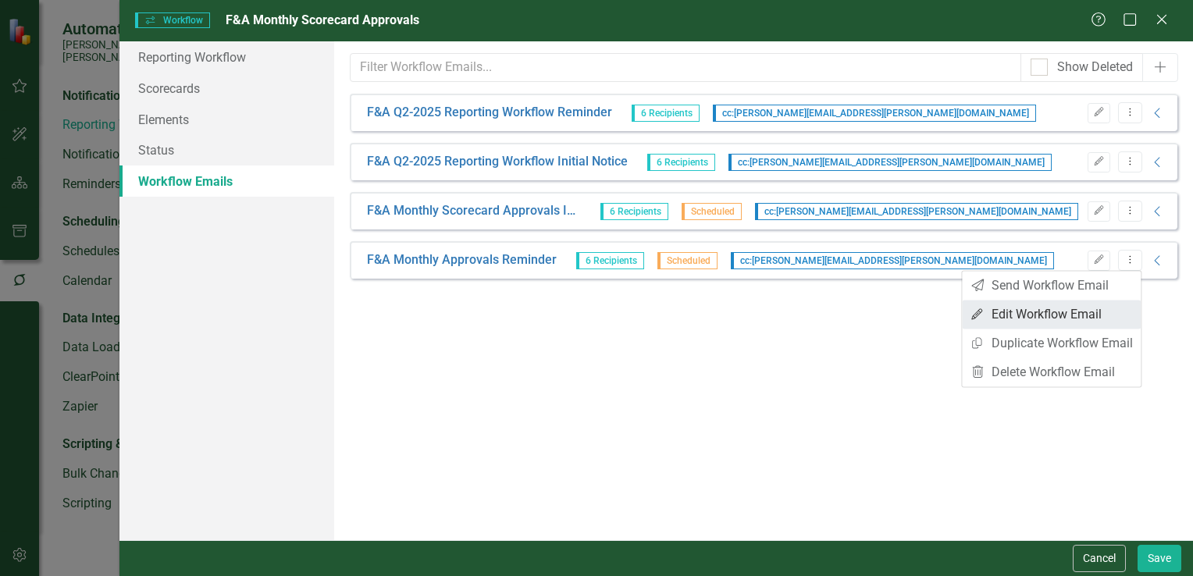
click at [1064, 311] on link "Edit Edit Workflow Email" at bounding box center [1051, 314] width 179 height 29
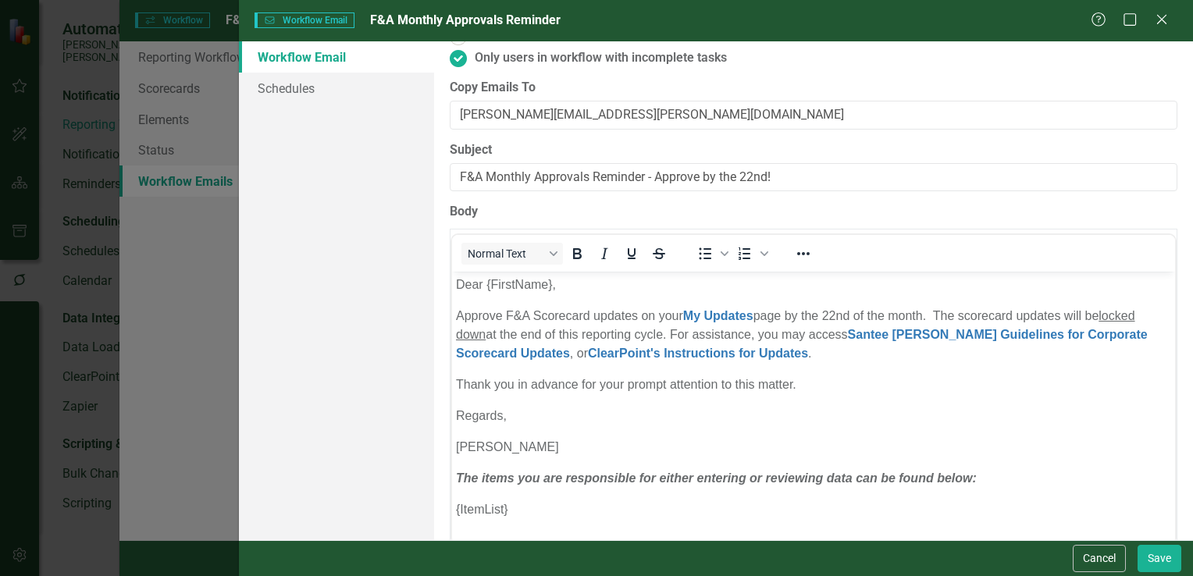
scroll to position [156, 0]
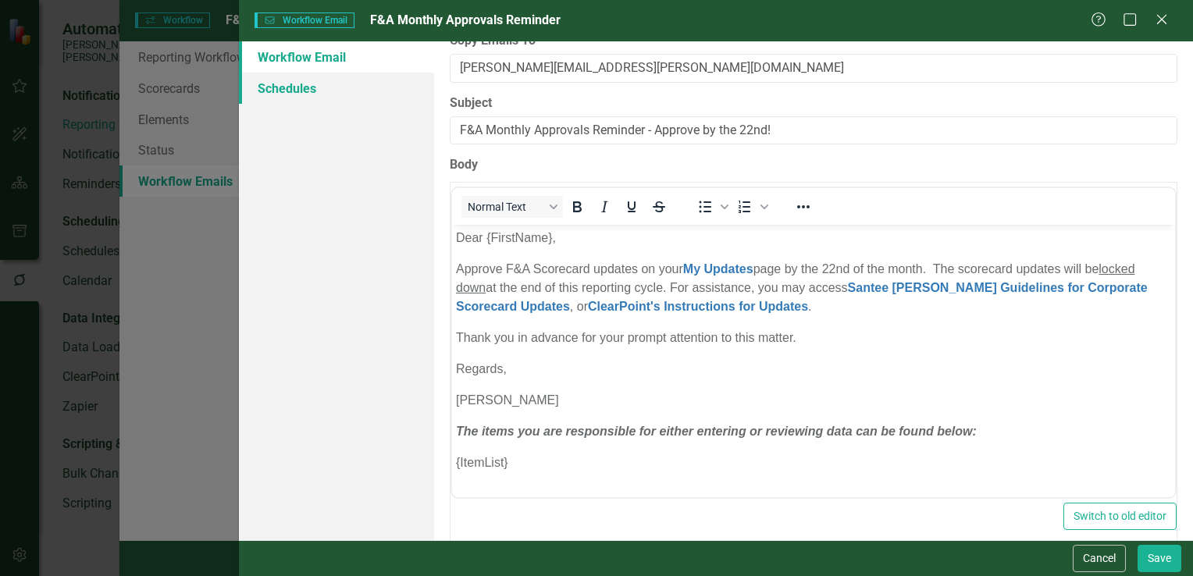
click at [309, 84] on link "Schedules" at bounding box center [336, 88] width 195 height 31
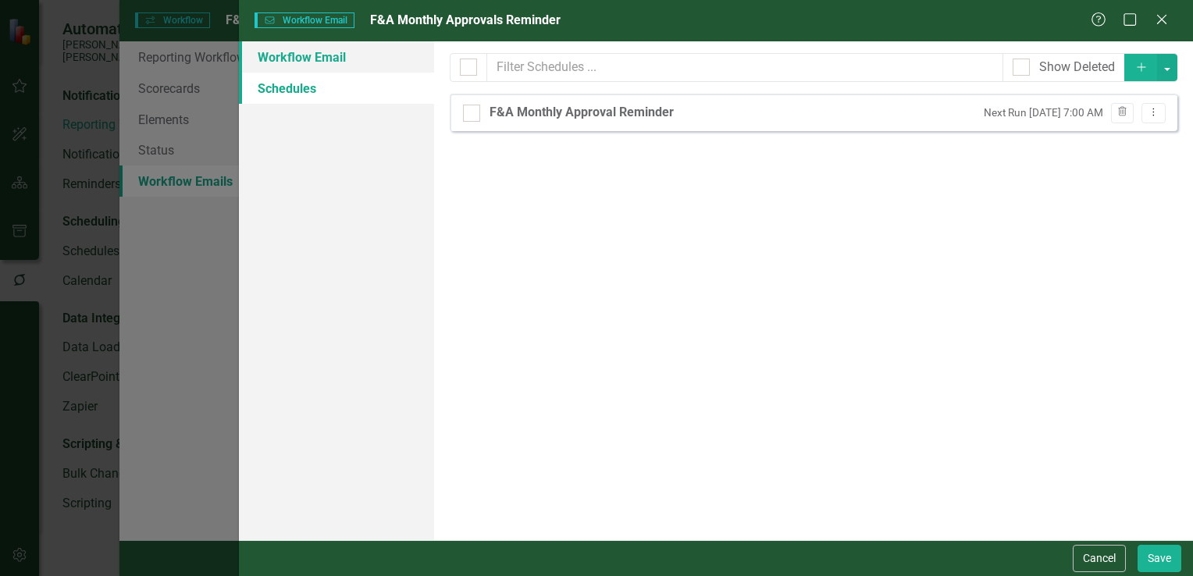
click at [355, 66] on link "Workflow Email" at bounding box center [336, 56] width 195 height 31
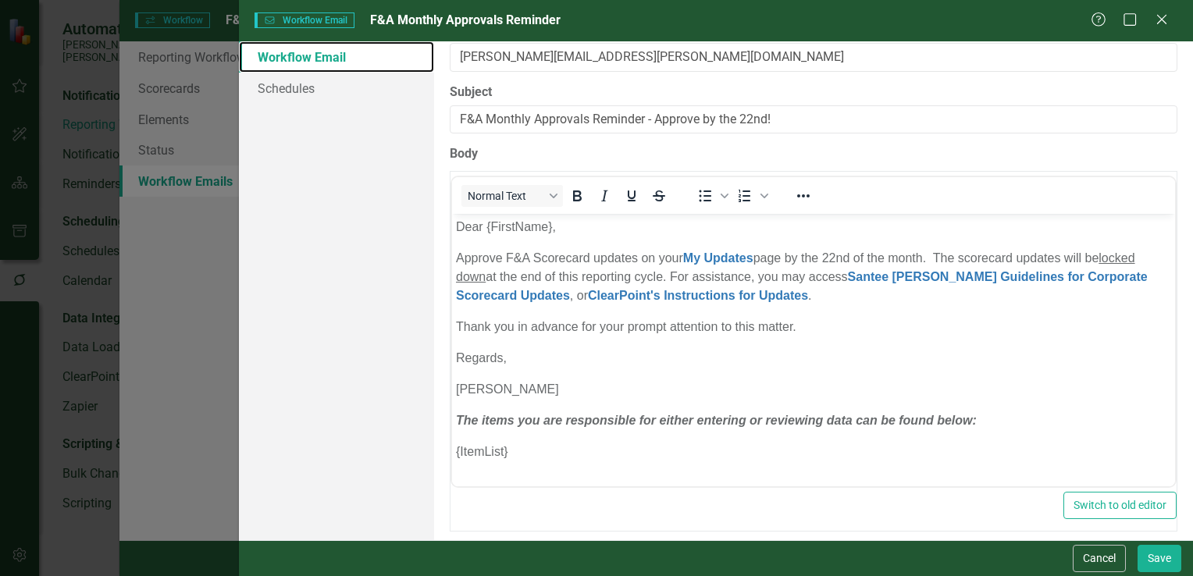
scroll to position [168, 0]
click at [1155, 555] on button "Save" at bounding box center [1159, 558] width 44 height 27
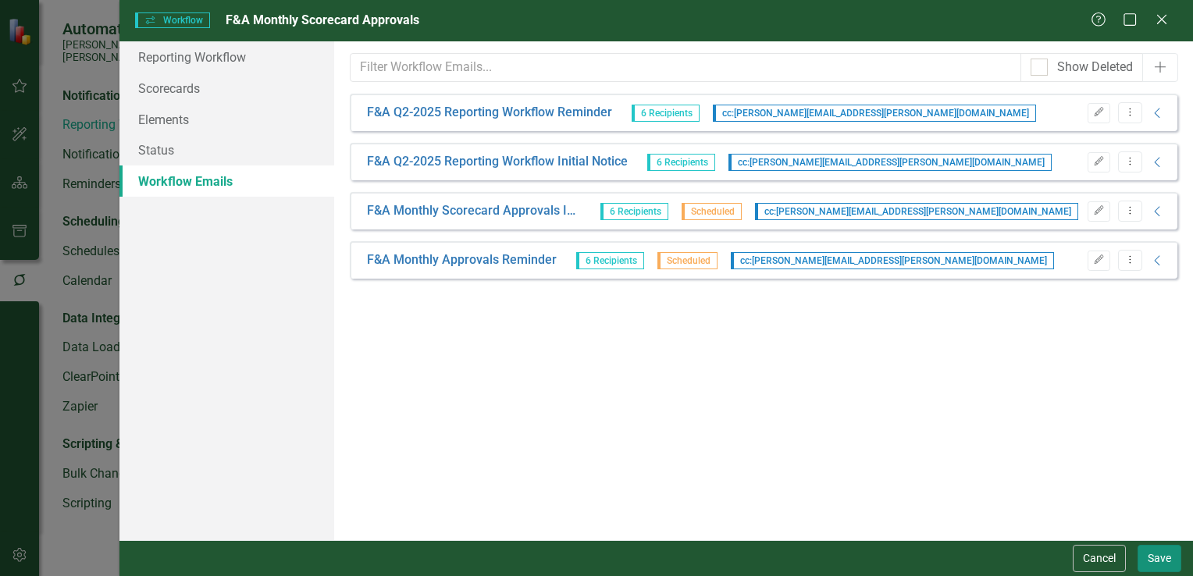
click at [1155, 549] on button "Save" at bounding box center [1159, 558] width 44 height 27
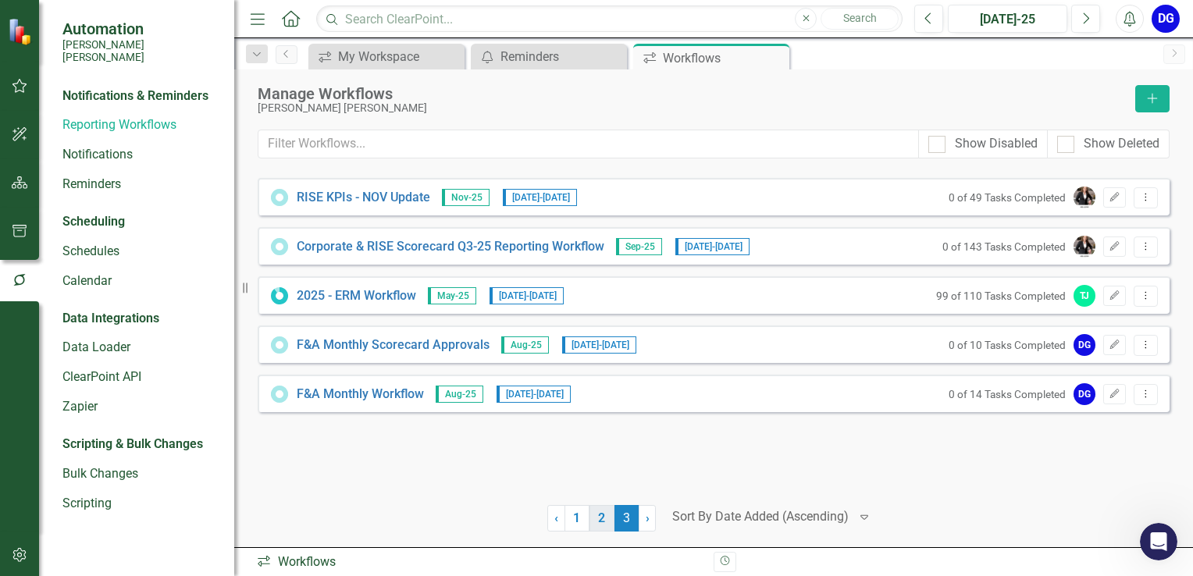
click at [603, 515] on link "2" at bounding box center [601, 518] width 25 height 27
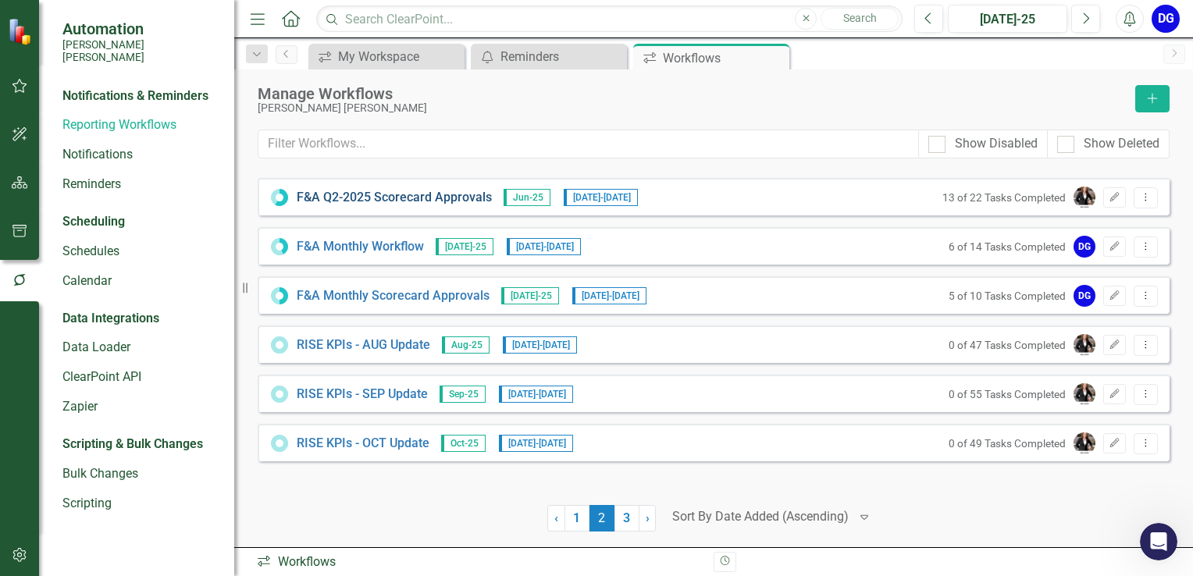
click at [468, 196] on link "F&A Q2-2025 Scorecard Approvals" at bounding box center [394, 198] width 195 height 18
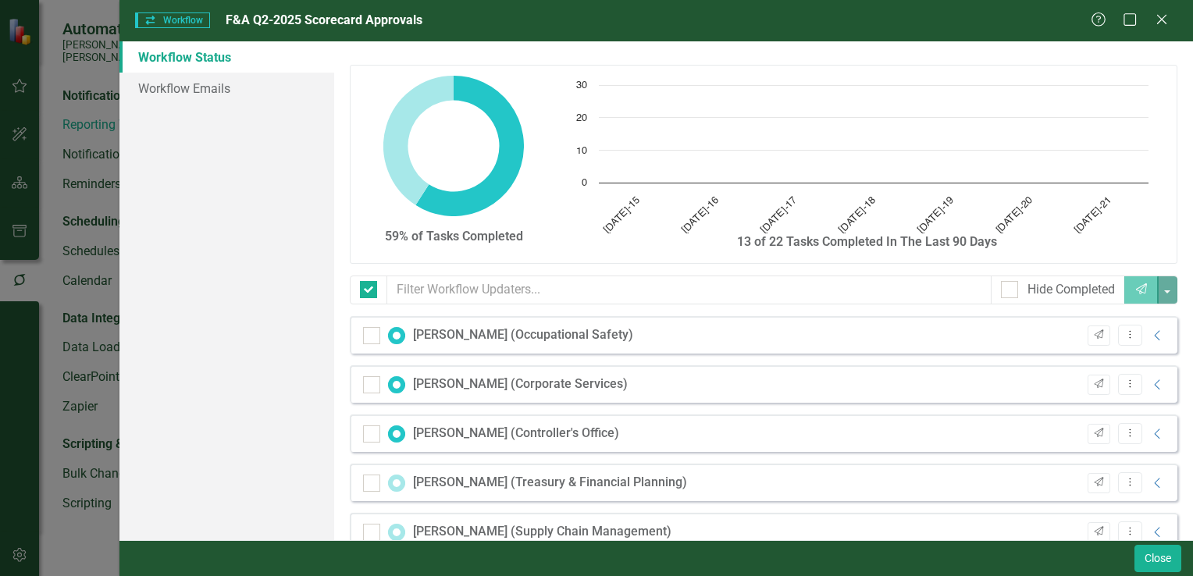
checkbox input "false"
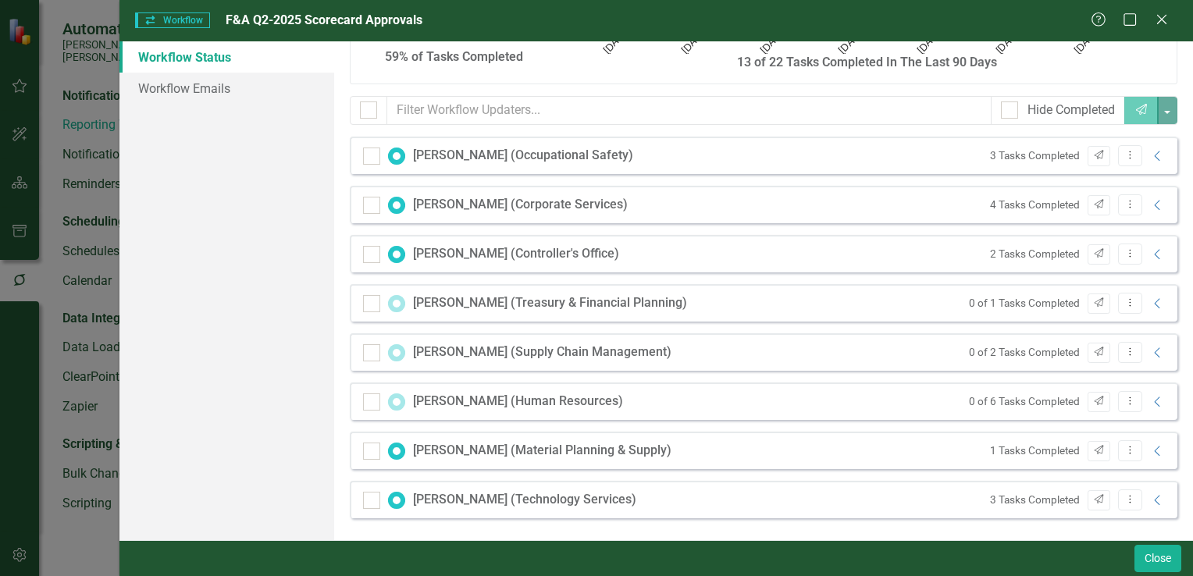
scroll to position [23, 0]
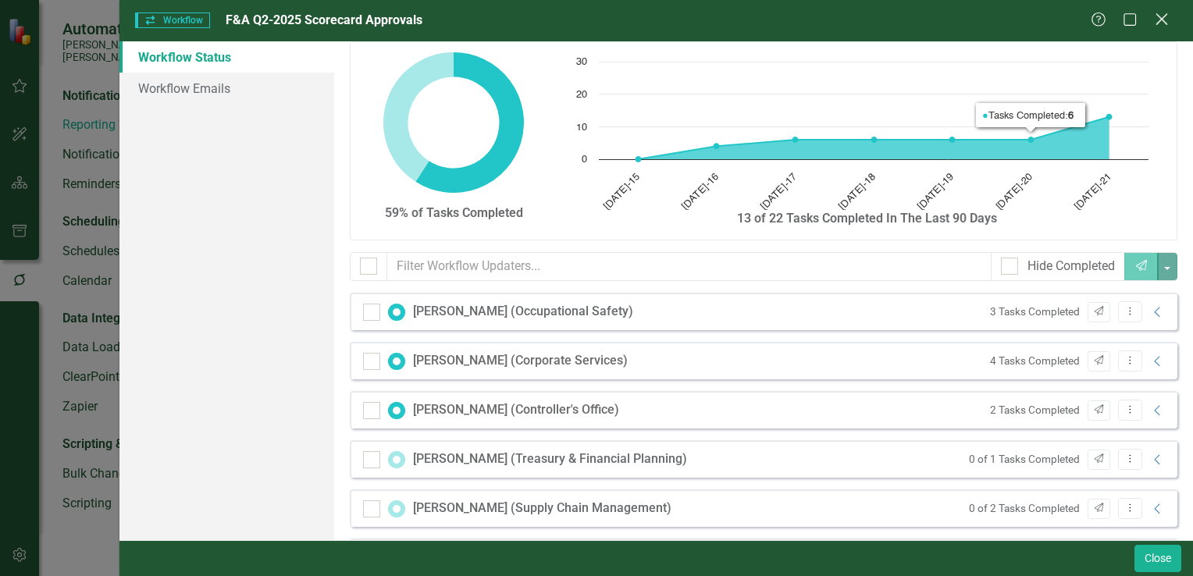
click at [1165, 23] on icon at bounding box center [1161, 19] width 12 height 12
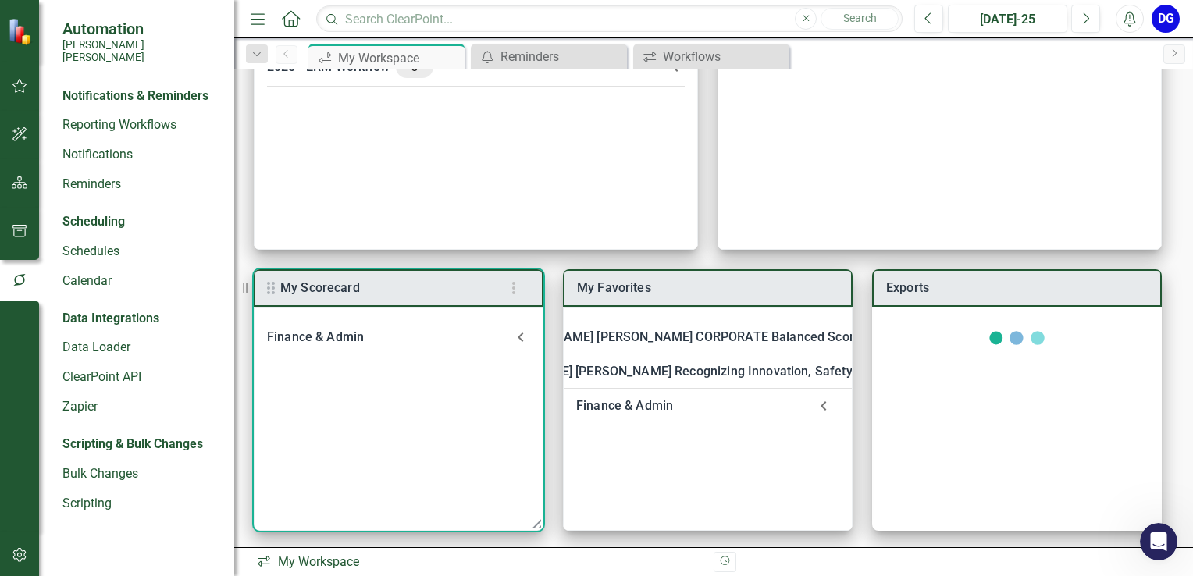
scroll to position [187, 0]
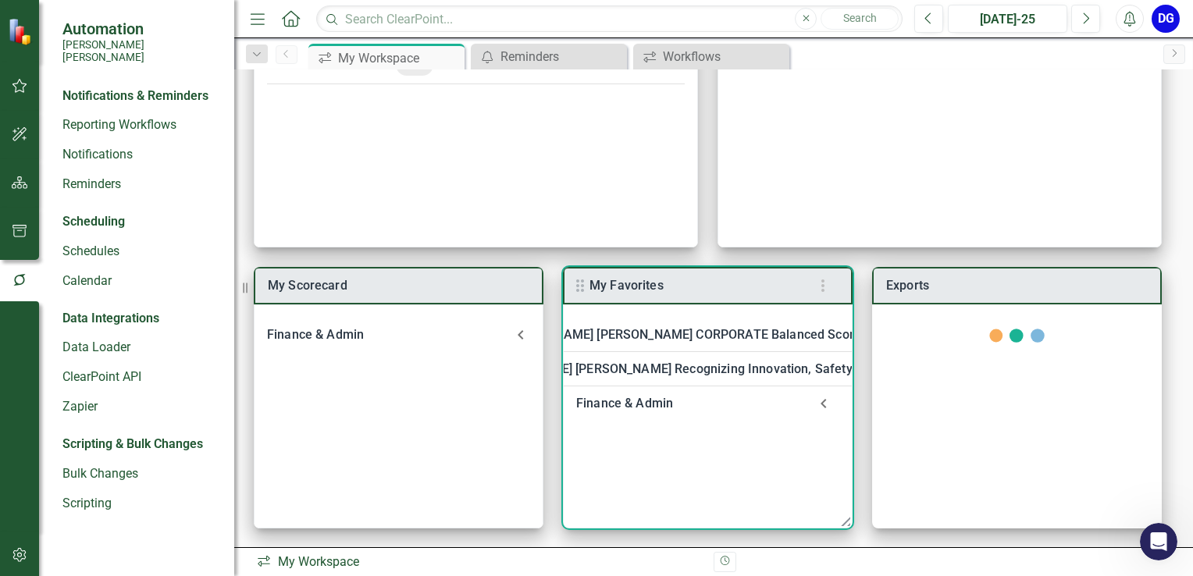
click at [643, 394] on div "Finance & Admin" at bounding box center [692, 404] width 232 height 22
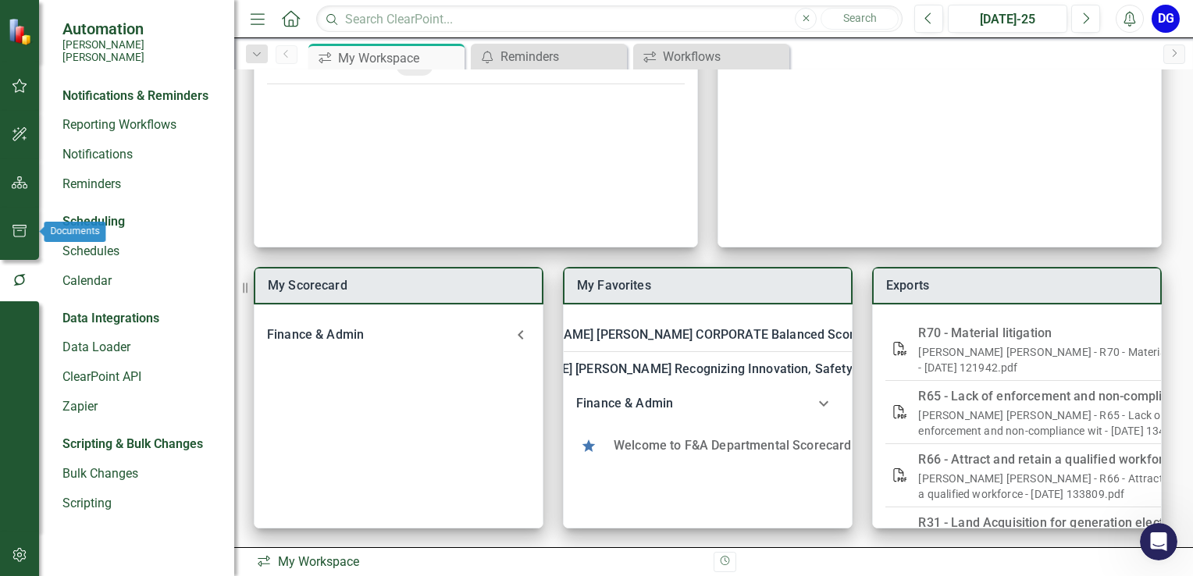
click at [24, 225] on icon "button" at bounding box center [20, 231] width 16 height 12
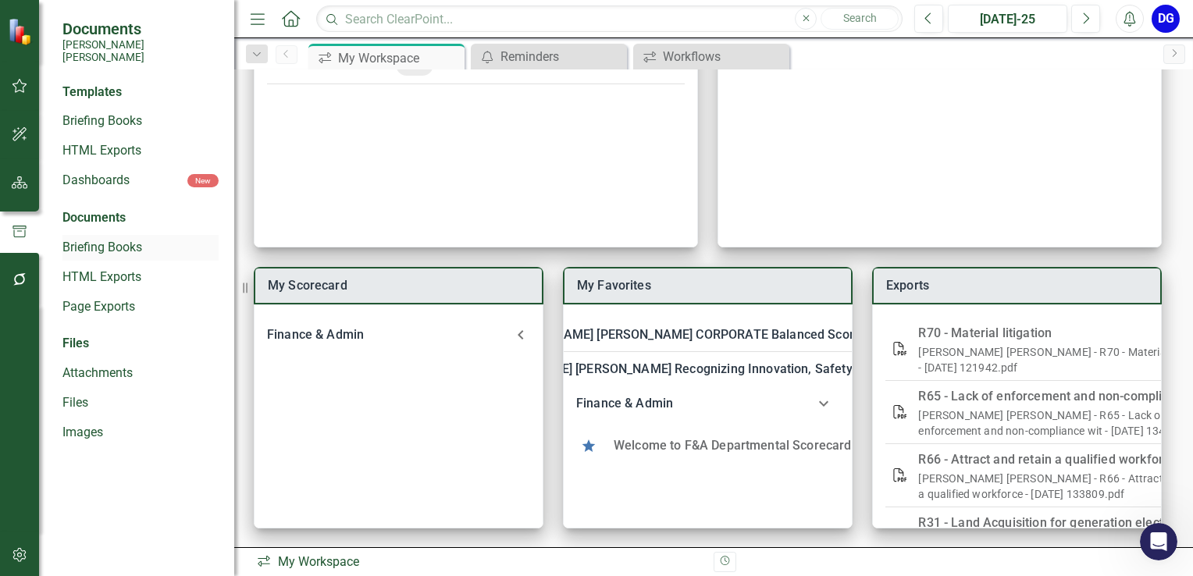
click at [130, 239] on link "Briefing Books" at bounding box center [140, 248] width 156 height 18
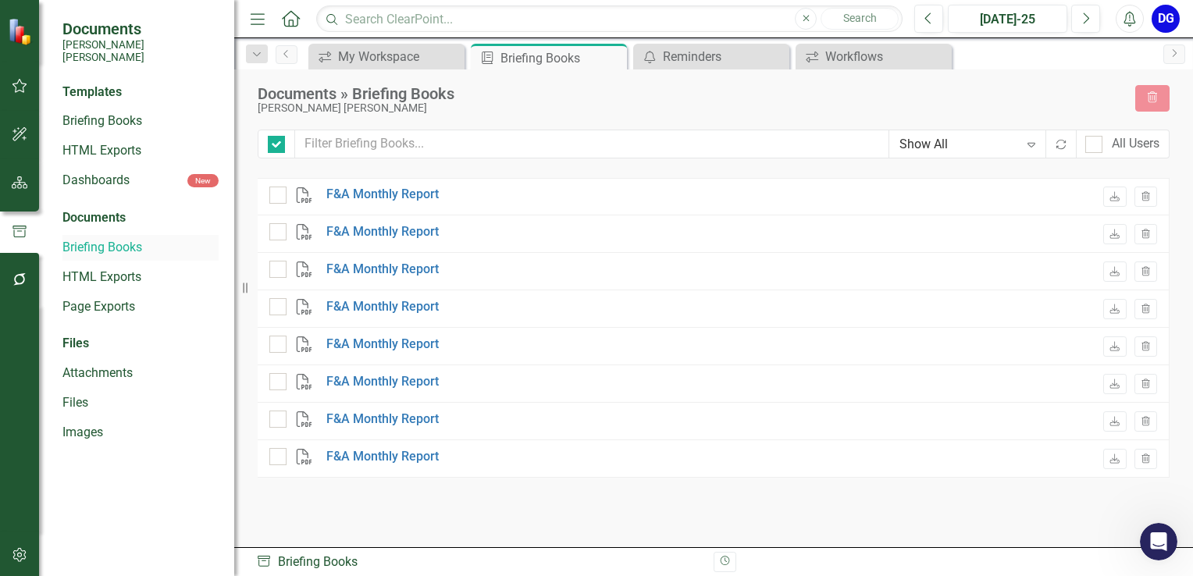
checkbox input "false"
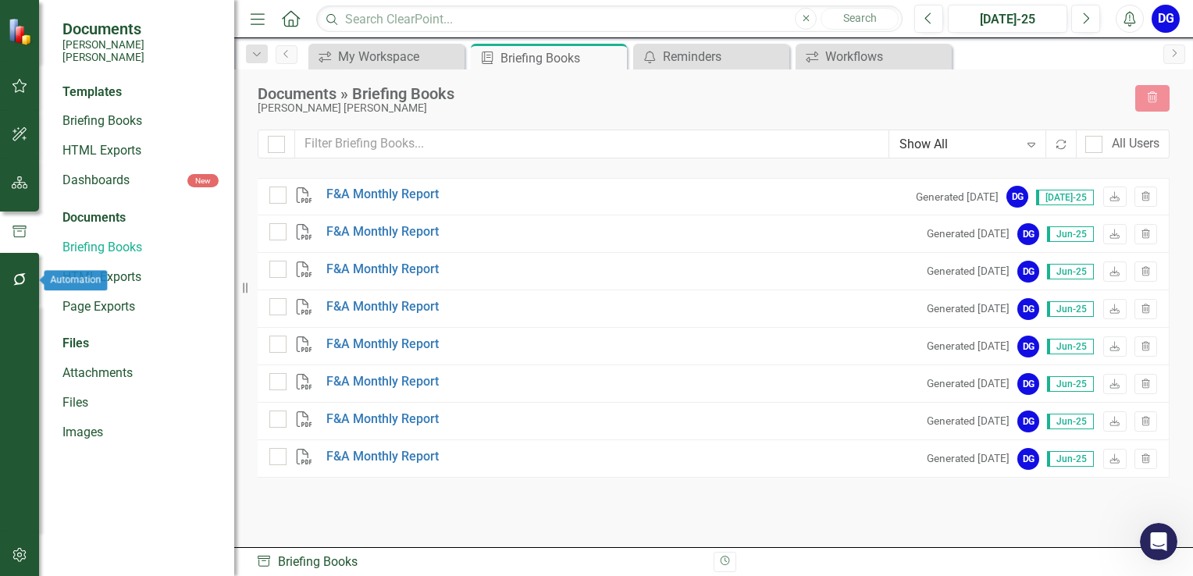
click at [25, 279] on icon "button" at bounding box center [20, 279] width 16 height 12
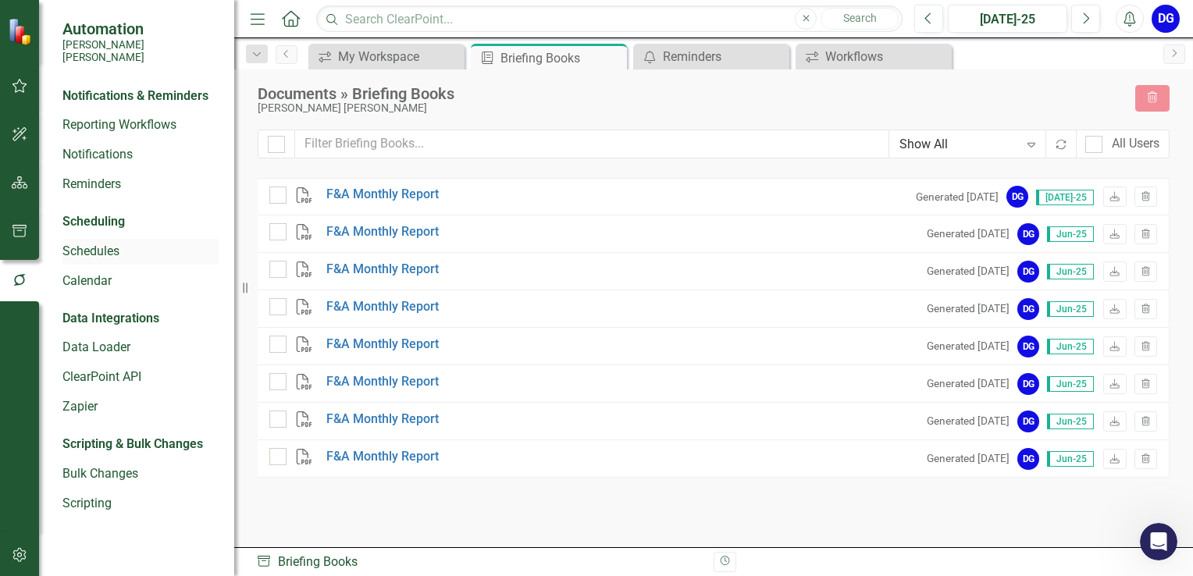
click at [116, 243] on link "Schedules" at bounding box center [140, 252] width 156 height 18
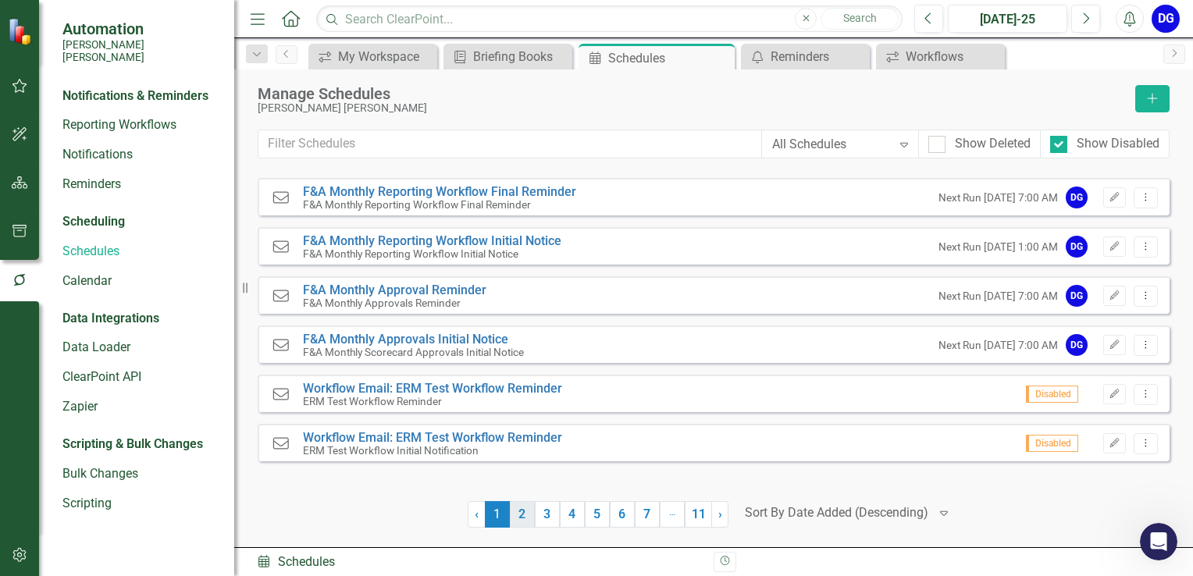
click at [521, 515] on link "2" at bounding box center [522, 514] width 25 height 27
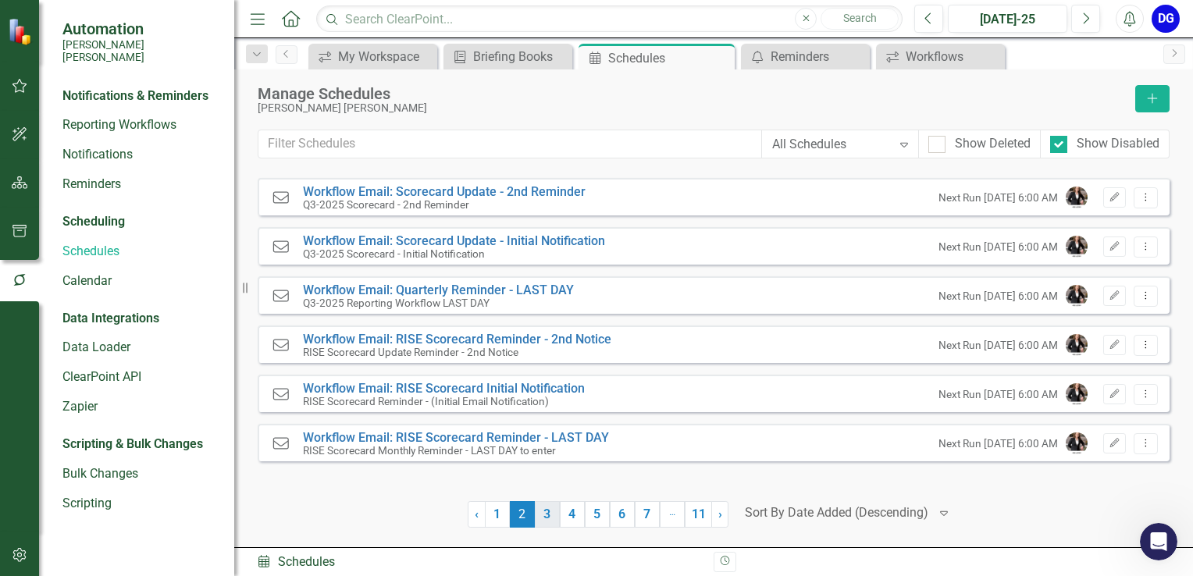
click at [550, 509] on link "3" at bounding box center [547, 514] width 25 height 27
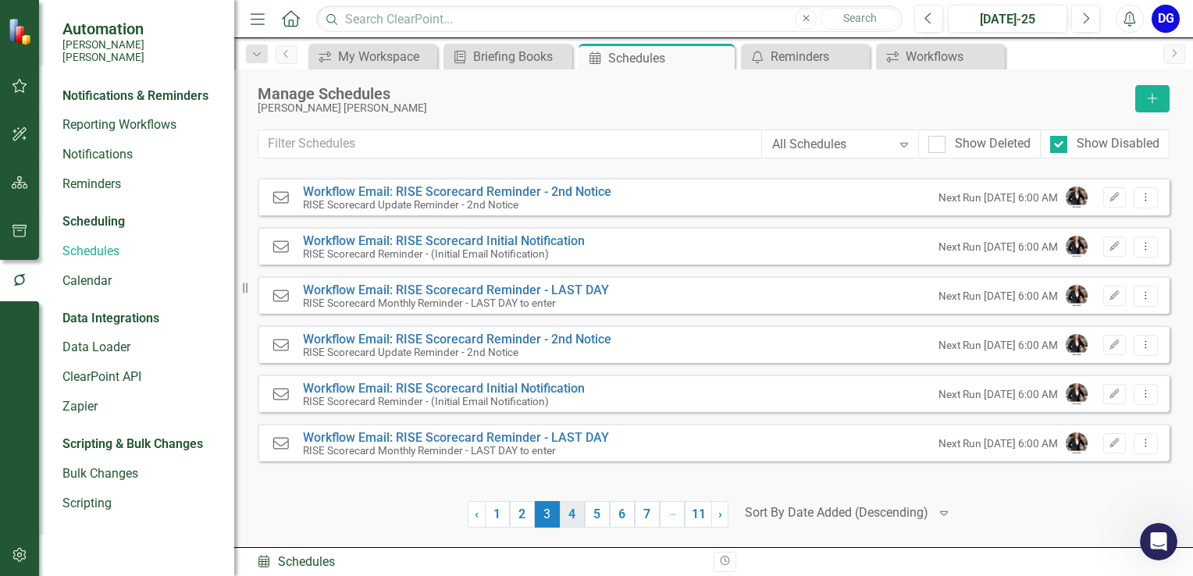
click at [576, 514] on link "4" at bounding box center [572, 514] width 25 height 27
click at [593, 515] on link "5" at bounding box center [597, 514] width 25 height 27
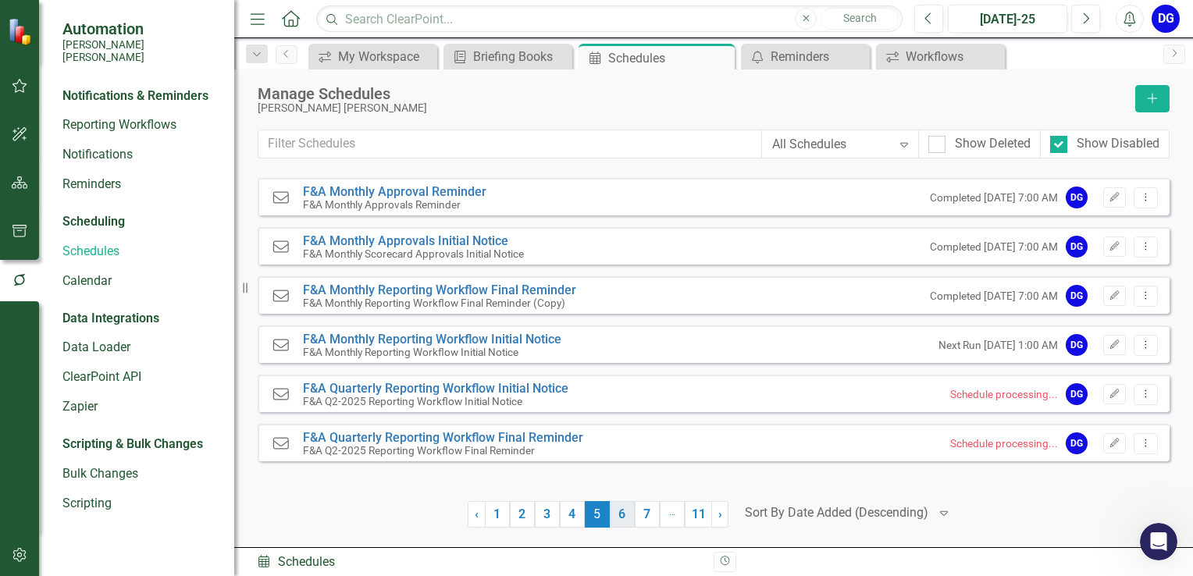
click at [623, 517] on link "6" at bounding box center [622, 514] width 25 height 27
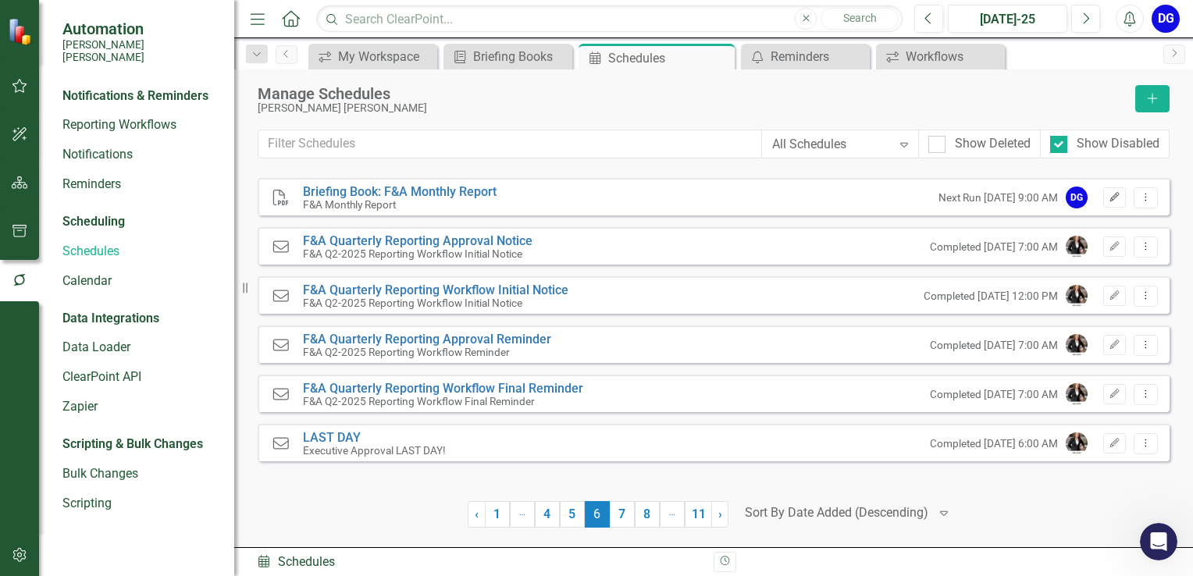
click at [1120, 198] on icon "Edit" at bounding box center [1115, 197] width 12 height 9
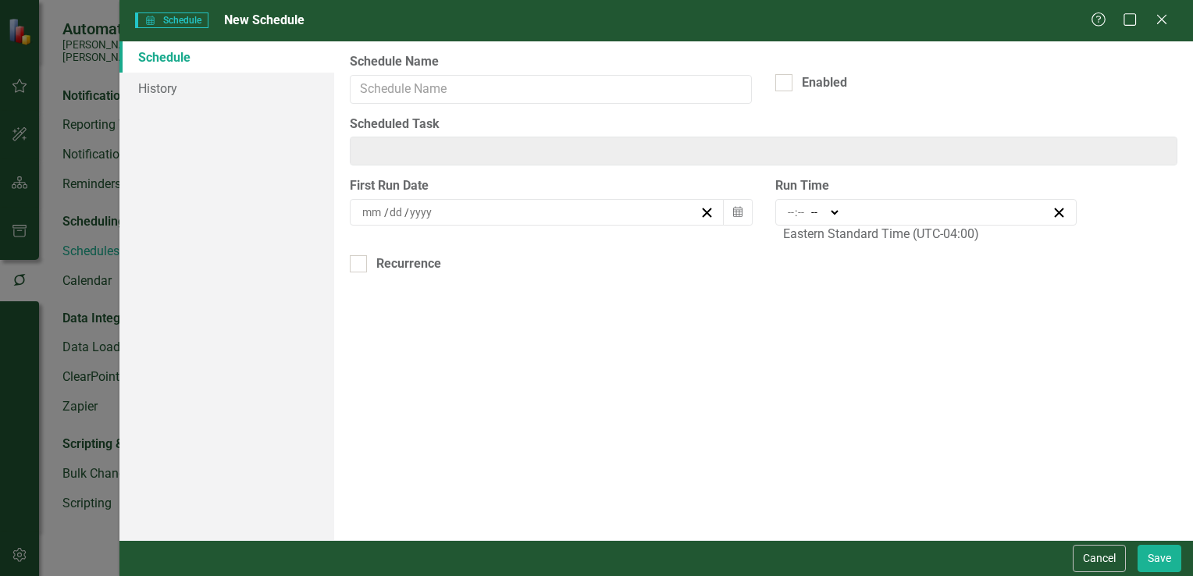
type input "Briefing Book: F&A Monthly Report"
checkbox input "true"
type input "Briefing Book: F&A Monthly Report"
type input "7"
type input "23"
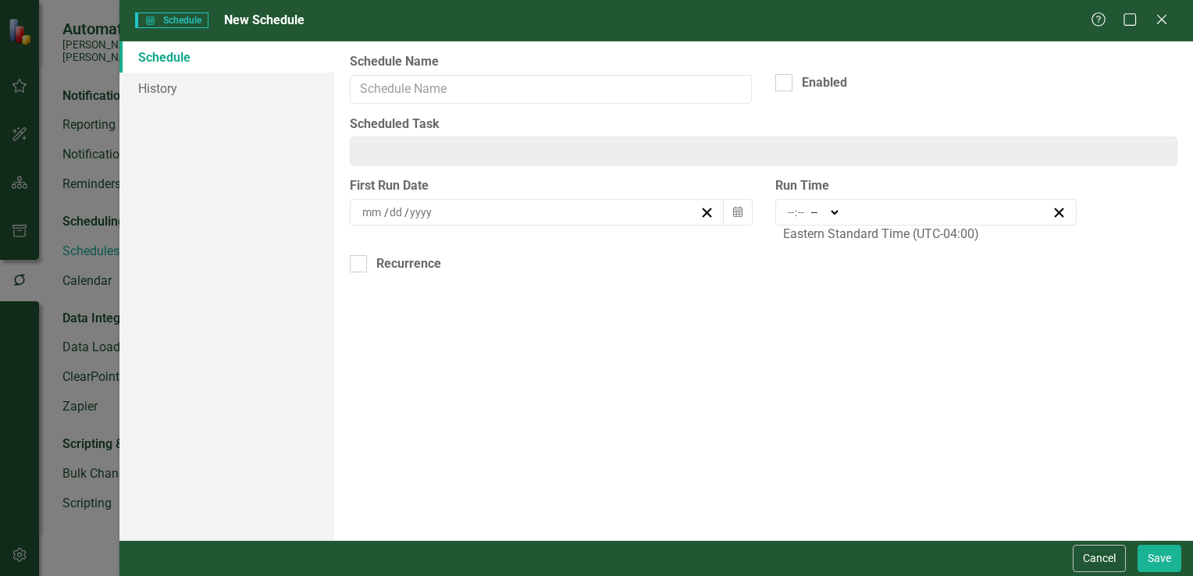
type input "2025"
type input "09:00"
type input "9"
type input "0"
select select "am"
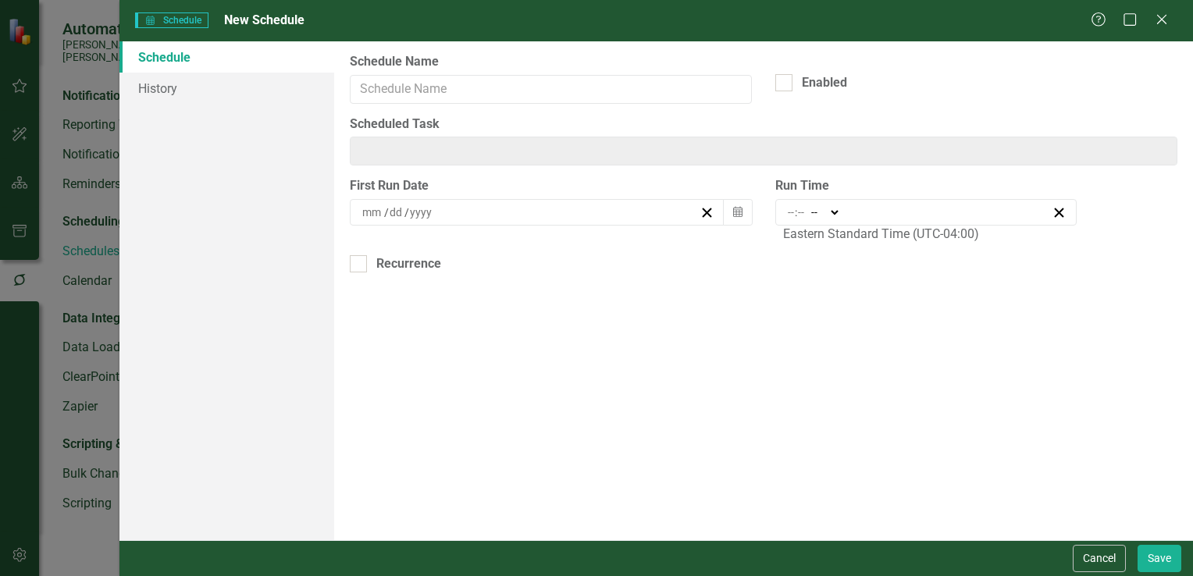
checkbox input "true"
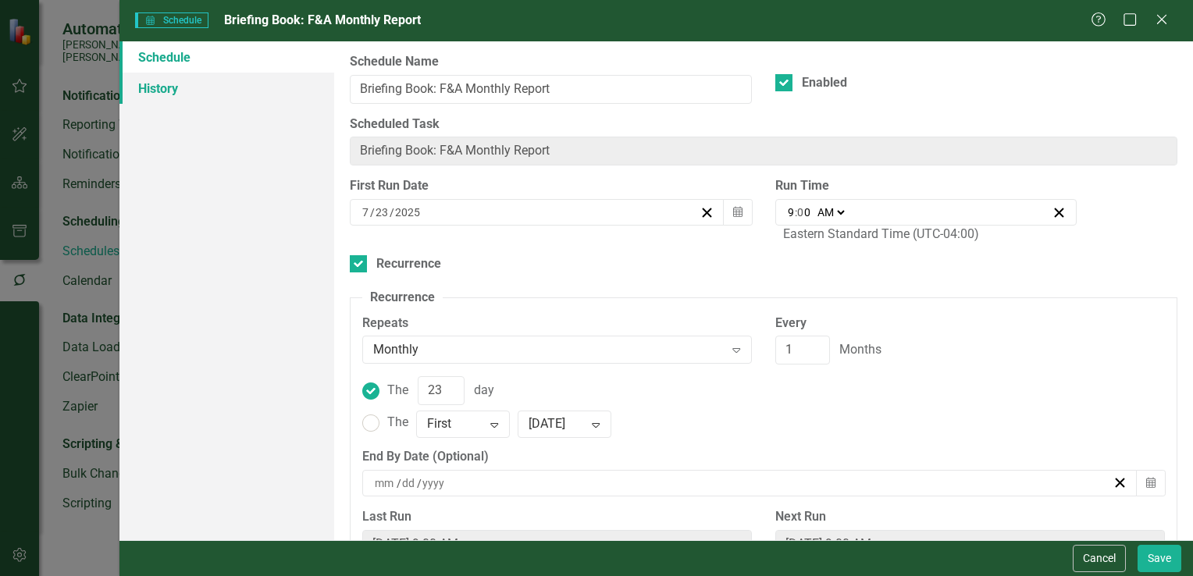
click at [172, 90] on link "History" at bounding box center [226, 88] width 215 height 31
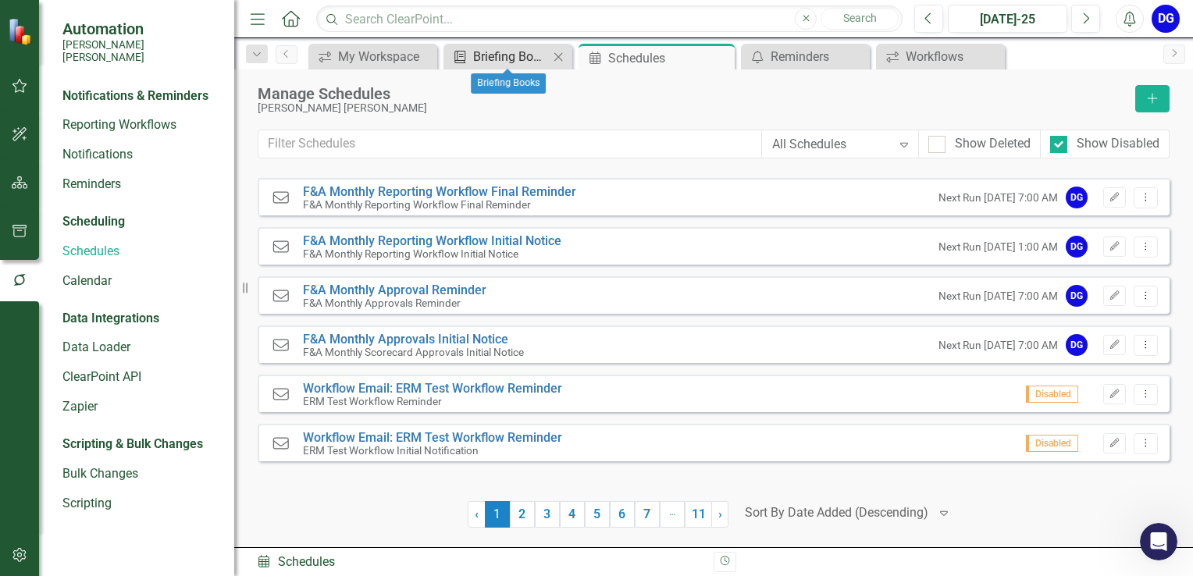
click at [511, 60] on div "Briefing Books" at bounding box center [511, 57] width 76 height 20
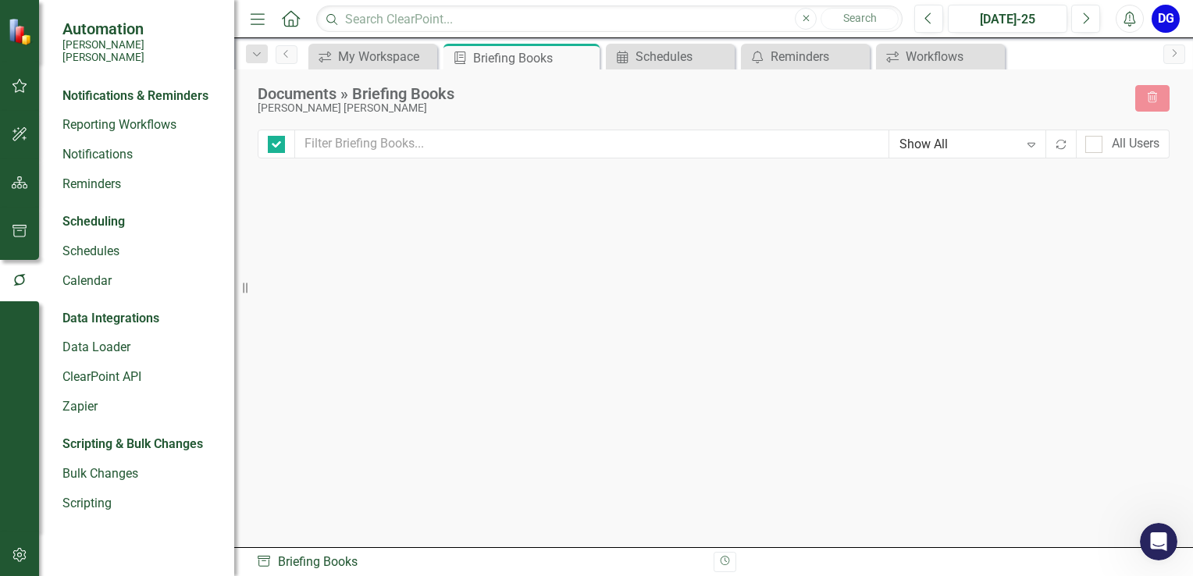
checkbox input "false"
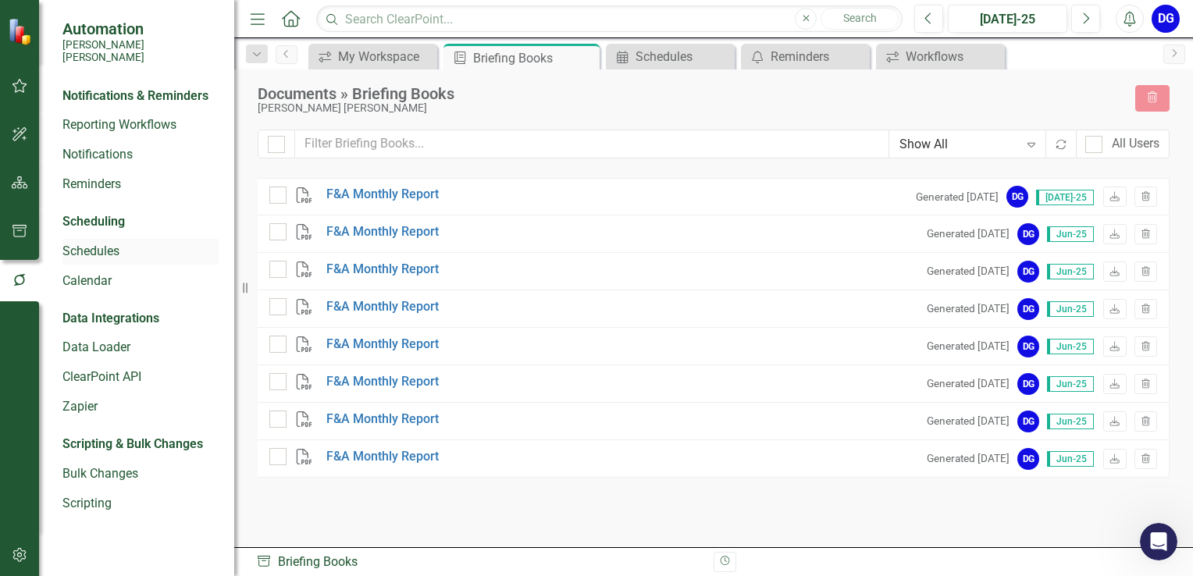
click at [103, 243] on link "Schedules" at bounding box center [140, 252] width 156 height 18
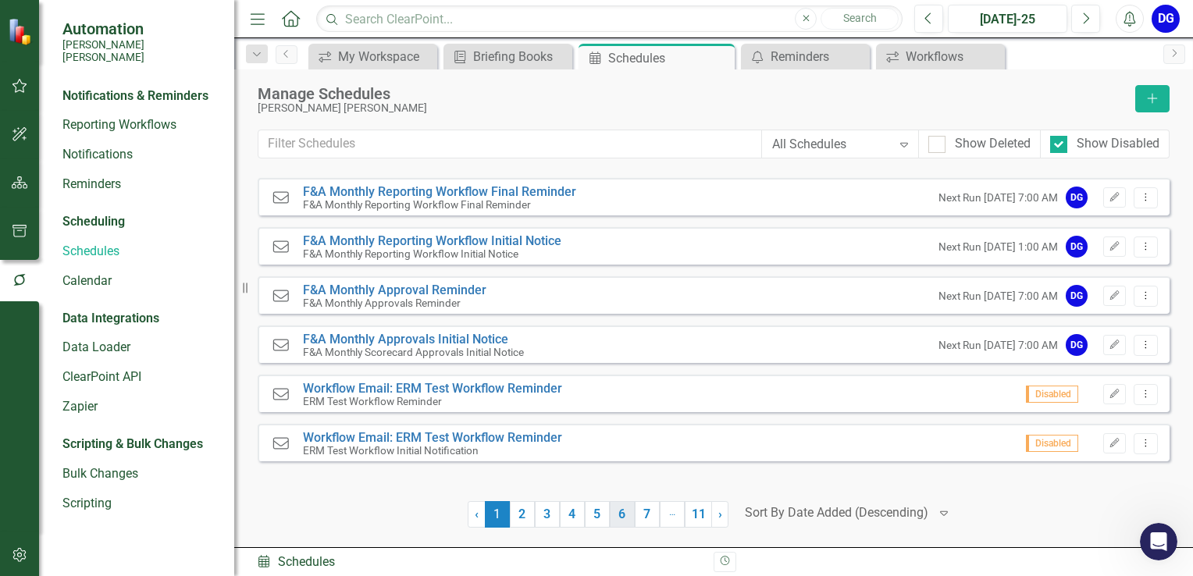
click at [616, 520] on link "6" at bounding box center [622, 514] width 25 height 27
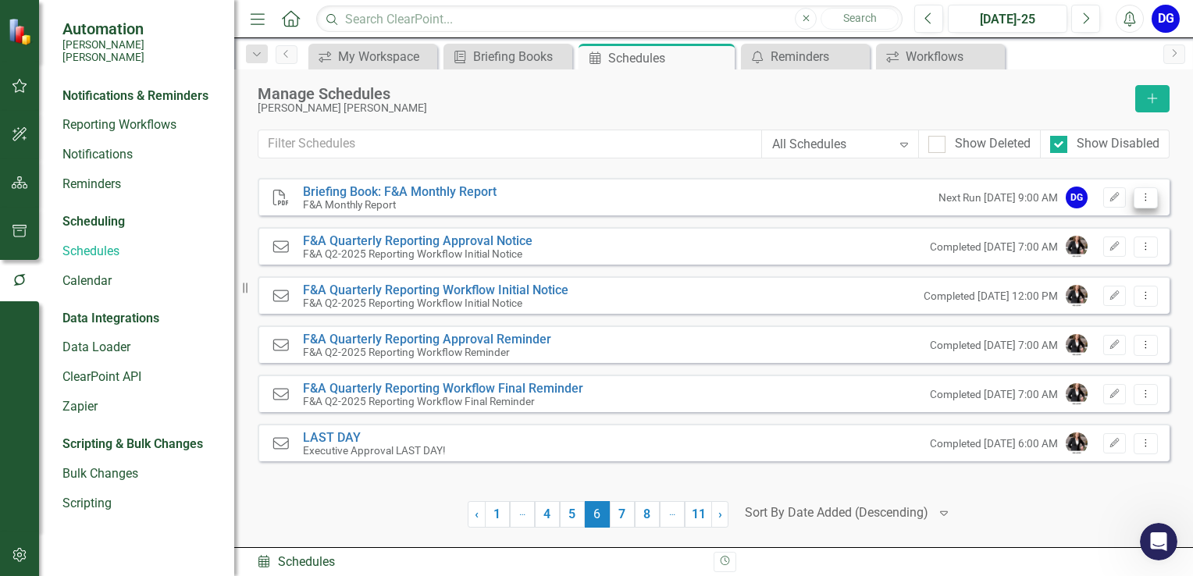
click at [1153, 205] on button "Dropdown Menu" at bounding box center [1146, 197] width 24 height 21
click at [1127, 215] on link "Edit Edit Schedule" at bounding box center [1085, 222] width 144 height 29
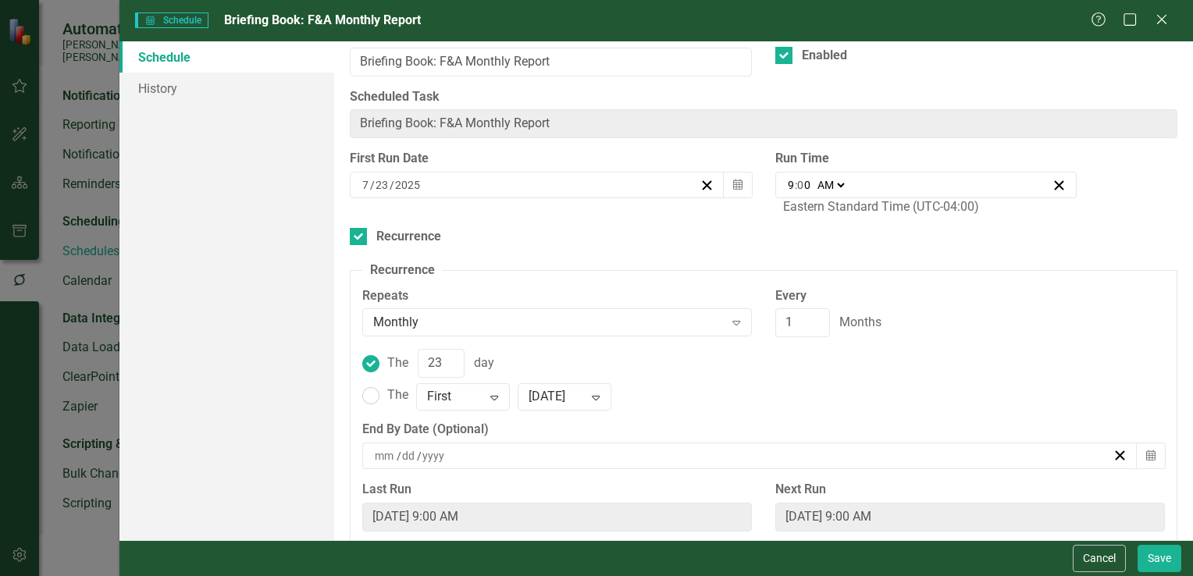
scroll to position [40, 0]
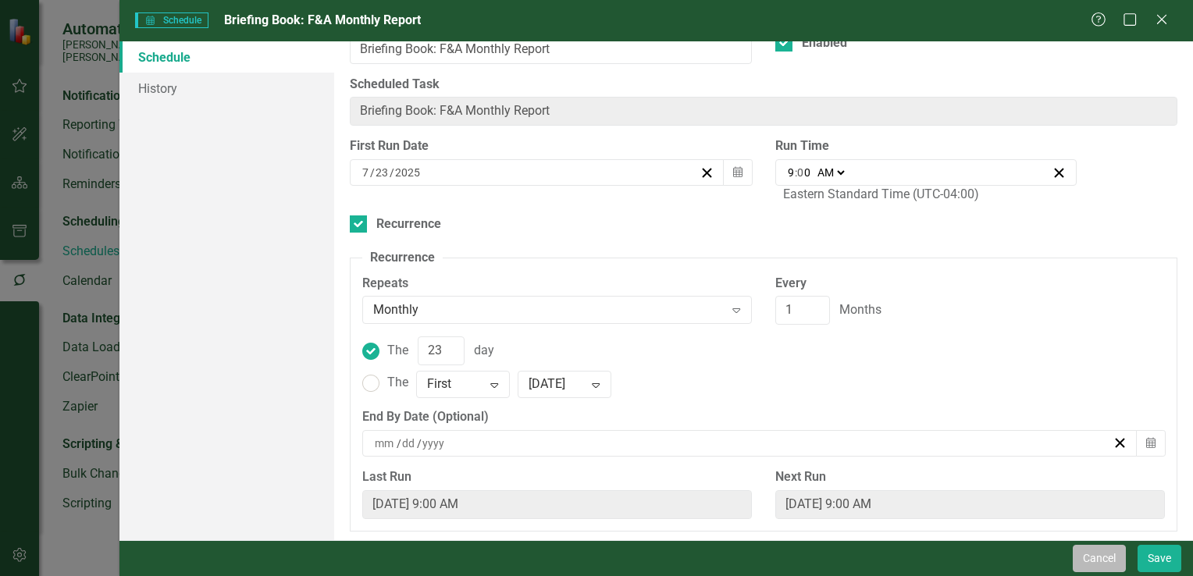
click at [1098, 564] on button "Cancel" at bounding box center [1099, 558] width 53 height 27
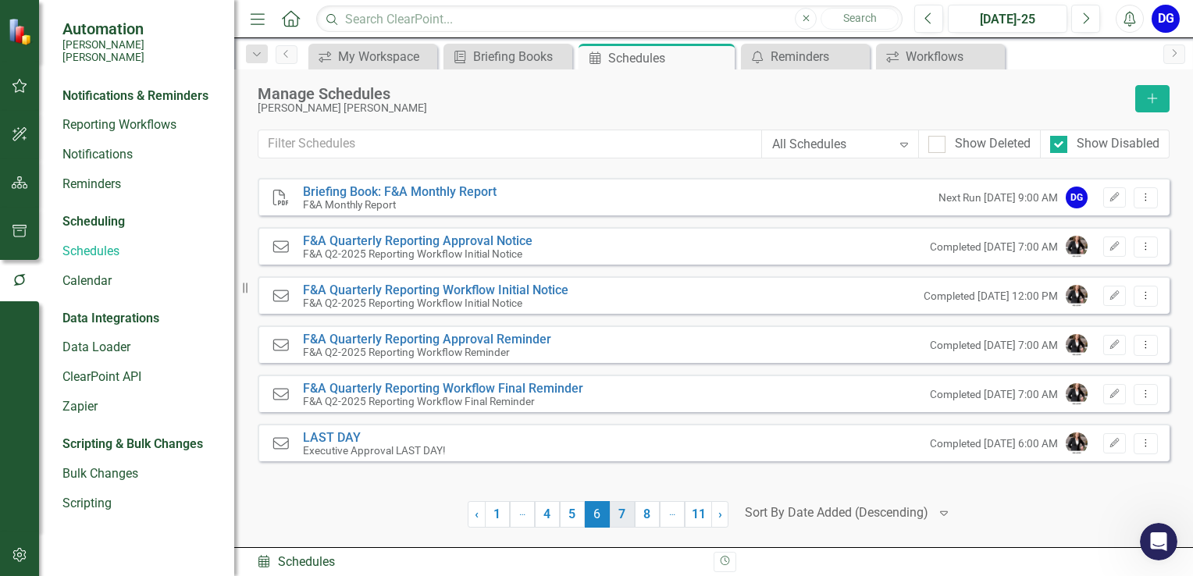
click at [625, 522] on link "7" at bounding box center [622, 514] width 25 height 27
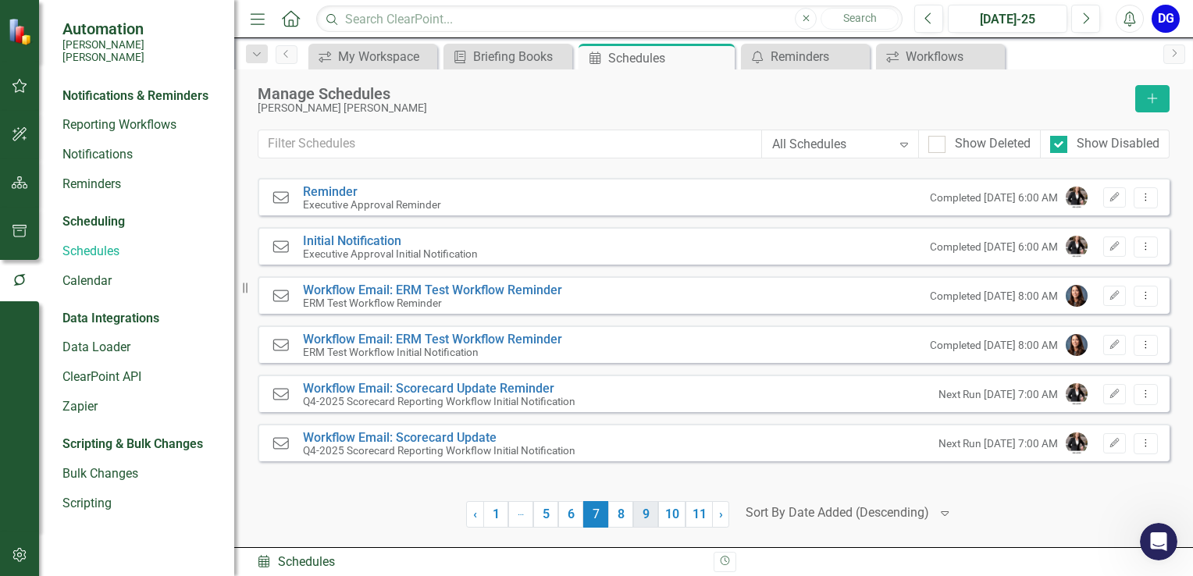
click at [652, 517] on link "9" at bounding box center [645, 514] width 25 height 27
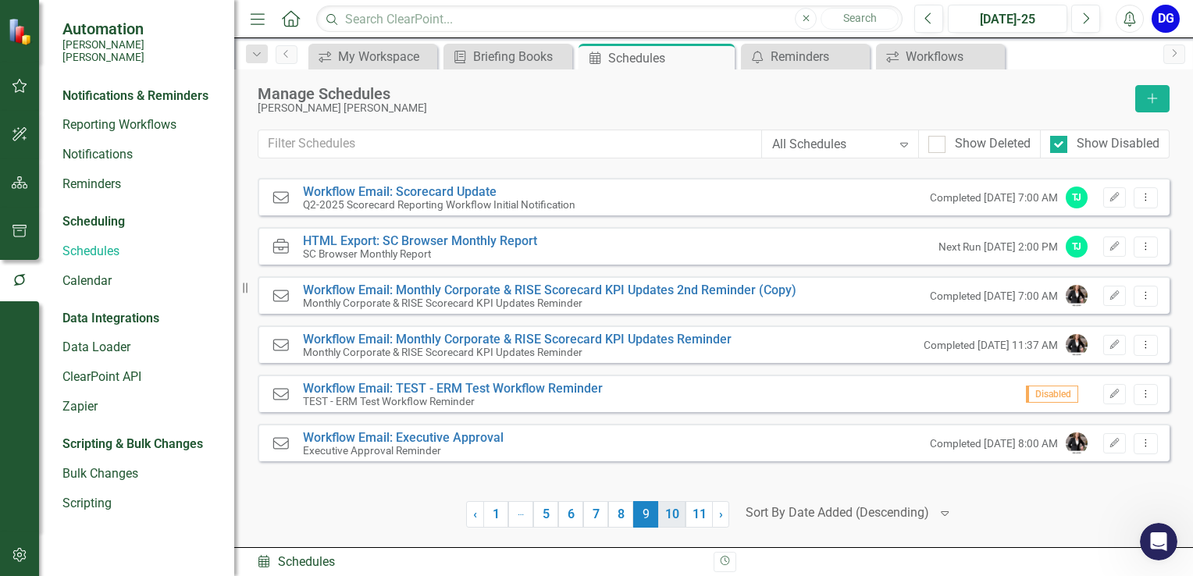
click at [678, 521] on link "10" at bounding box center [671, 514] width 27 height 27
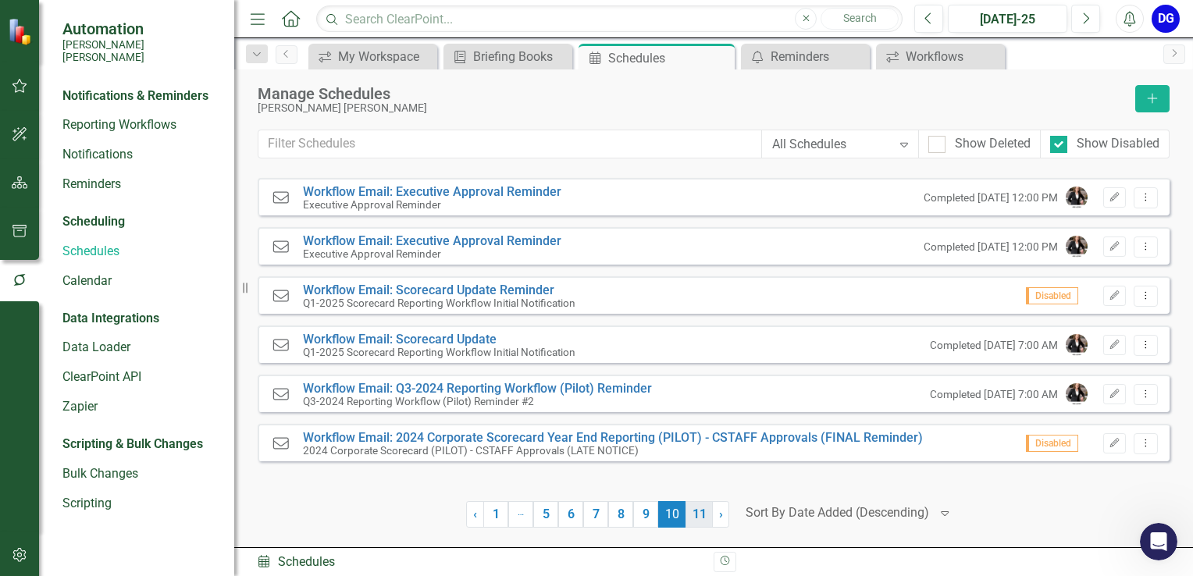
click at [696, 521] on link "11" at bounding box center [698, 514] width 27 height 27
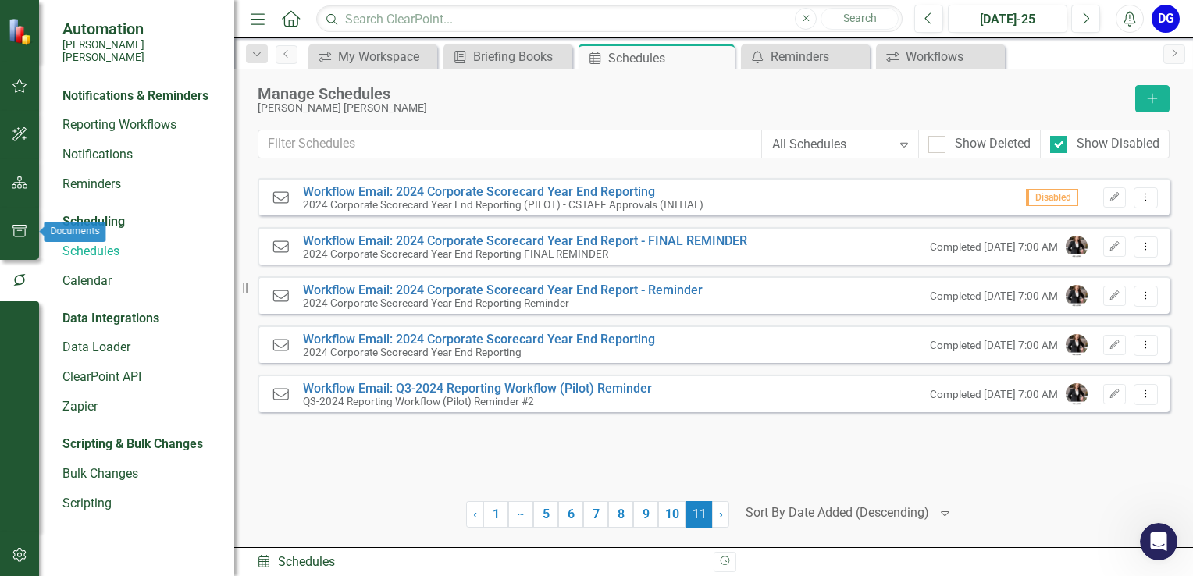
click at [22, 232] on icon "button" at bounding box center [20, 231] width 16 height 12
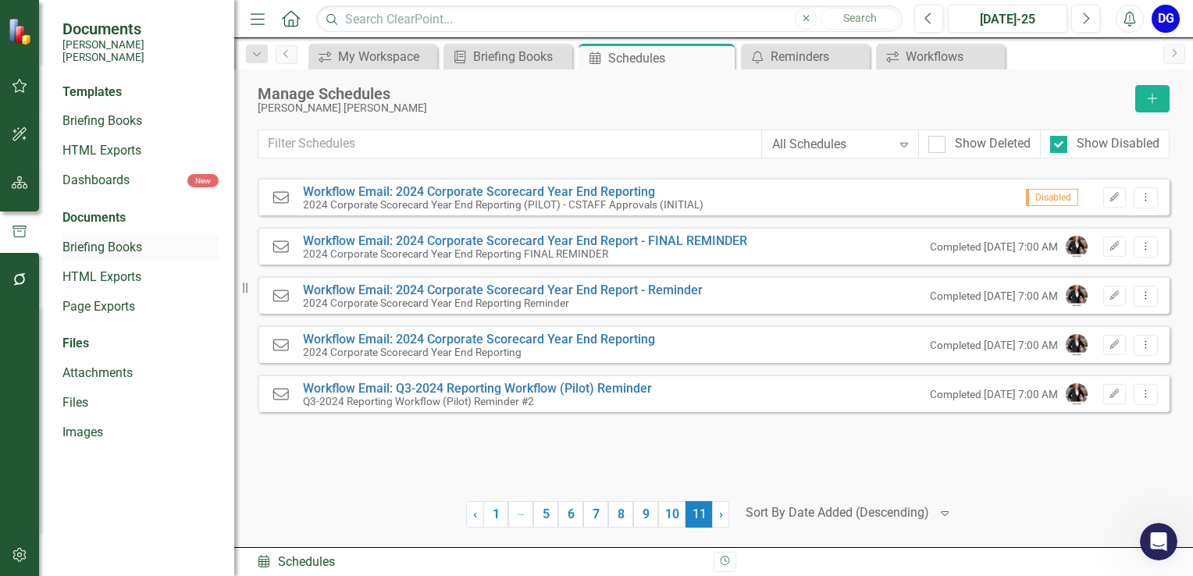
click at [137, 239] on link "Briefing Books" at bounding box center [140, 248] width 156 height 18
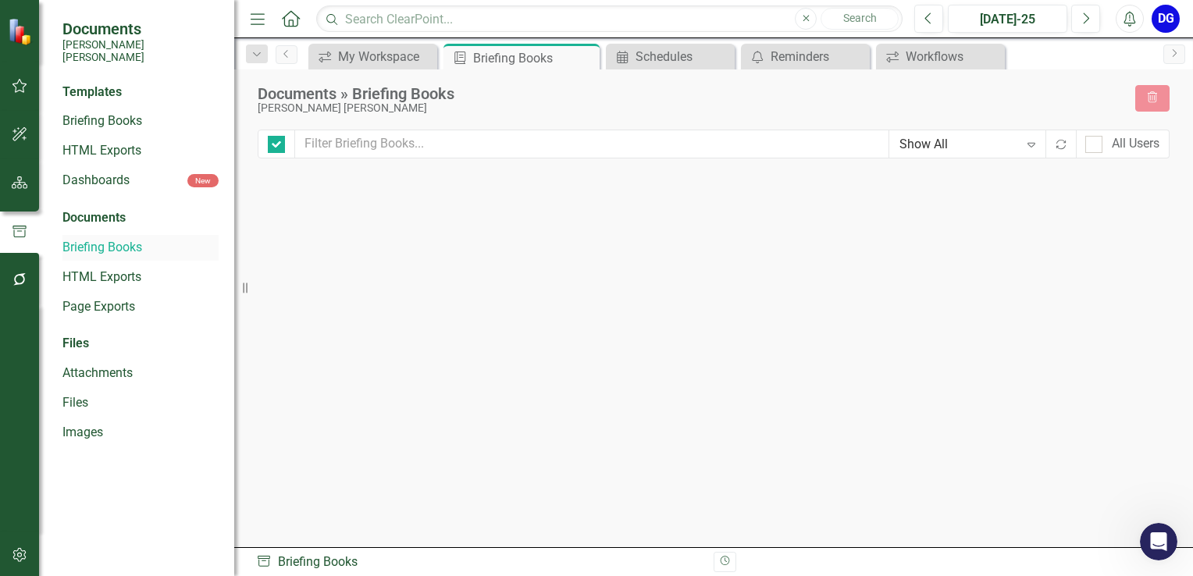
checkbox input "false"
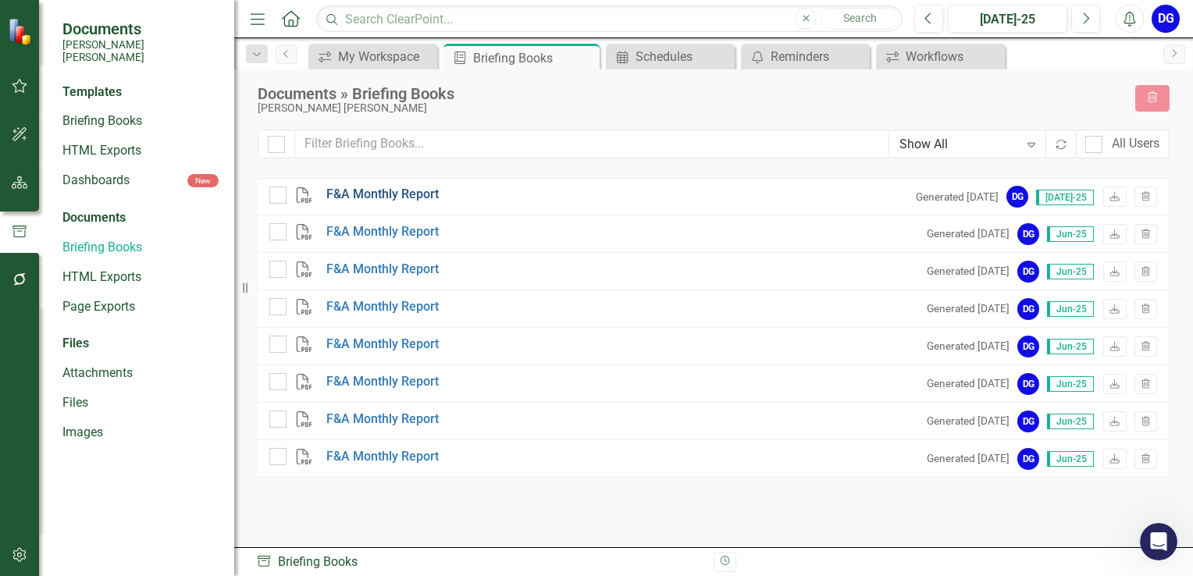
click at [350, 196] on link "F&A Monthly Report" at bounding box center [382, 195] width 112 height 18
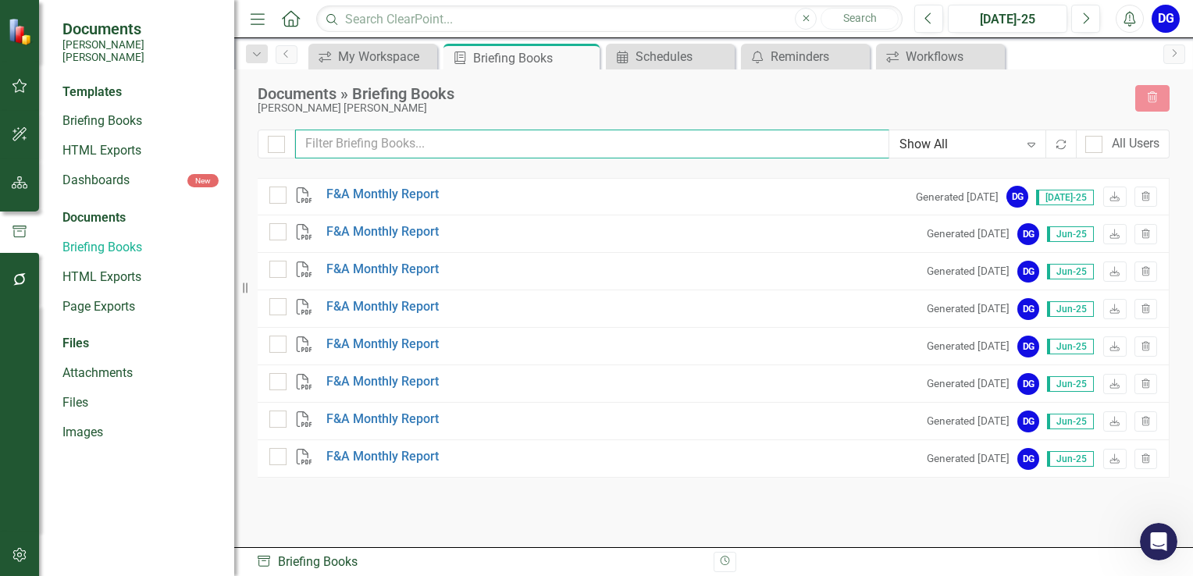
click at [711, 139] on input "text" at bounding box center [592, 144] width 594 height 29
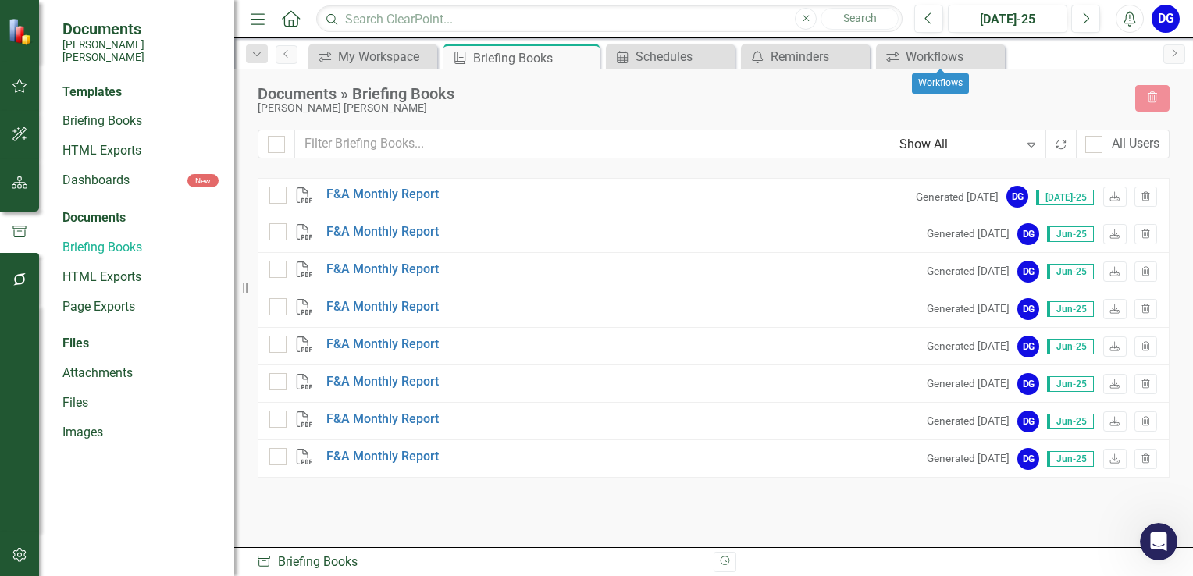
click at [0, 0] on icon "Close" at bounding box center [0, 0] width 0 height 0
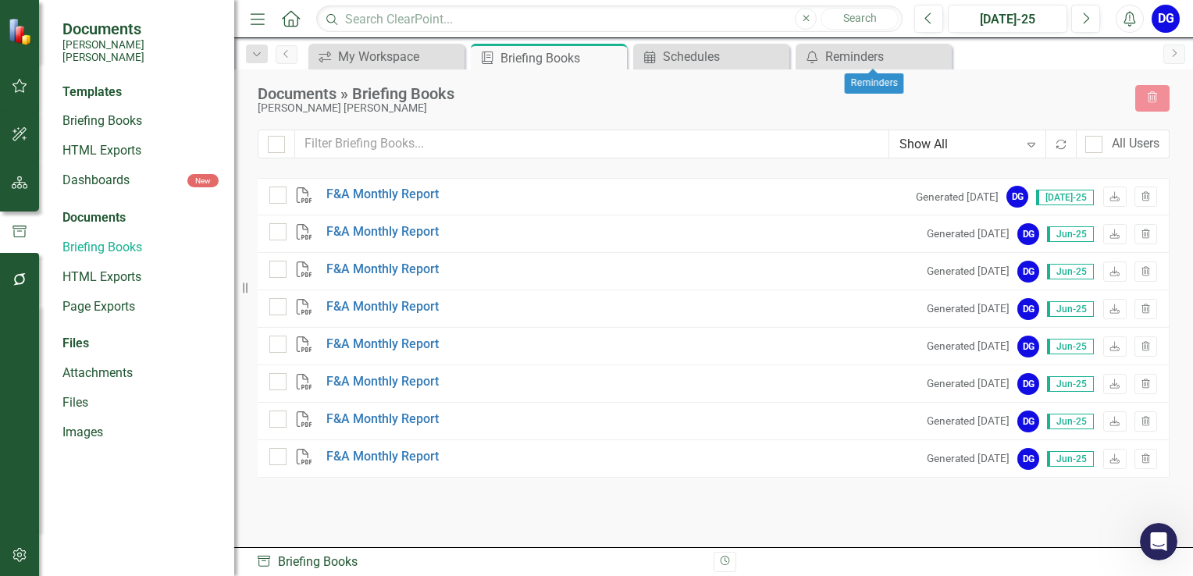
click at [0, 0] on icon "Close" at bounding box center [0, 0] width 0 height 0
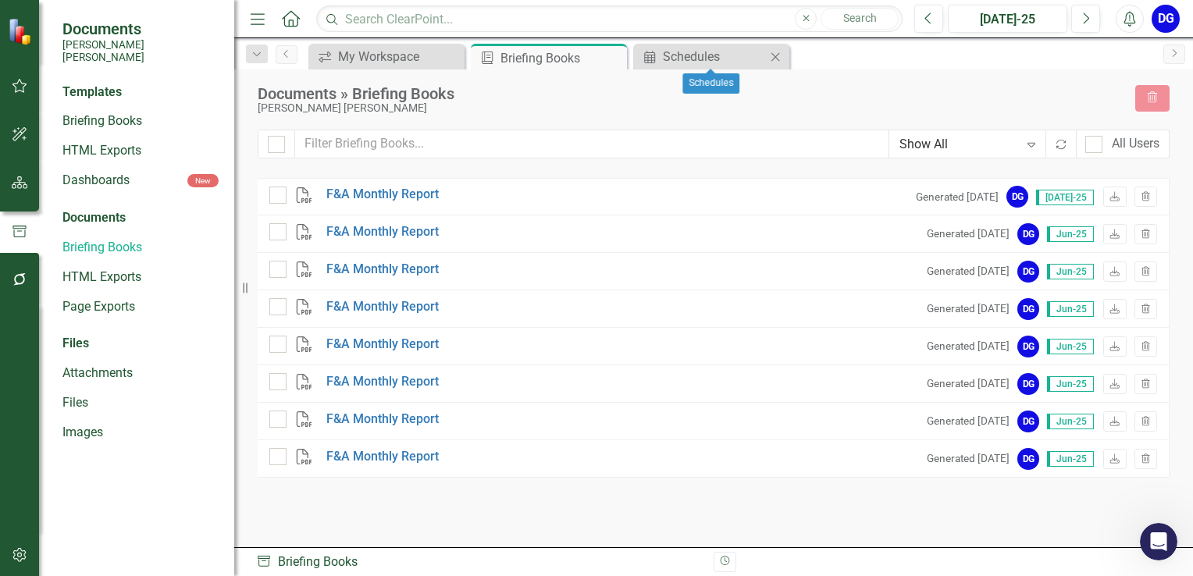
click at [778, 58] on icon "Close" at bounding box center [775, 57] width 16 height 12
click at [609, 55] on icon at bounding box center [612, 58] width 9 height 9
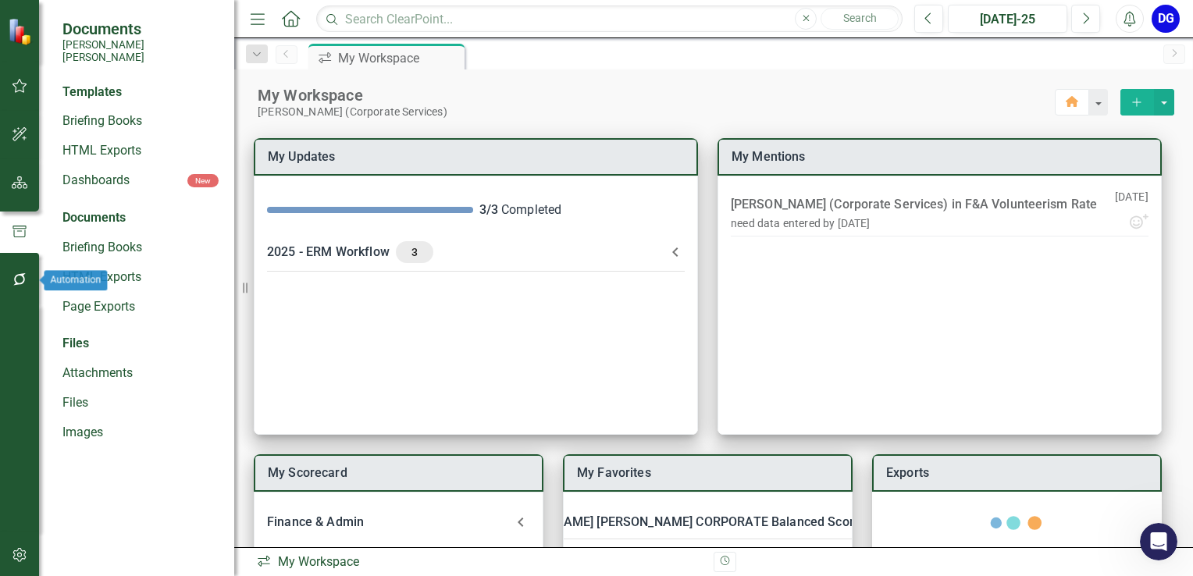
click at [25, 273] on icon "button" at bounding box center [20, 279] width 16 height 12
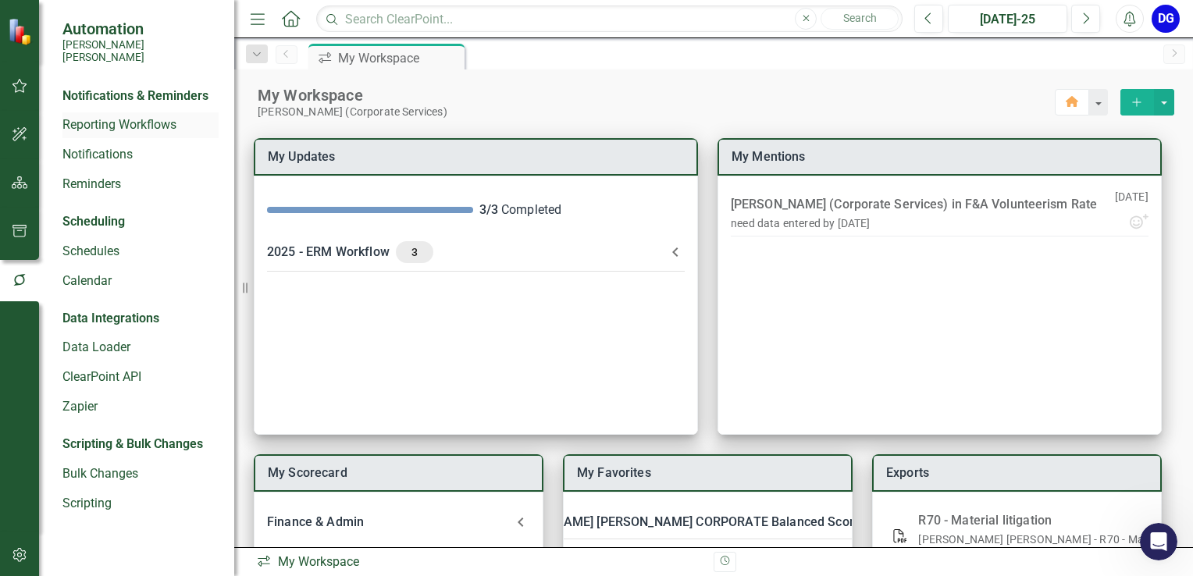
click at [138, 116] on link "Reporting Workflows" at bounding box center [140, 125] width 156 height 18
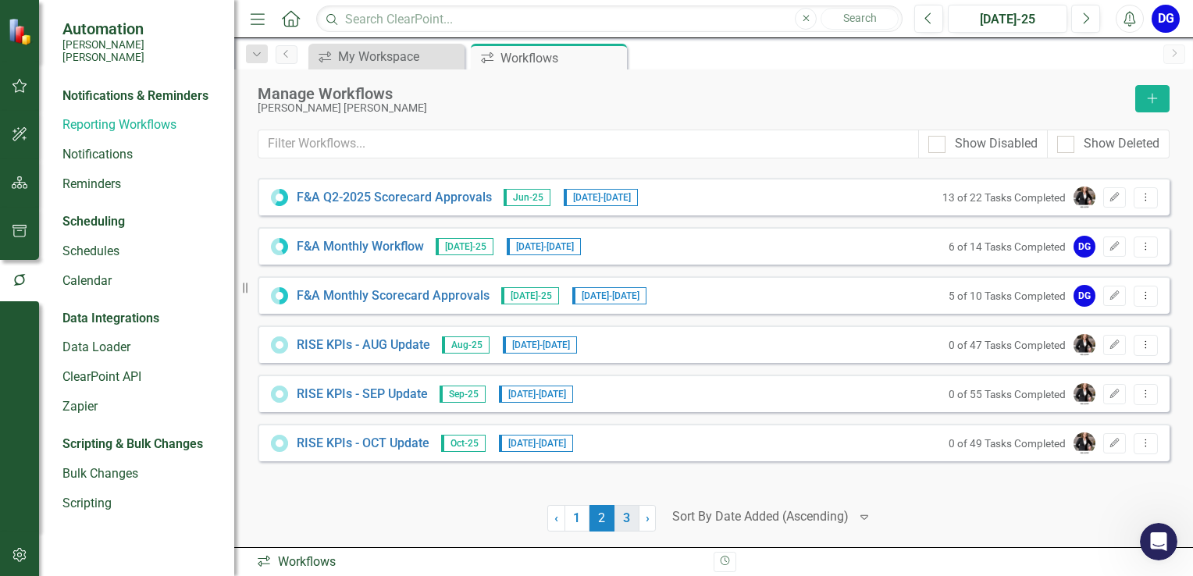
click at [627, 521] on link "3" at bounding box center [626, 518] width 25 height 27
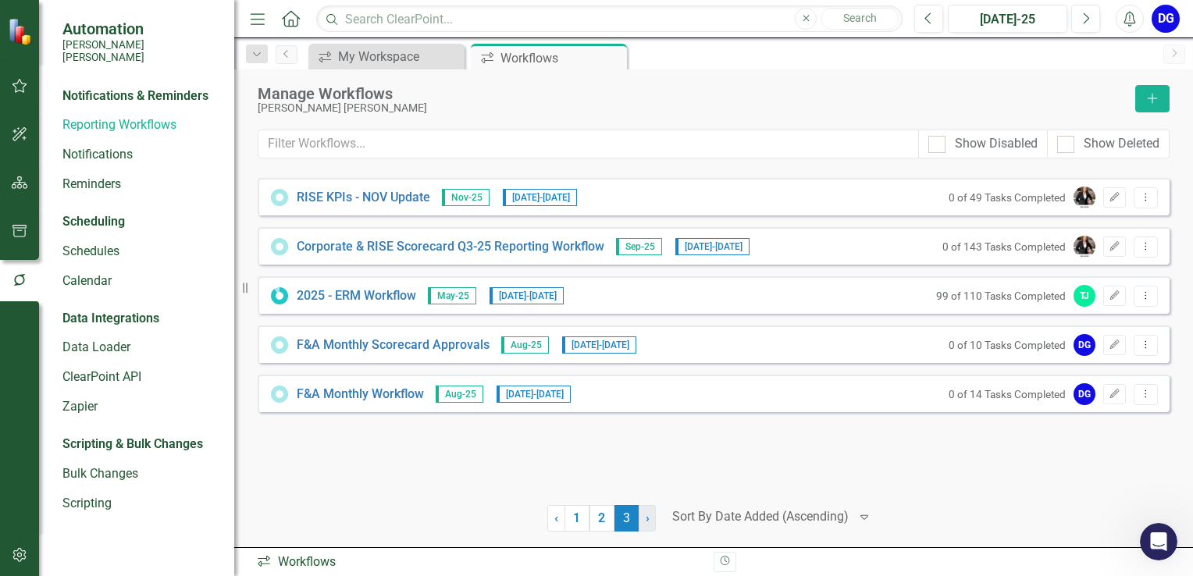
click at [646, 518] on span "›" at bounding box center [648, 518] width 4 height 15
click at [119, 243] on link "Schedules" at bounding box center [140, 252] width 156 height 18
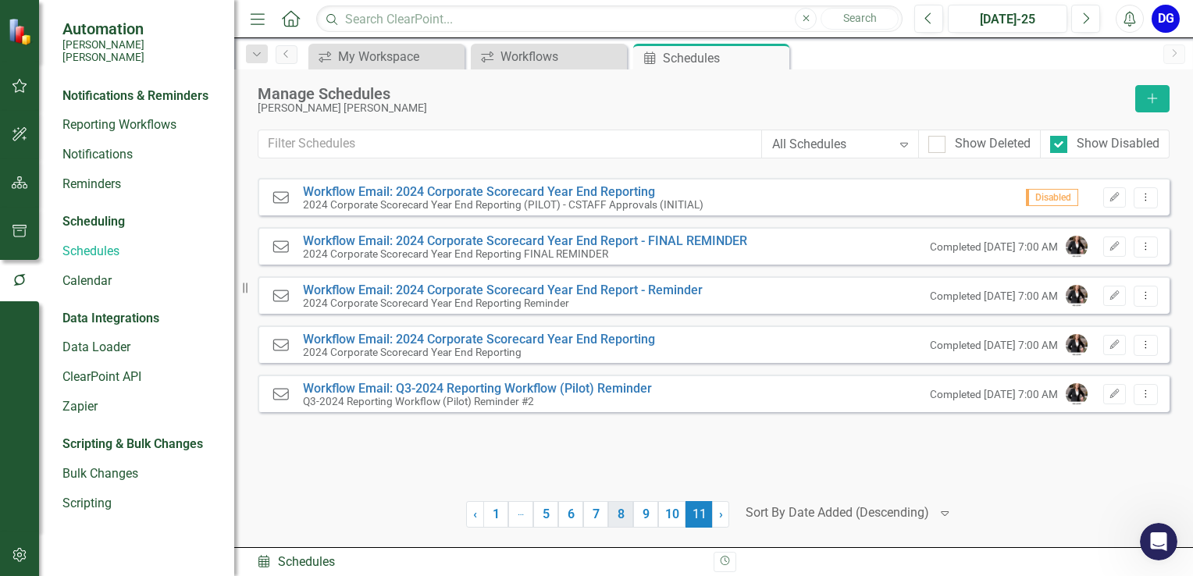
click at [624, 520] on link "8" at bounding box center [620, 514] width 25 height 27
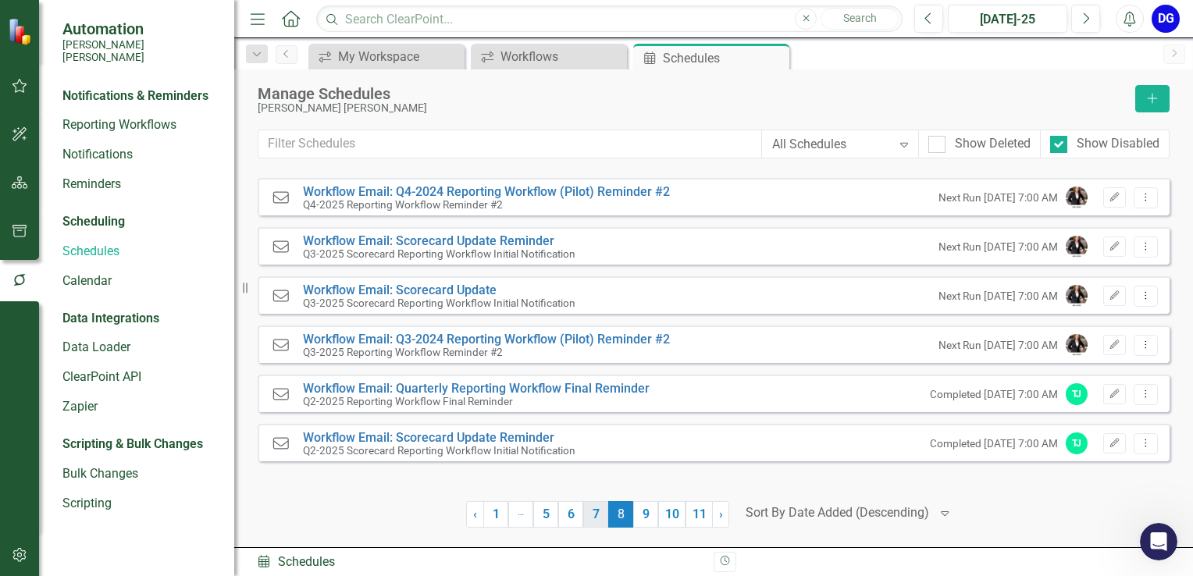
click at [600, 520] on link "7" at bounding box center [595, 514] width 25 height 27
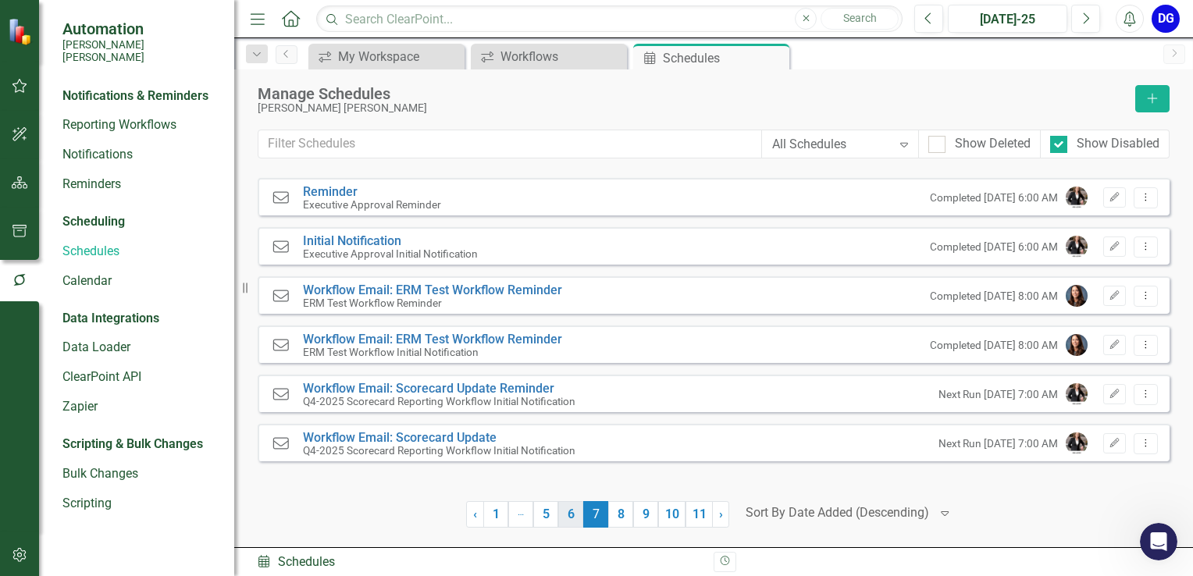
click at [572, 520] on link "6" at bounding box center [570, 514] width 25 height 27
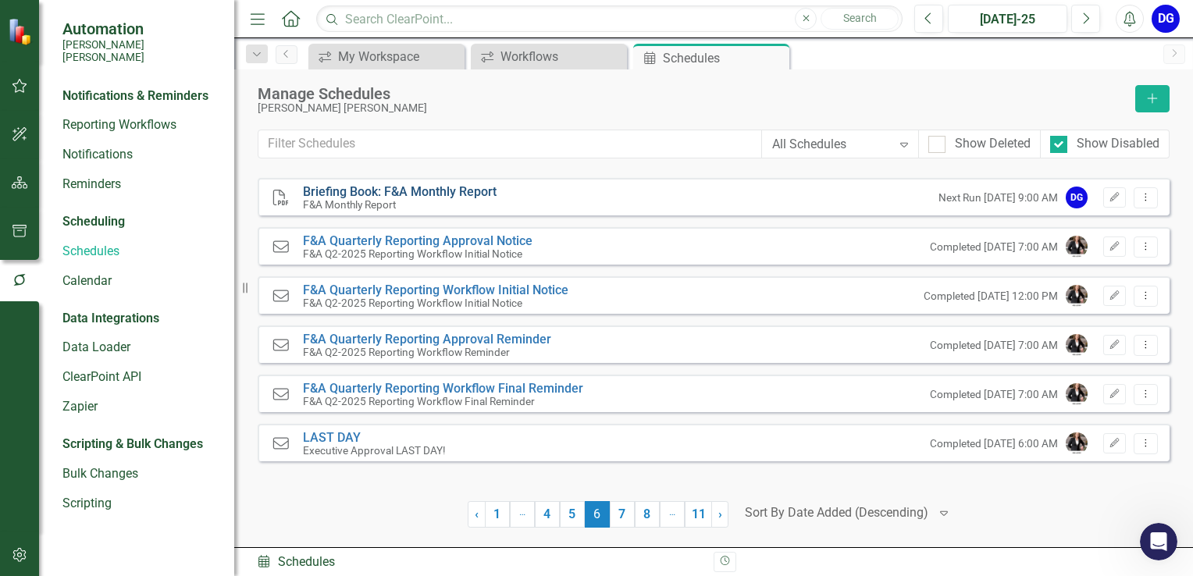
click at [406, 193] on link "Briefing Book: F&A Monthly Report" at bounding box center [400, 191] width 194 height 15
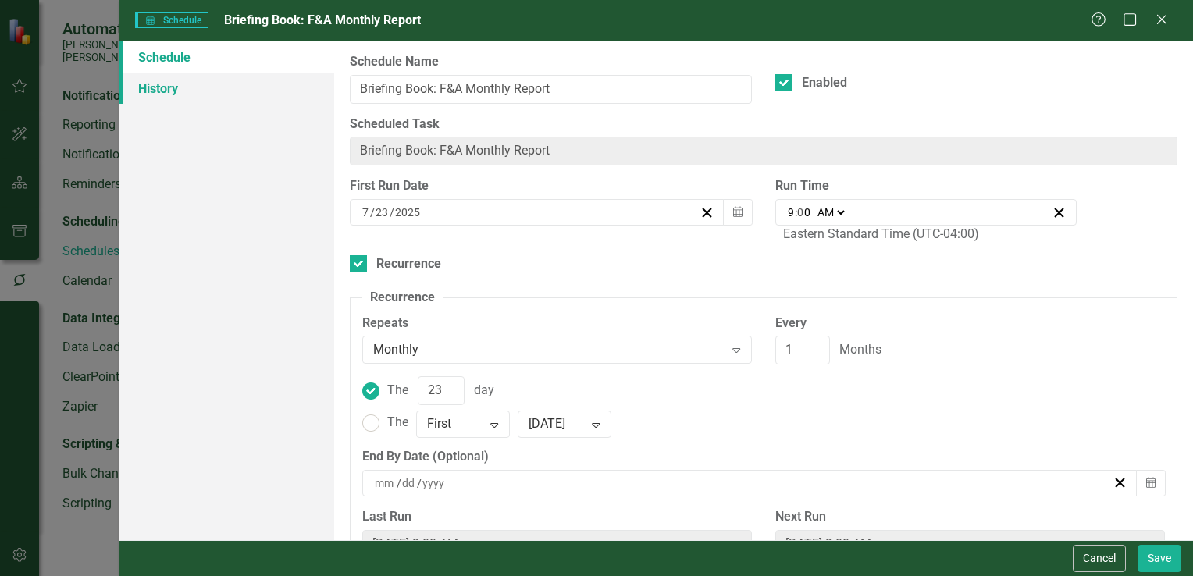
click at [194, 91] on link "History" at bounding box center [226, 88] width 215 height 31
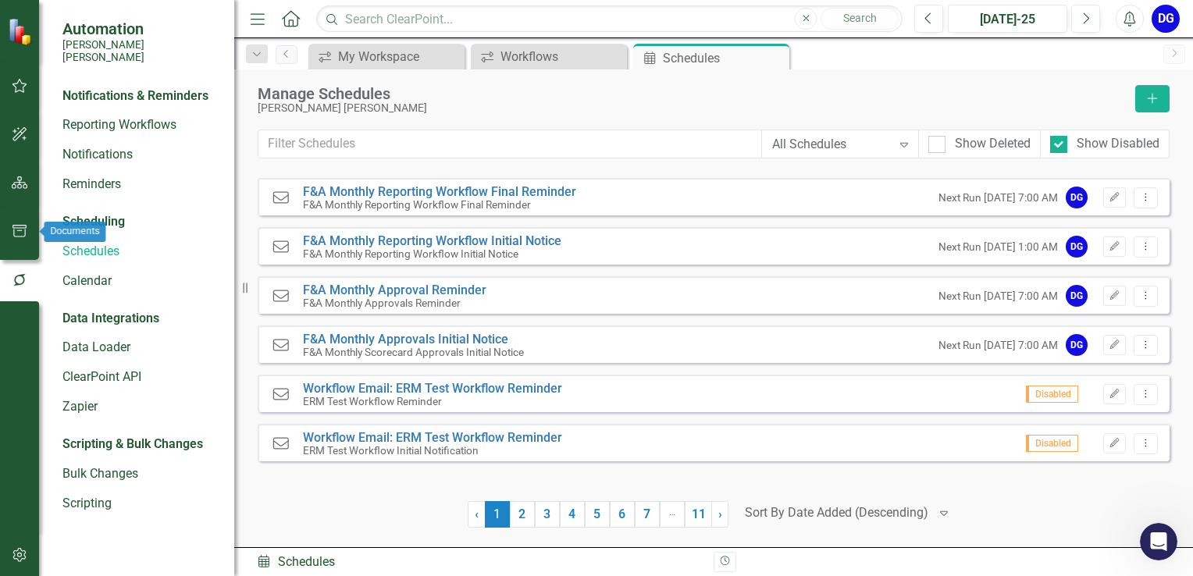
click at [19, 236] on icon "button" at bounding box center [20, 231] width 16 height 12
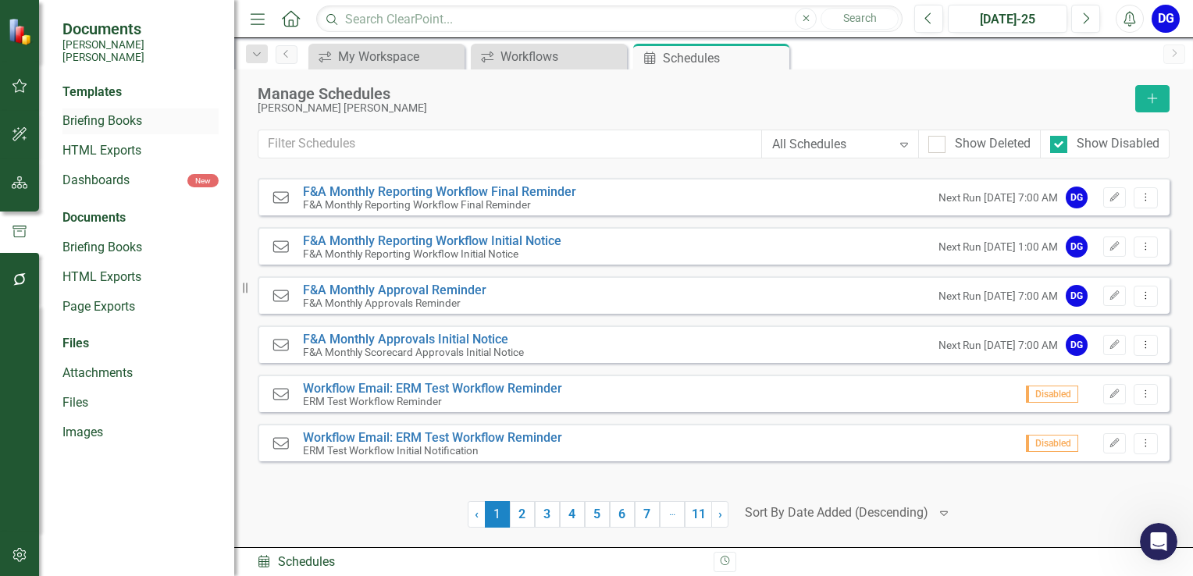
click at [106, 114] on link "Briefing Books" at bounding box center [140, 121] width 156 height 18
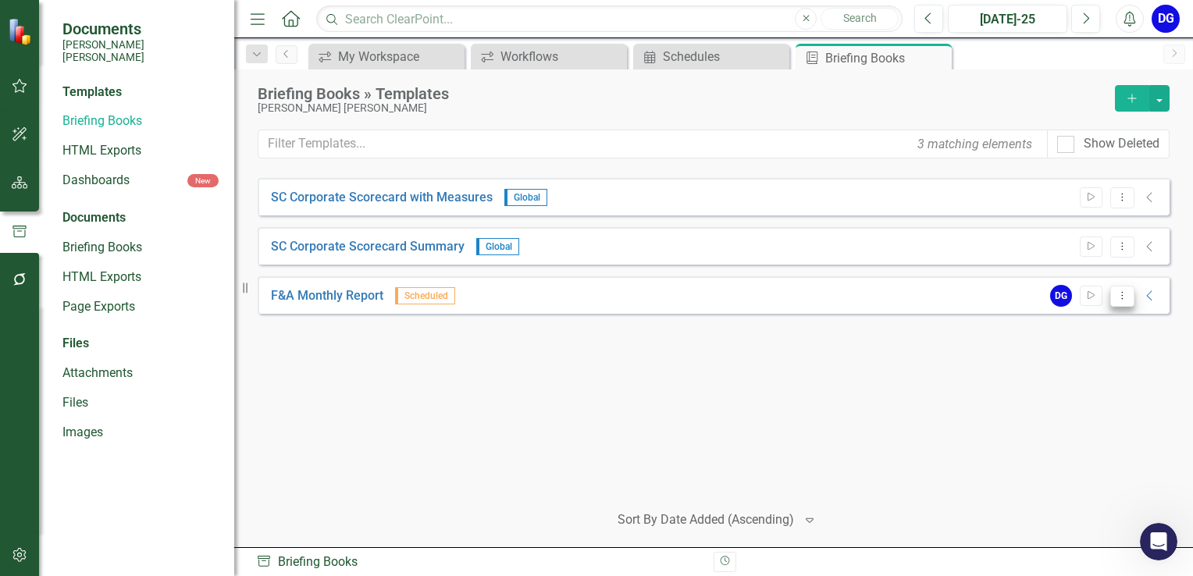
click at [1121, 298] on icon "Dropdown Menu" at bounding box center [1122, 295] width 13 height 10
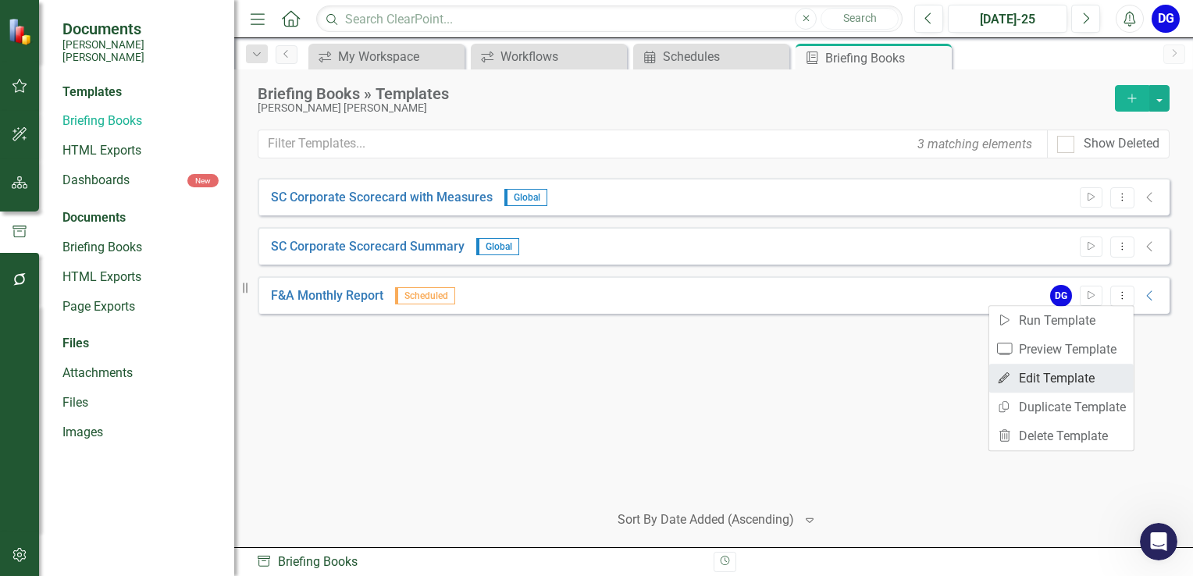
click at [1080, 383] on link "Edit Edit Template" at bounding box center [1061, 378] width 144 height 29
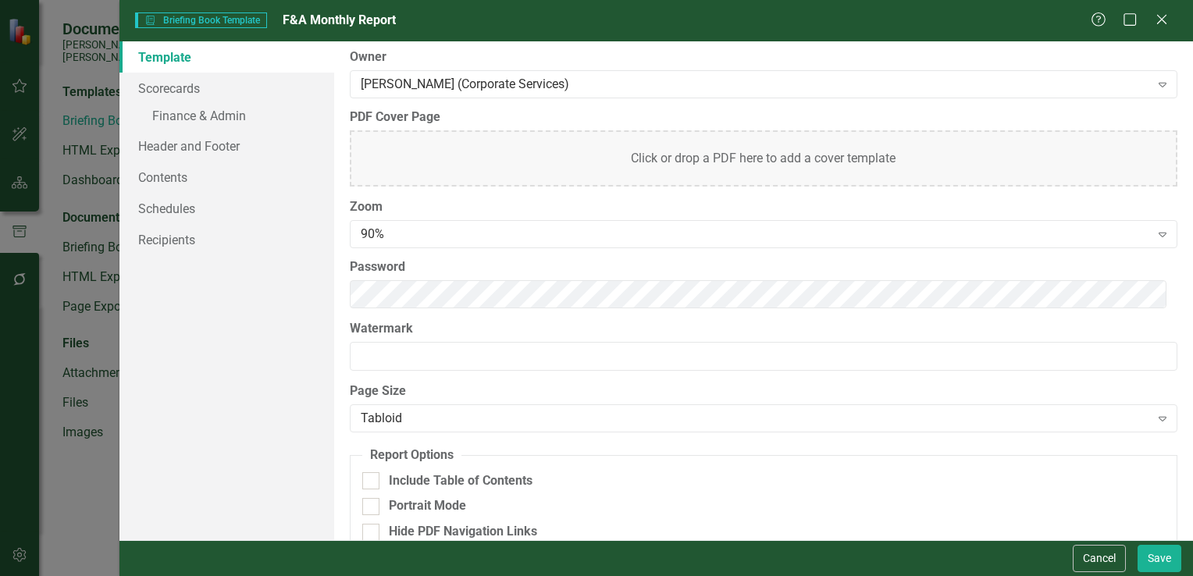
scroll to position [154, 0]
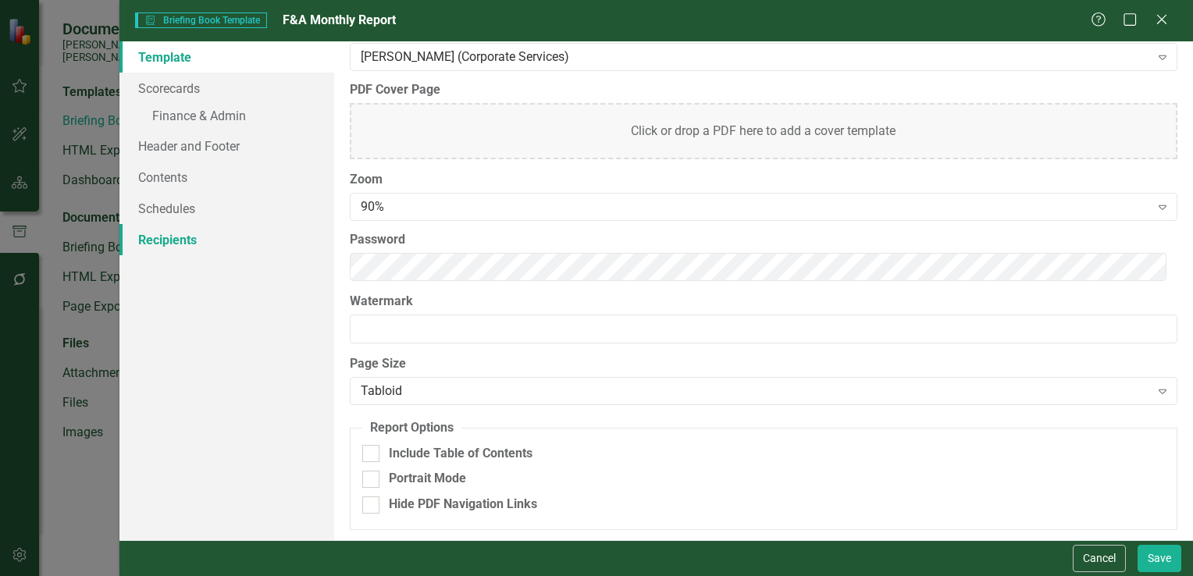
click at [166, 249] on link "Recipients" at bounding box center [226, 239] width 215 height 31
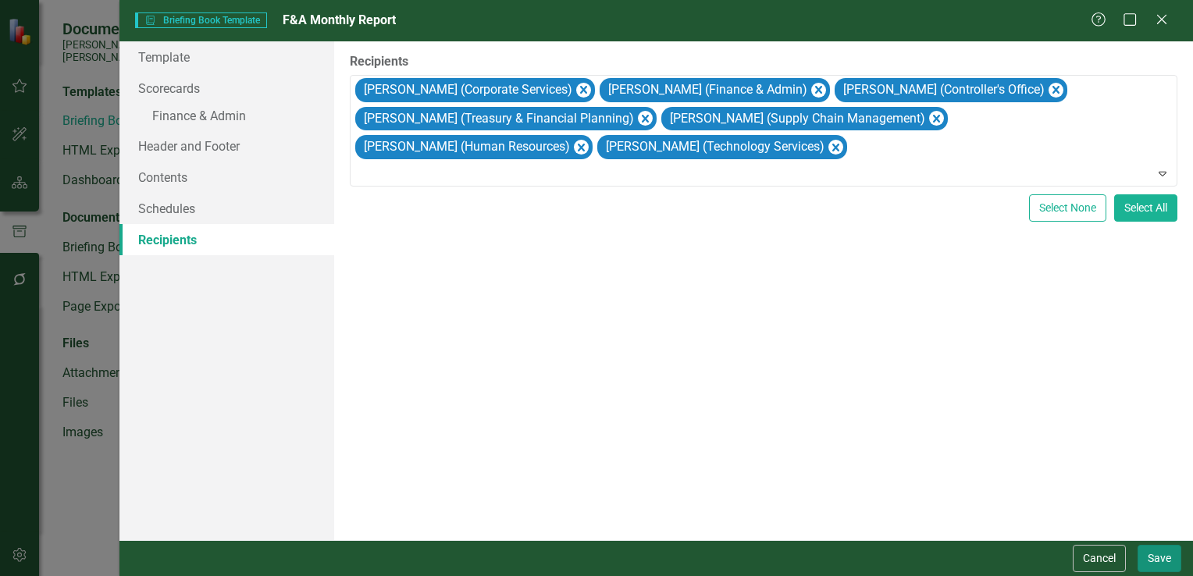
click at [1149, 551] on button "Save" at bounding box center [1159, 558] width 44 height 27
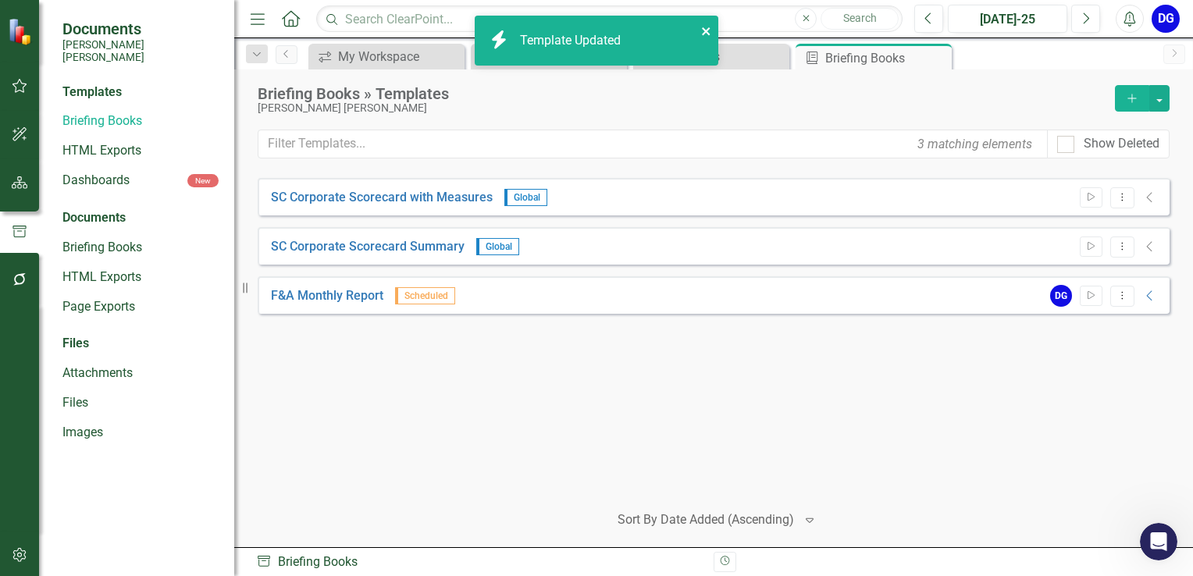
click at [702, 30] on icon "close" at bounding box center [706, 31] width 11 height 12
